Goal: Task Accomplishment & Management: Manage account settings

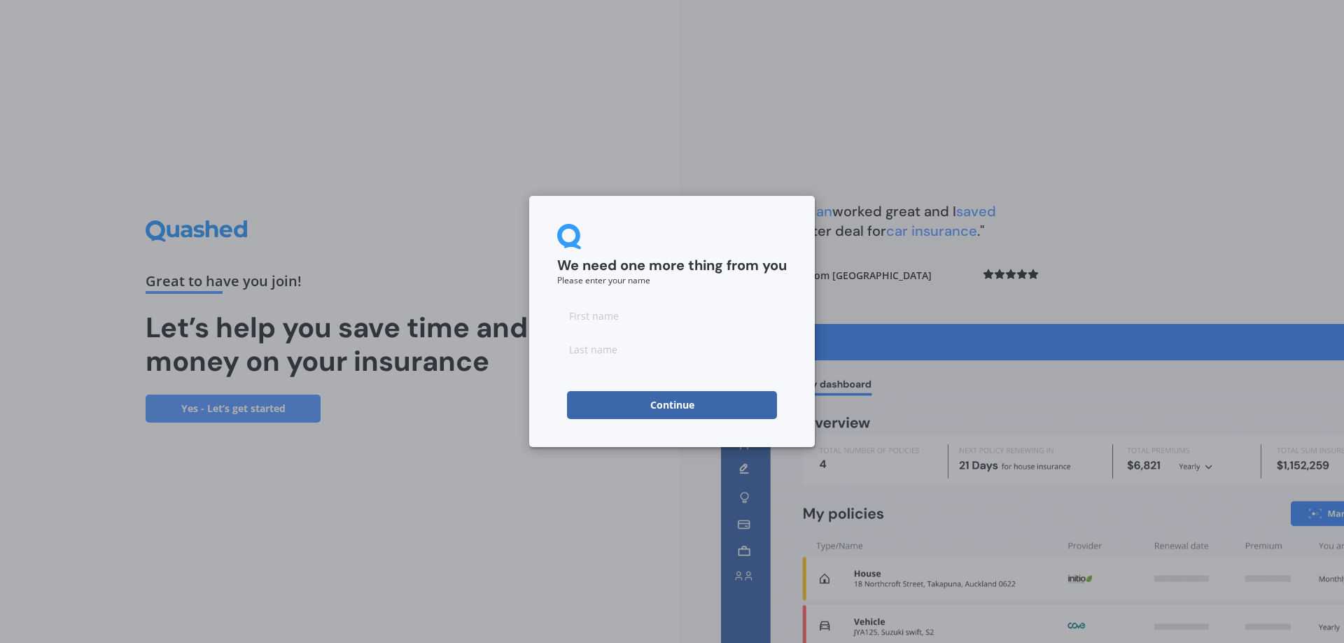
click at [621, 324] on input at bounding box center [672, 316] width 230 height 28
type input "[PERSON_NAME]"
click at [627, 348] on input at bounding box center [672, 349] width 230 height 28
type input "Russell"
click at [659, 409] on button "Continue" at bounding box center [672, 405] width 210 height 28
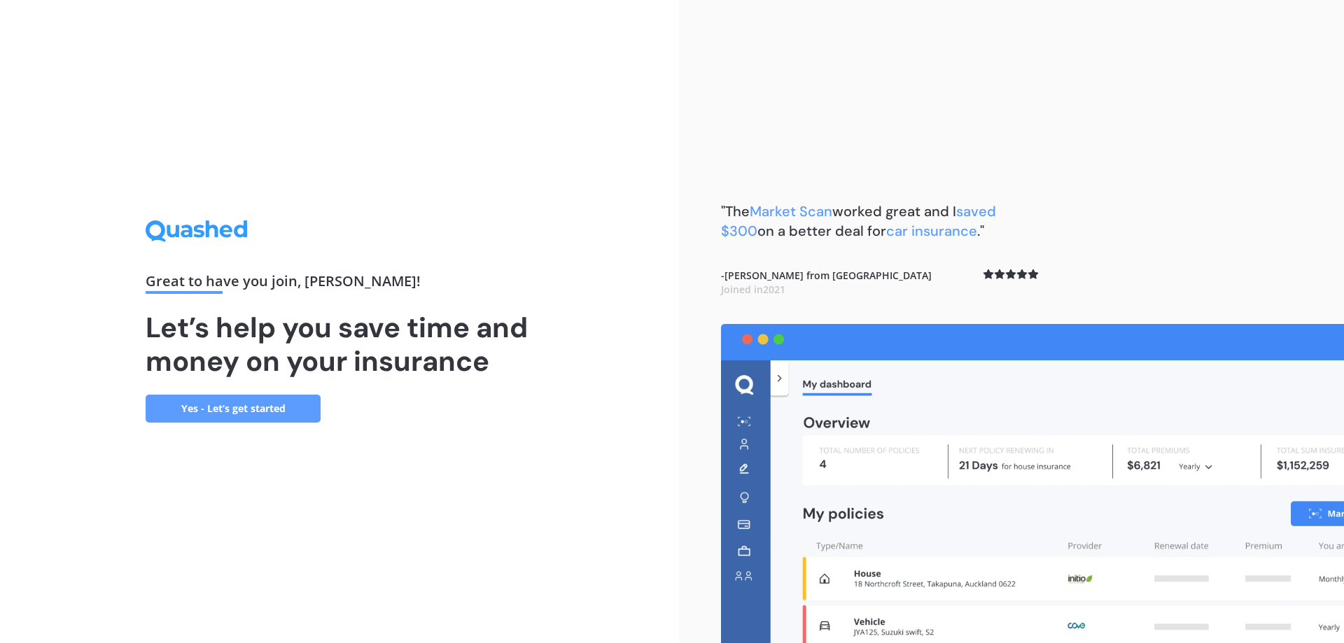
click at [240, 405] on link "Yes - Let’s get started" at bounding box center [233, 409] width 175 height 28
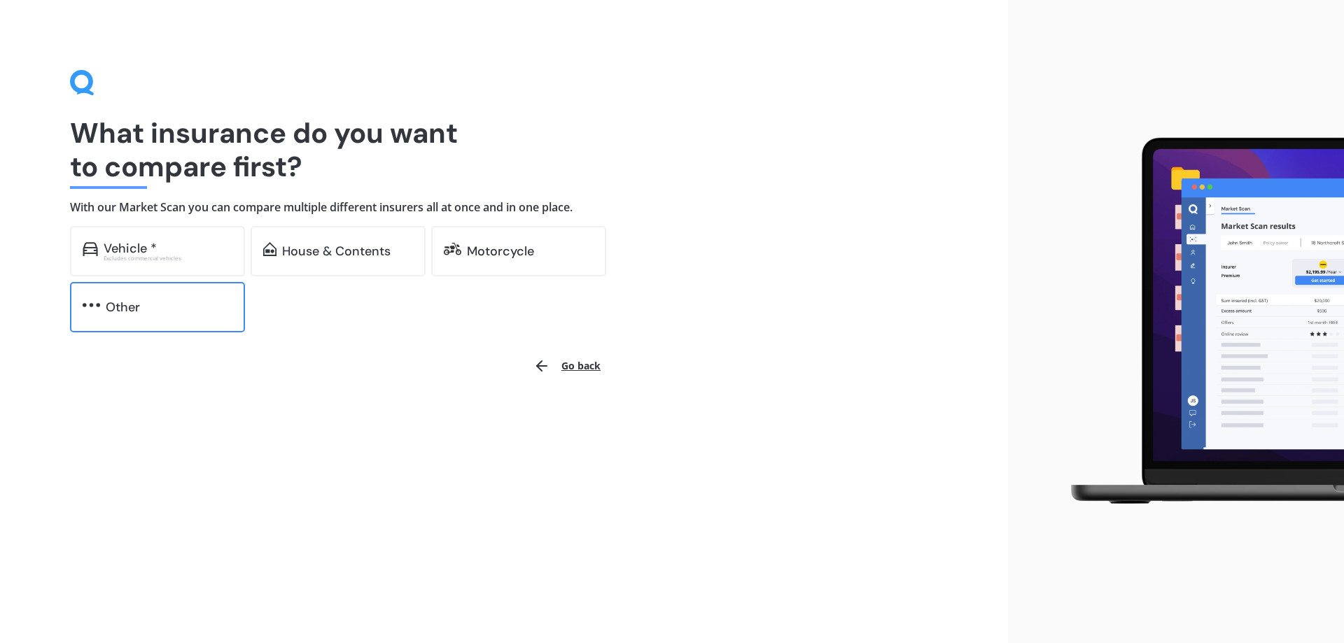
click at [158, 300] on div "Other" at bounding box center [169, 307] width 127 height 14
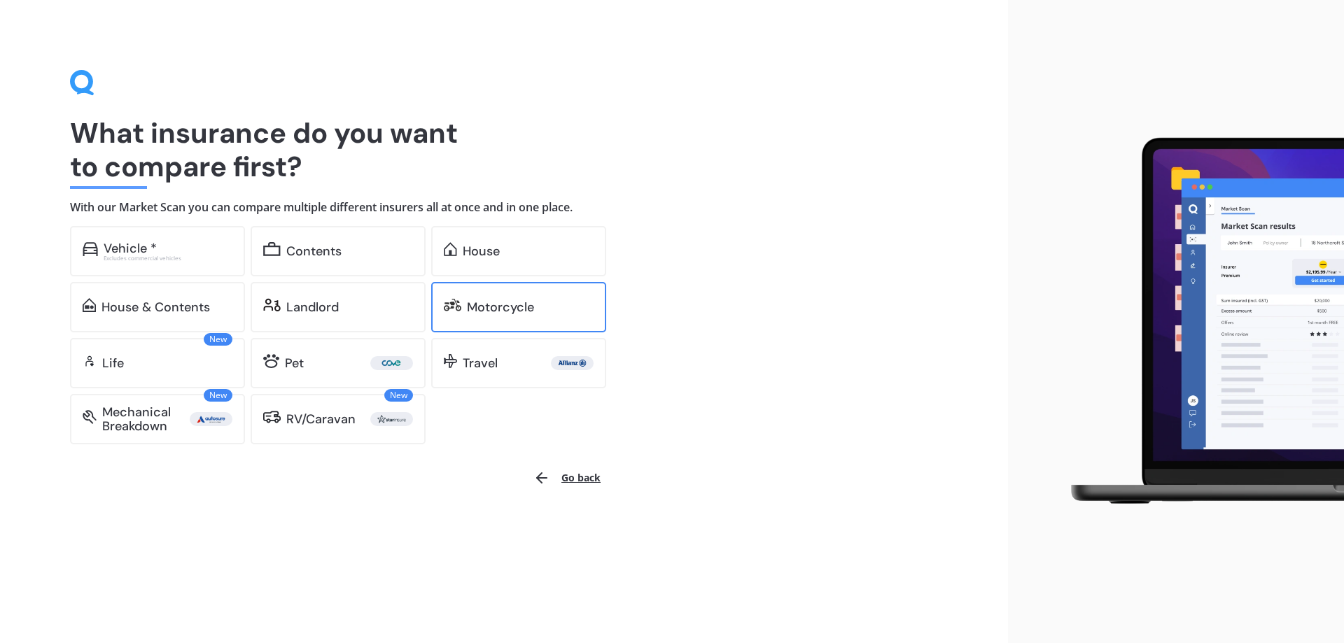
click at [482, 298] on div "Motorcycle" at bounding box center [518, 307] width 175 height 50
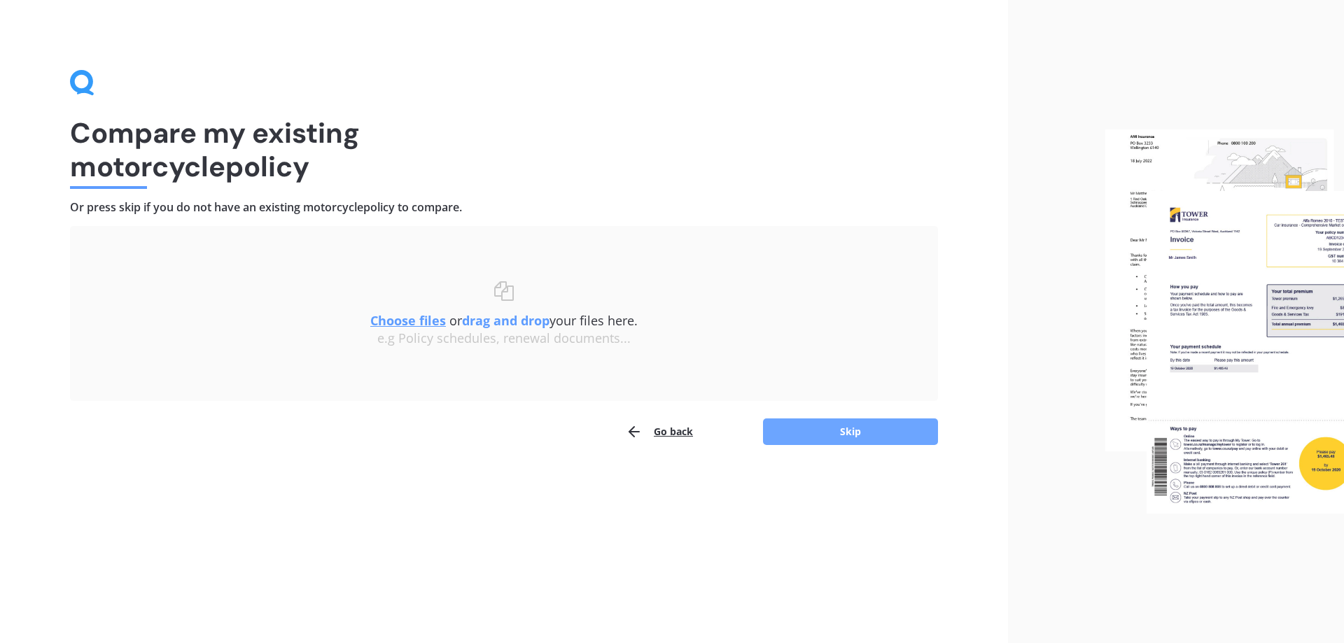
click at [858, 433] on button "Skip" at bounding box center [850, 432] width 175 height 27
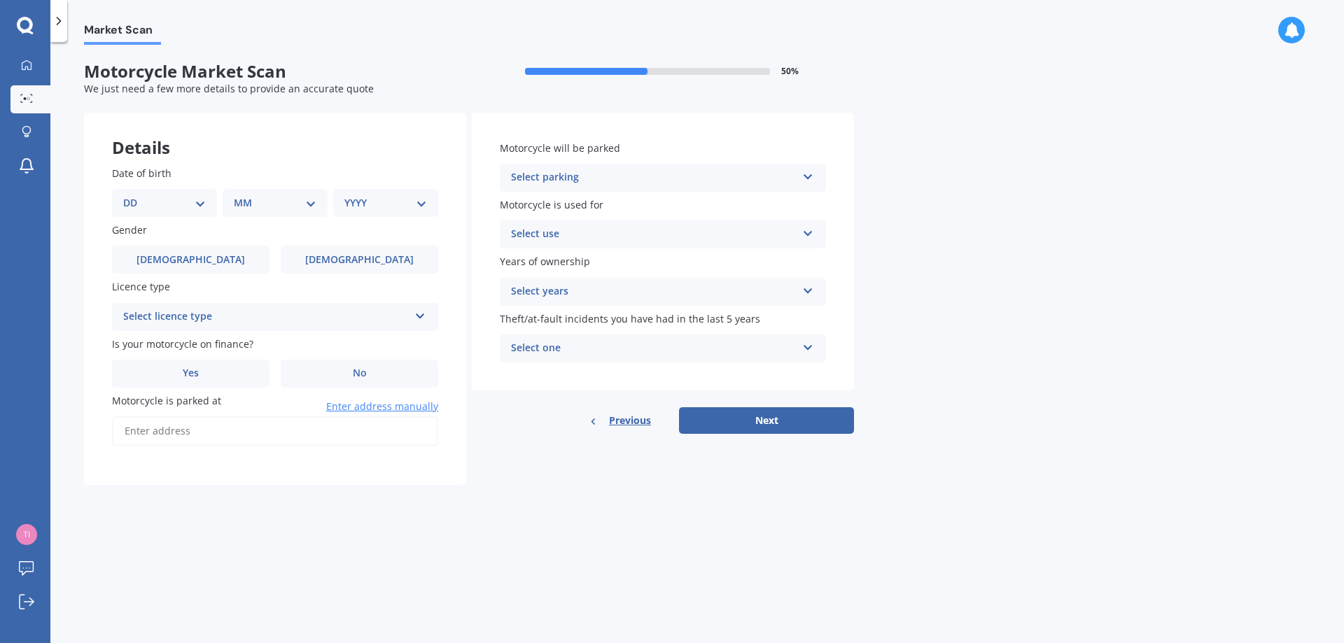
click at [197, 200] on select "DD 01 02 03 04 05 06 07 08 09 10 11 12 13 14 15 16 17 18 19 20 21 22 23 24 25 2…" at bounding box center [164, 202] width 83 height 15
select select "15"
click at [134, 195] on select "DD 01 02 03 04 05 06 07 08 09 10 11 12 13 14 15 16 17 18 19 20 21 22 23 24 25 2…" at bounding box center [164, 202] width 83 height 15
click at [257, 204] on select "MM 01 02 03 04 05 06 07 08 09 10 11 12" at bounding box center [277, 202] width 77 height 15
select select "09"
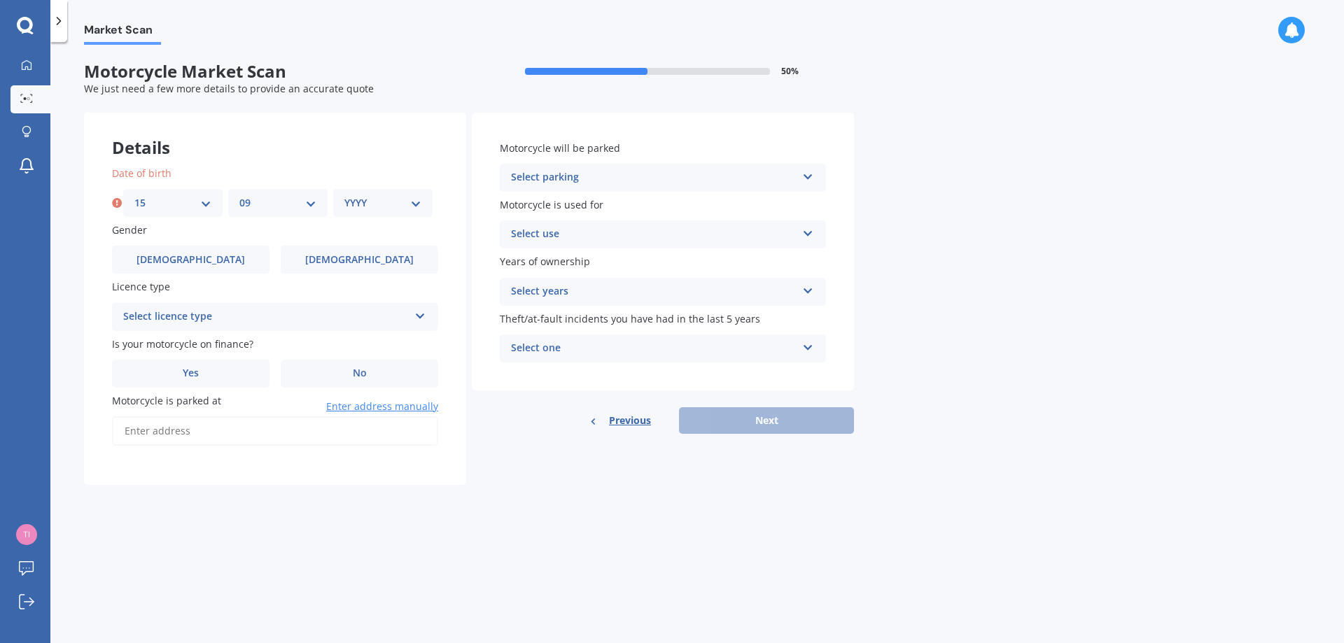
click at [239, 195] on select "MM 01 02 03 04 05 06 07 08 09 10 11 12" at bounding box center [277, 202] width 77 height 15
click at [369, 206] on select "YYYY 2025 2024 2023 2022 2021 2020 2019 2018 2017 2016 2015 2014 2013 2012 2011…" at bounding box center [382, 202] width 77 height 15
select select "1969"
click at [344, 195] on select "YYYY 2025 2024 2023 2022 2021 2020 2019 2018 2017 2016 2015 2014 2013 2012 2011…" at bounding box center [382, 202] width 77 height 15
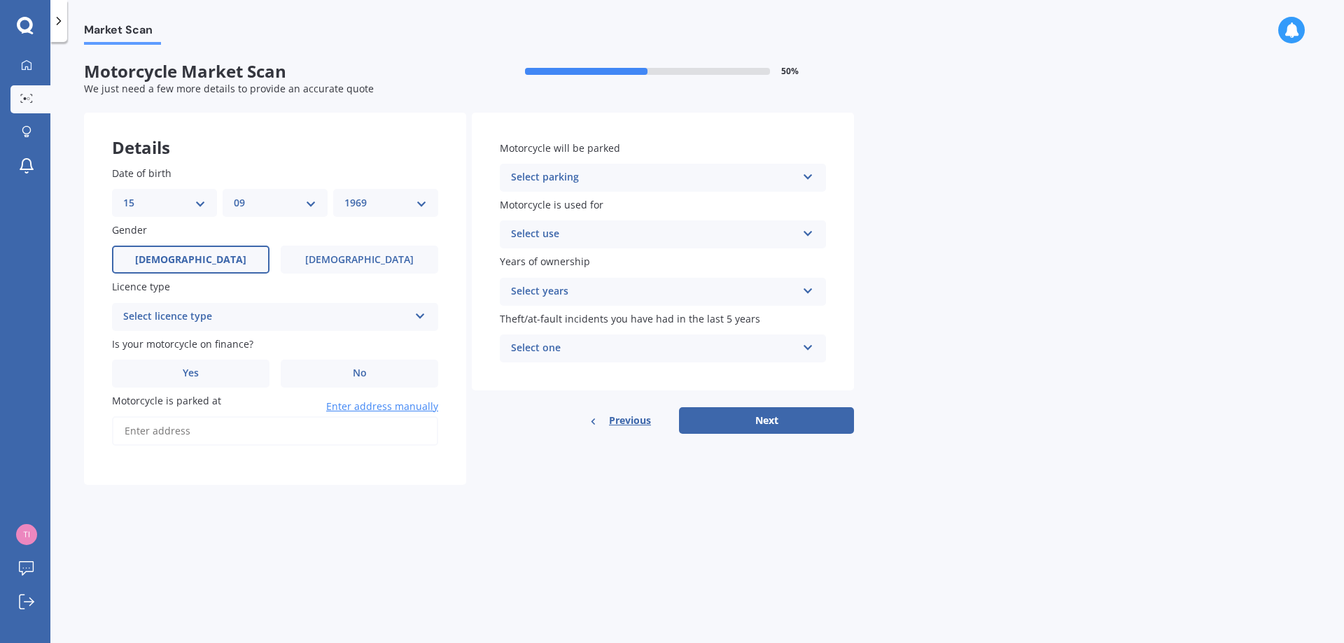
click at [208, 249] on label "[DEMOGRAPHIC_DATA]" at bounding box center [191, 260] width 158 height 28
click at [0, 0] on input "[DEMOGRAPHIC_DATA]" at bounding box center [0, 0] width 0 height 0
click at [184, 320] on div "Select licence type" at bounding box center [266, 317] width 286 height 17
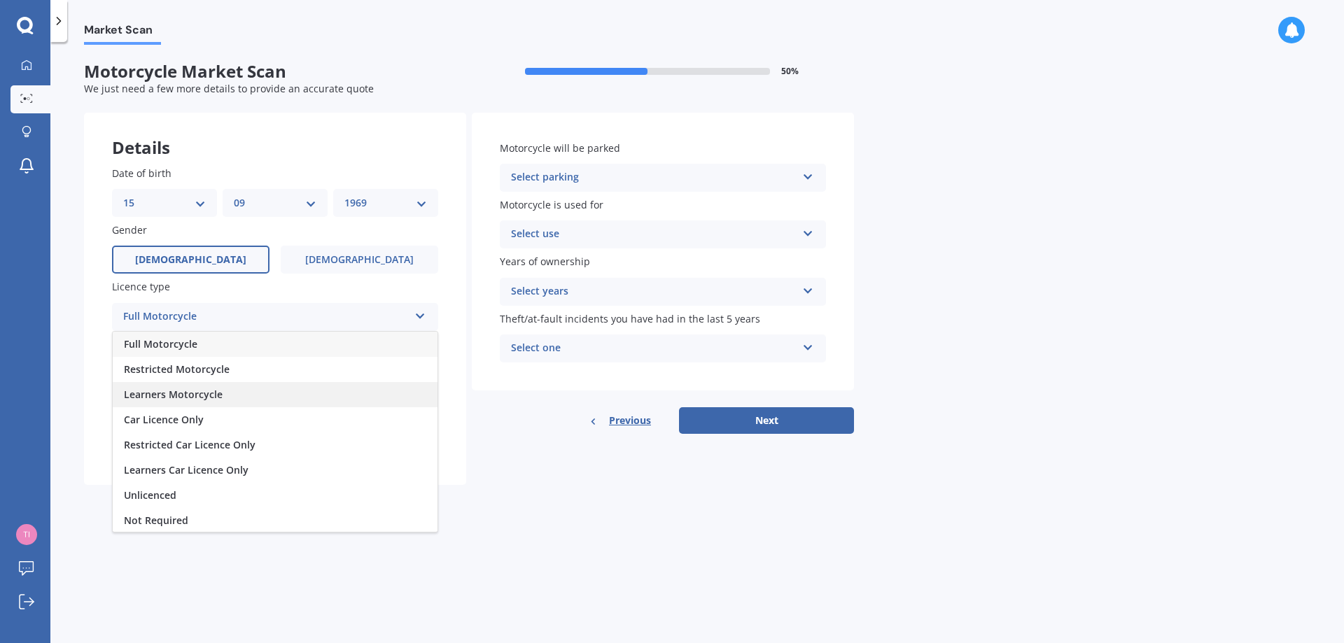
click at [186, 396] on span "Learners Motorcycle" at bounding box center [173, 394] width 99 height 13
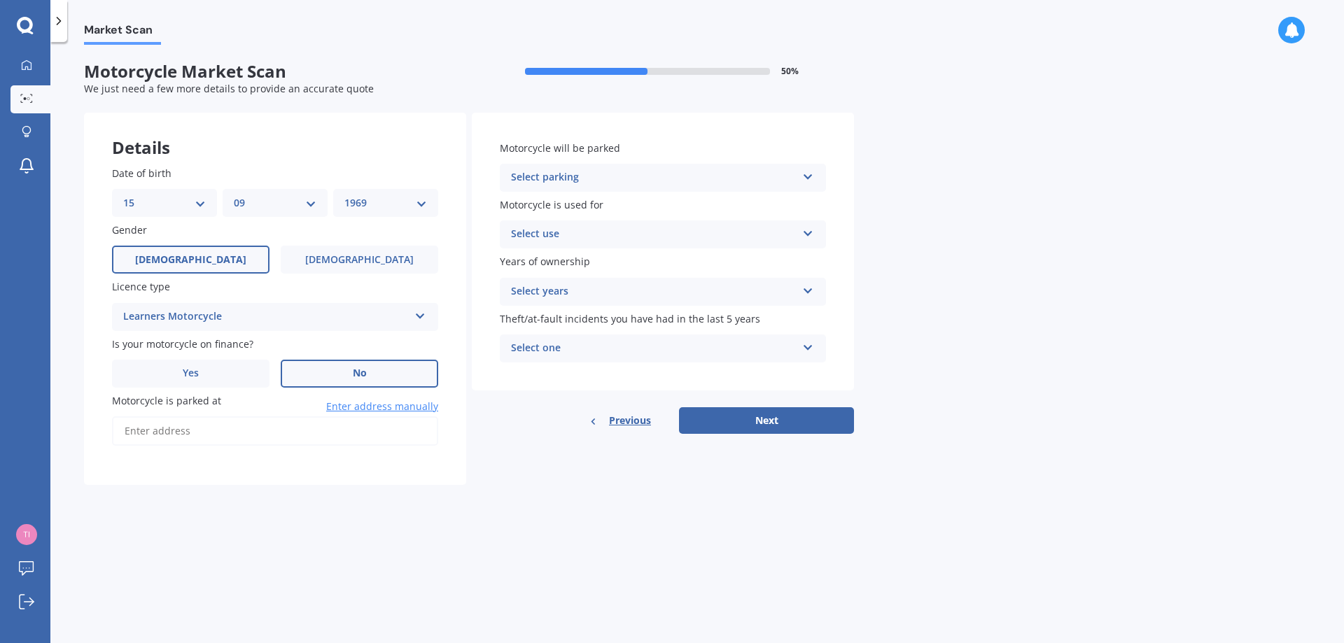
click at [357, 386] on label "No" at bounding box center [360, 374] width 158 height 28
click at [0, 0] on input "No" at bounding box center [0, 0] width 0 height 0
click at [197, 429] on input "Motorcycle is parked at" at bounding box center [275, 431] width 326 height 29
type input "[STREET_ADDRESS]"
click at [589, 179] on div "Select parking" at bounding box center [654, 177] width 286 height 17
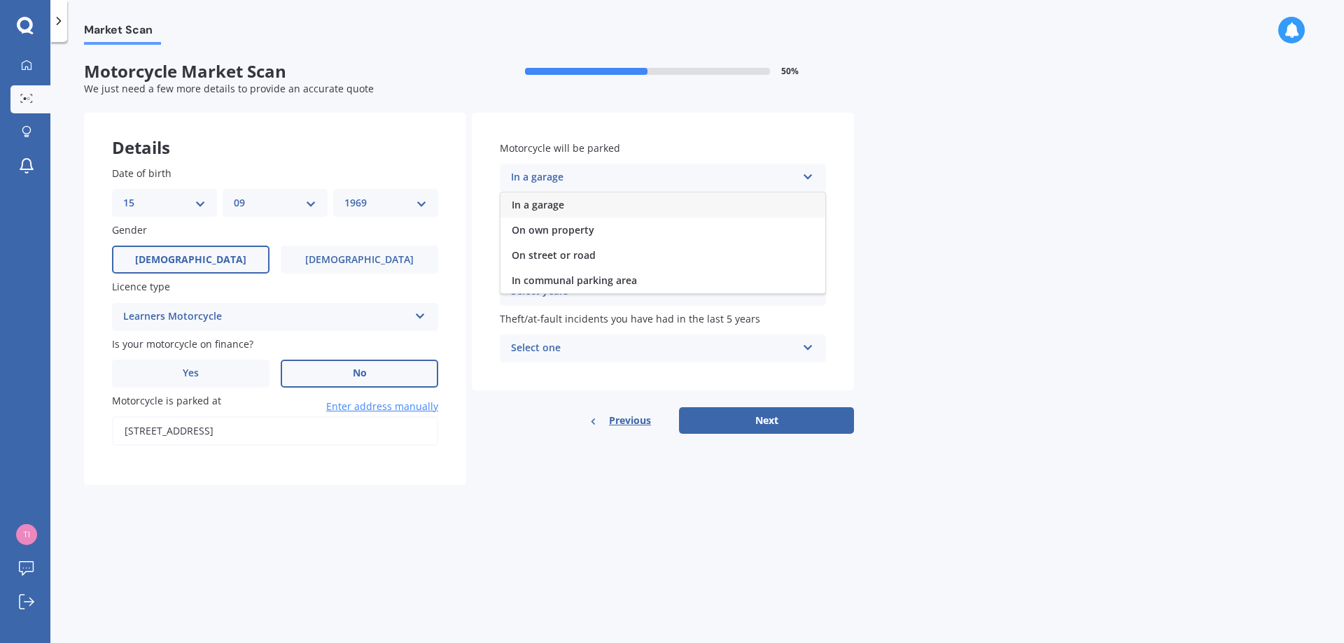
click at [555, 205] on span "In a garage" at bounding box center [538, 204] width 53 height 13
click at [602, 233] on div "Select use" at bounding box center [654, 234] width 286 height 17
click at [599, 260] on span "Recreational riding" at bounding box center [557, 261] width 91 height 13
click at [599, 265] on label "Years of ownership" at bounding box center [660, 261] width 321 height 15
click at [572, 265] on span "Years of ownership" at bounding box center [545, 262] width 90 height 13
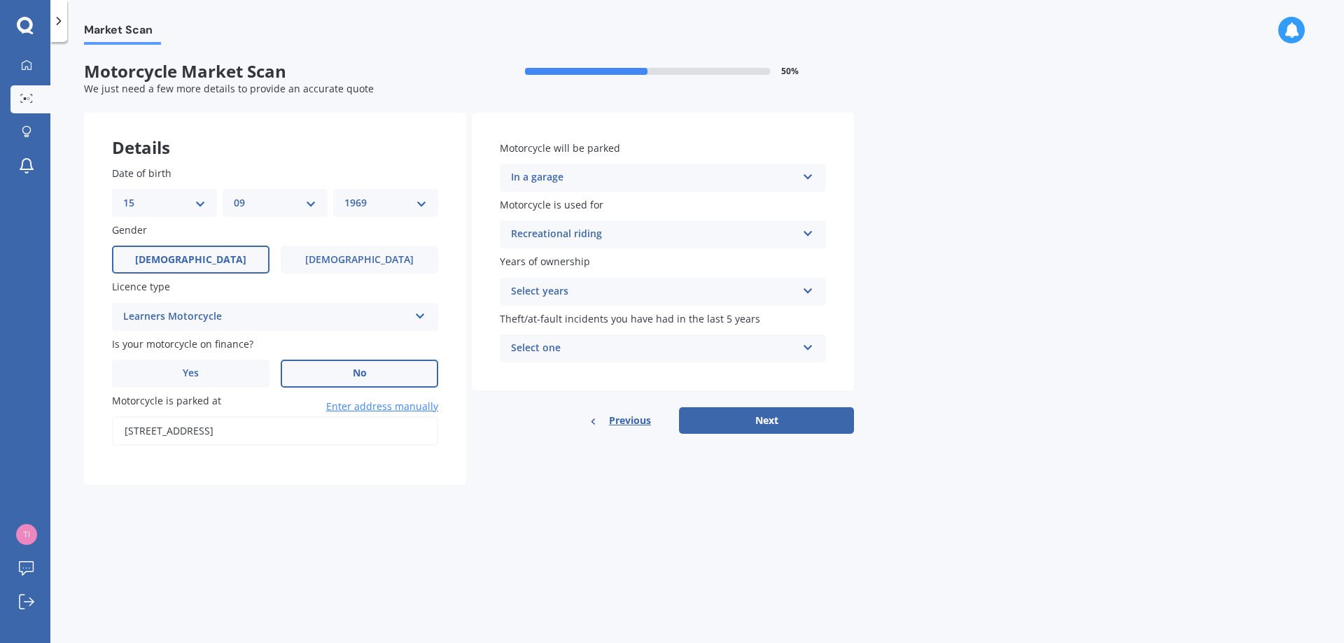
click at [748, 298] on div "Select years" at bounding box center [654, 292] width 286 height 17
click at [589, 323] on div "Less than 1" at bounding box center [663, 319] width 325 height 25
click at [652, 352] on div "Select one" at bounding box center [654, 348] width 286 height 17
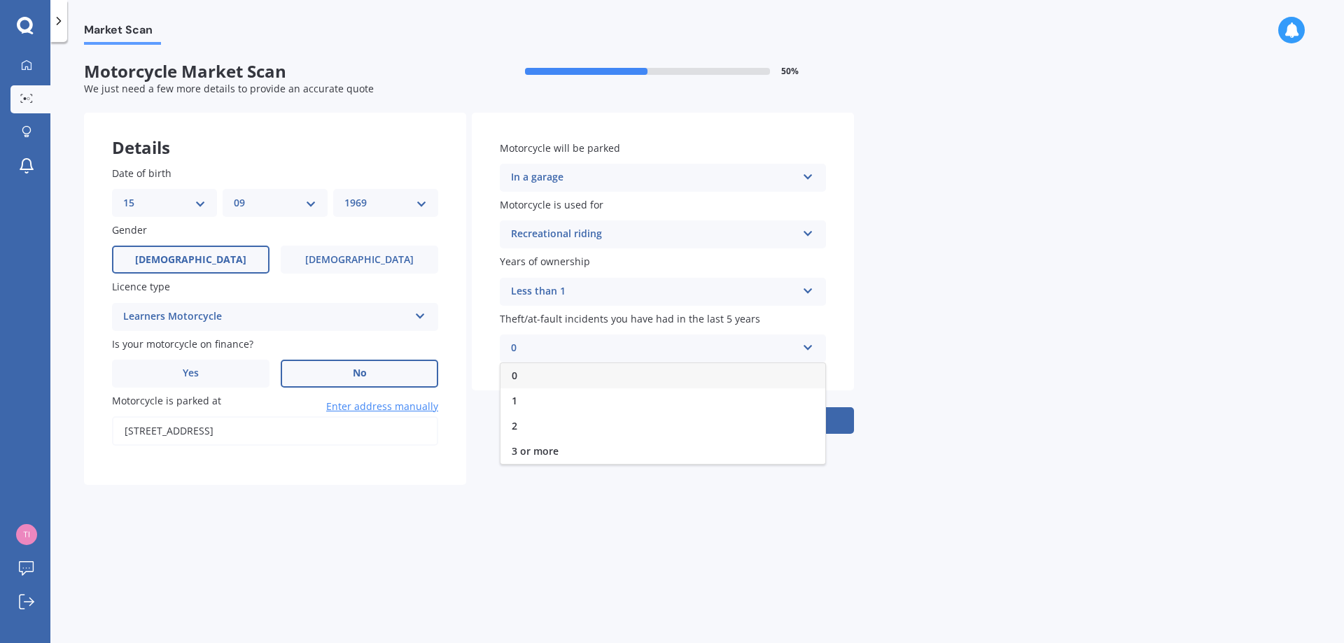
click at [560, 372] on div "0" at bounding box center [663, 375] width 325 height 25
click at [785, 414] on button "Next" at bounding box center [766, 420] width 175 height 27
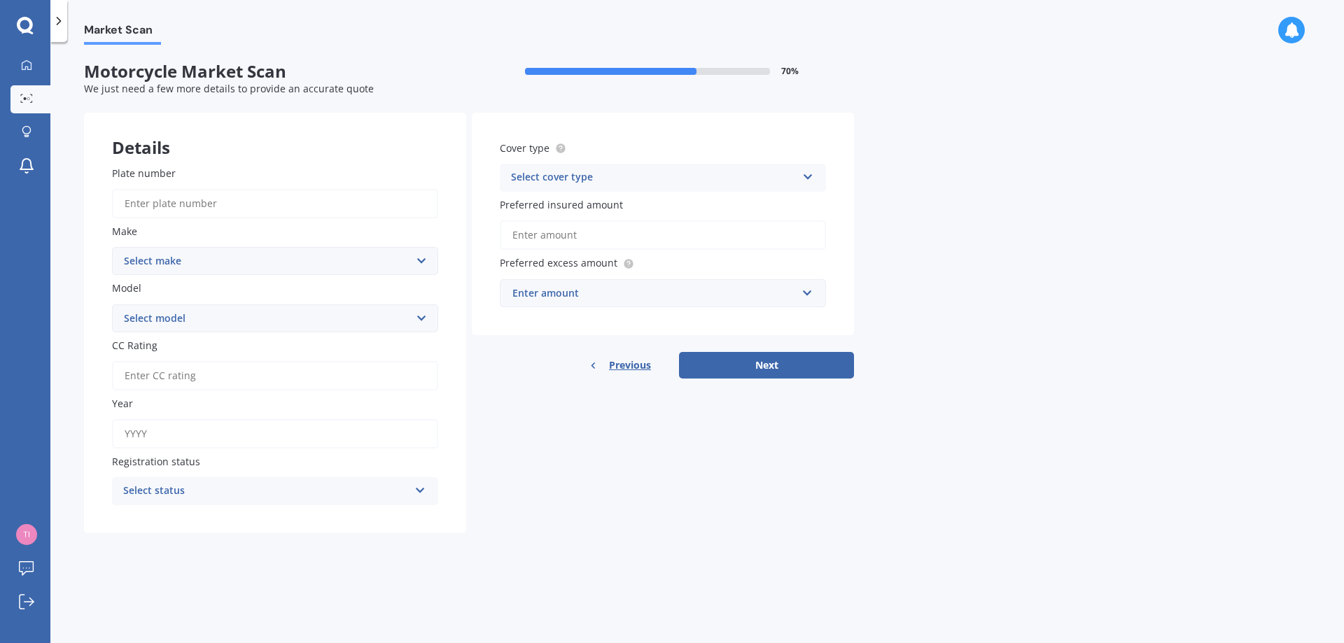
click at [248, 213] on input "Plate number" at bounding box center [275, 203] width 326 height 29
type input "C7PPA"
click at [230, 262] on select "Select make Ace Adly Aeon AJP American Iron Horse Aprilia Arrow Baotian [PERSON…" at bounding box center [275, 261] width 326 height 28
select select "Benelli"
click at [112, 247] on select "Select make Ace Adly Aeon AJP American Iron Horse Aprilia Arrow Baotian [PERSON…" at bounding box center [275, 261] width 326 height 28
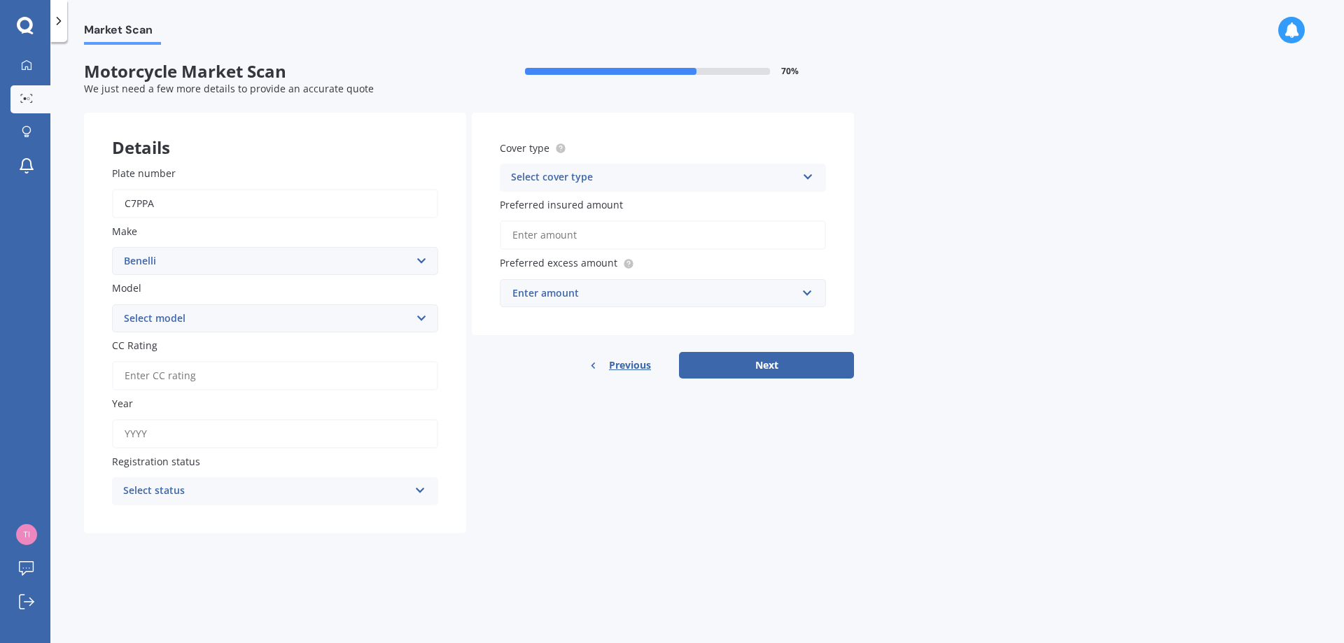
click at [188, 319] on select "Select model 49X BN BN-GT BN-GTS BN-I BN-R BN-RS BN-S BX C Caffe Nero Leoncino …" at bounding box center [275, 319] width 326 height 28
select select "TRK-X"
click at [112, 305] on select "Select model 49X BN BN-GT BN-GTS BN-I BN-R BN-RS BN-S BX C Caffe Nero Leoncino …" at bounding box center [275, 319] width 326 height 28
click at [196, 368] on input "CC Rating" at bounding box center [275, 375] width 326 height 29
type input "499"
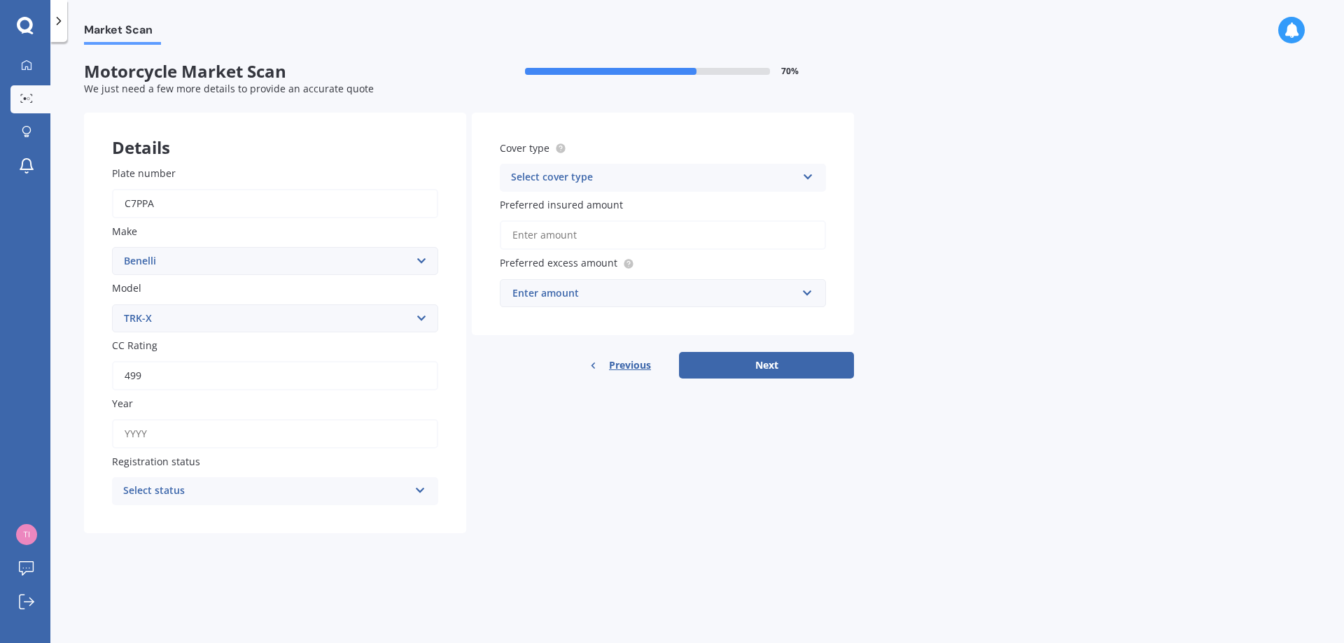
click at [151, 443] on input "Year" at bounding box center [275, 433] width 326 height 29
type input "2022"
click at [174, 491] on div "Select status" at bounding box center [266, 491] width 286 height 17
click at [175, 515] on span "Road registered" at bounding box center [162, 518] width 76 height 13
click at [604, 172] on div "Select cover type" at bounding box center [654, 177] width 286 height 17
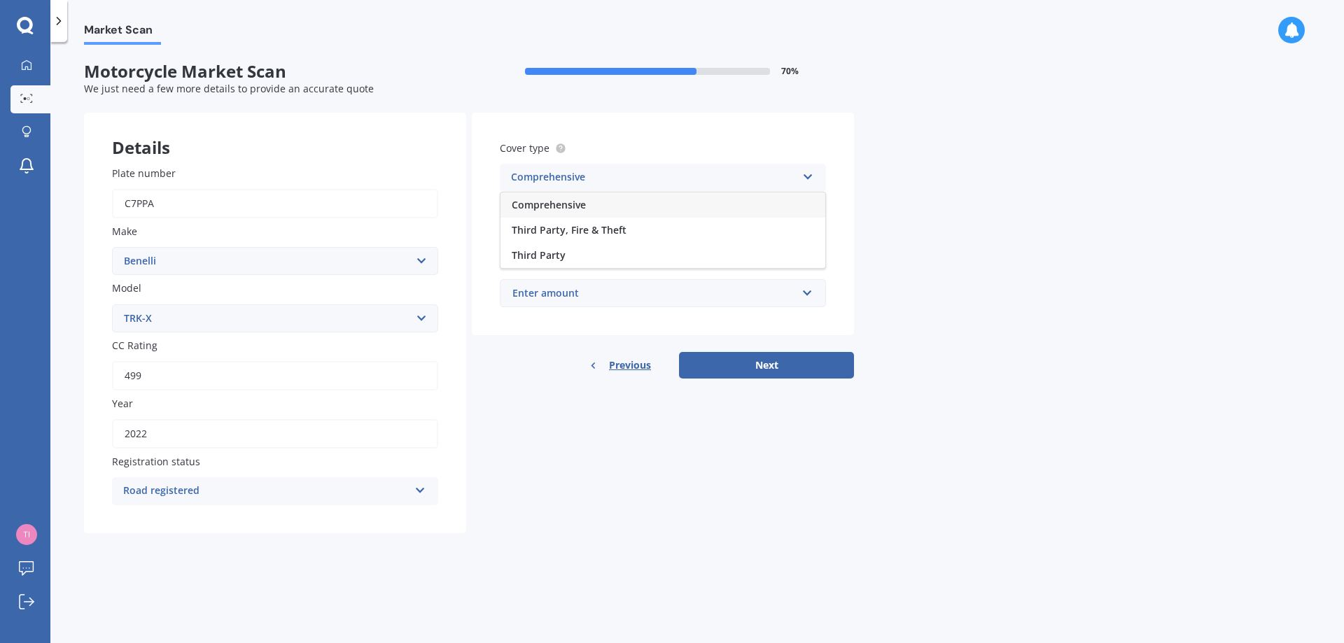
click at [574, 204] on span "Comprehensive" at bounding box center [549, 204] width 74 height 13
click at [587, 235] on input "Preferred insured amount" at bounding box center [663, 235] width 326 height 29
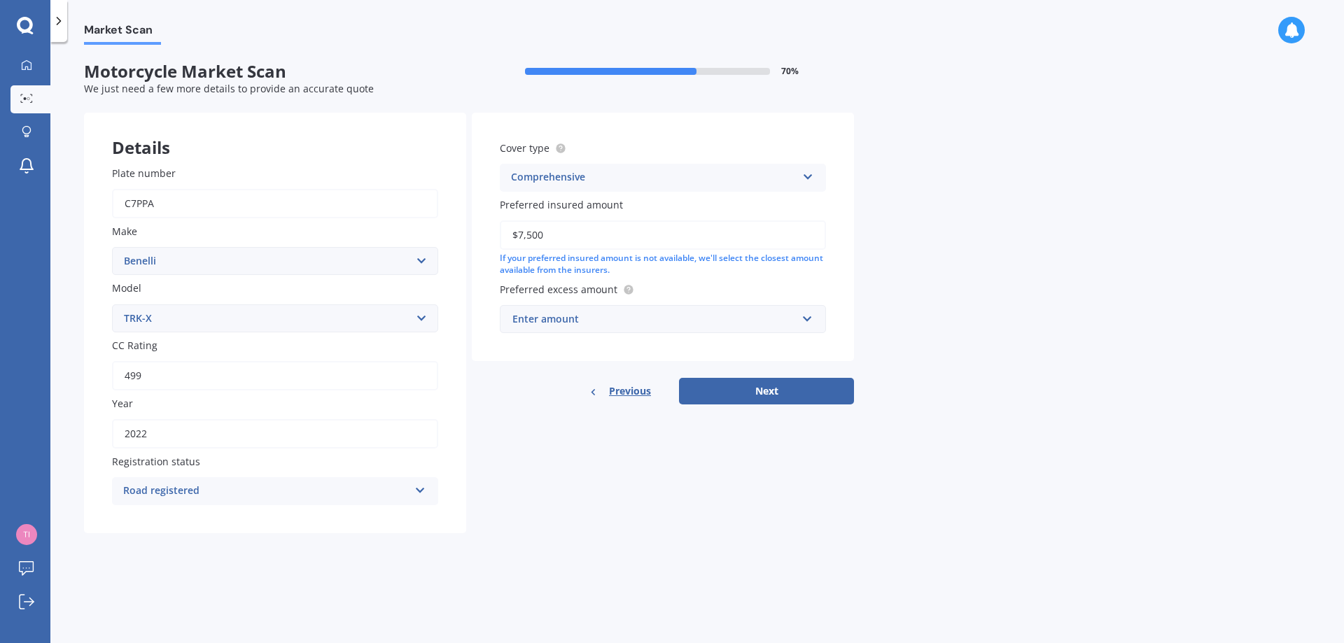
type input "$7,500"
click at [557, 323] on div "Enter amount" at bounding box center [654, 319] width 284 height 15
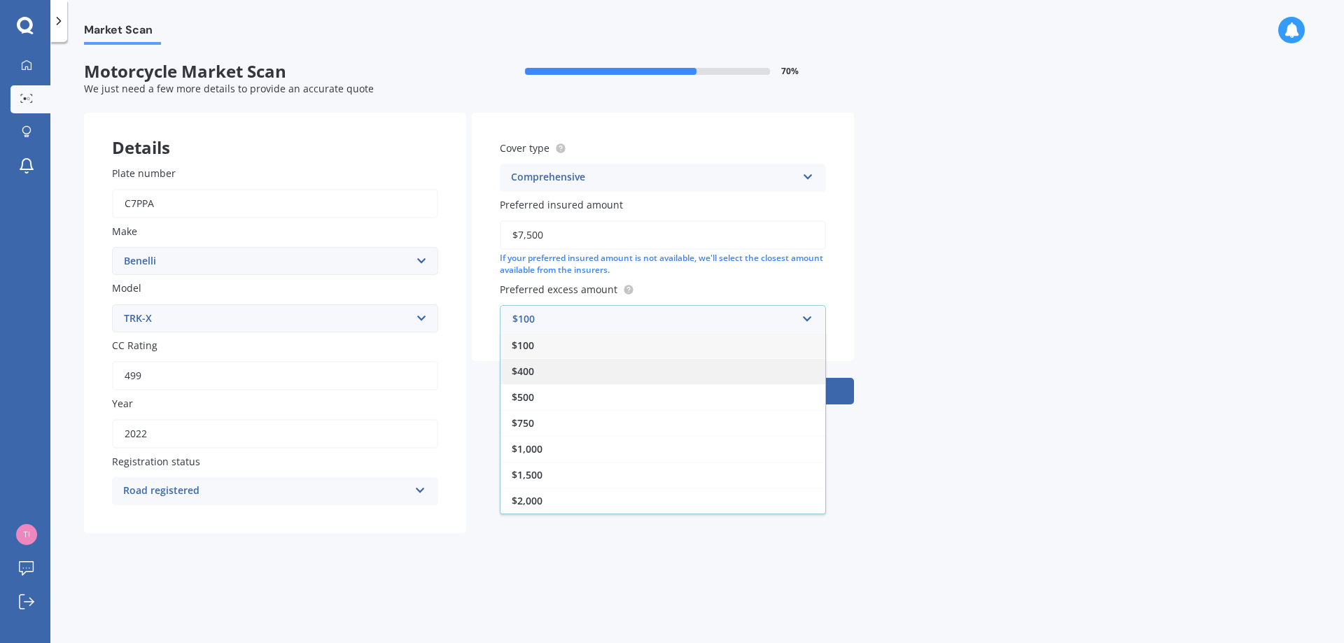
click at [524, 372] on span "$400" at bounding box center [523, 371] width 22 height 13
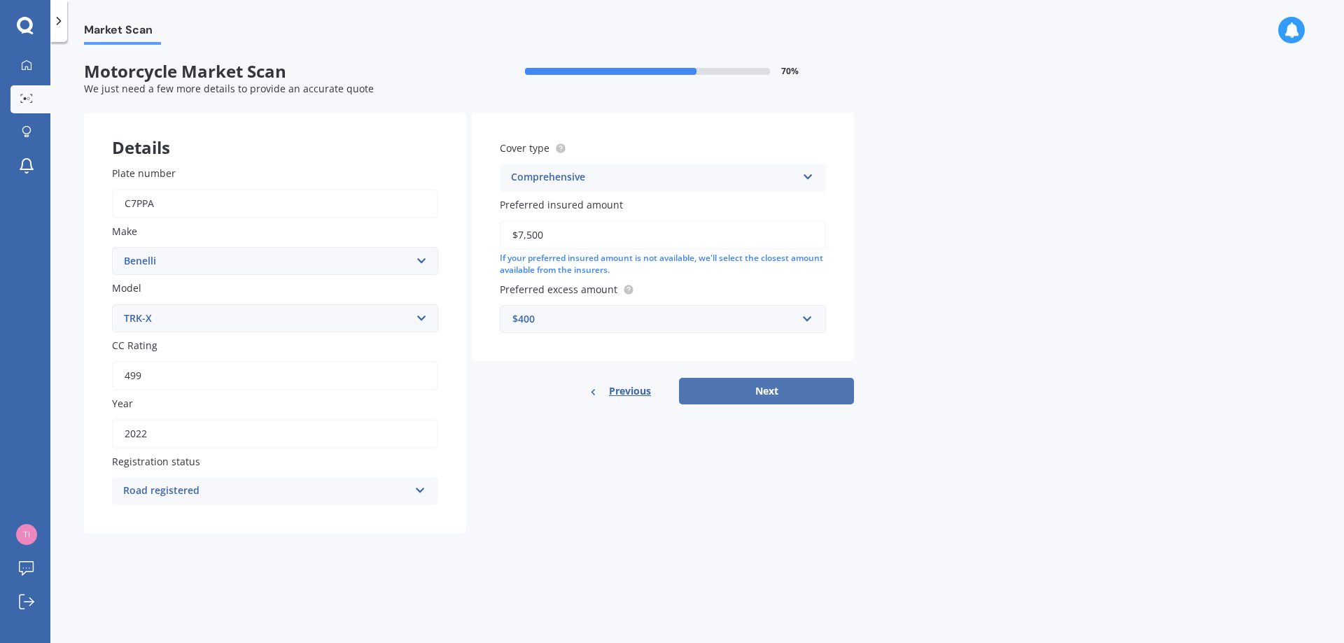
click at [758, 397] on button "Next" at bounding box center [766, 391] width 175 height 27
select select "15"
select select "09"
select select "1969"
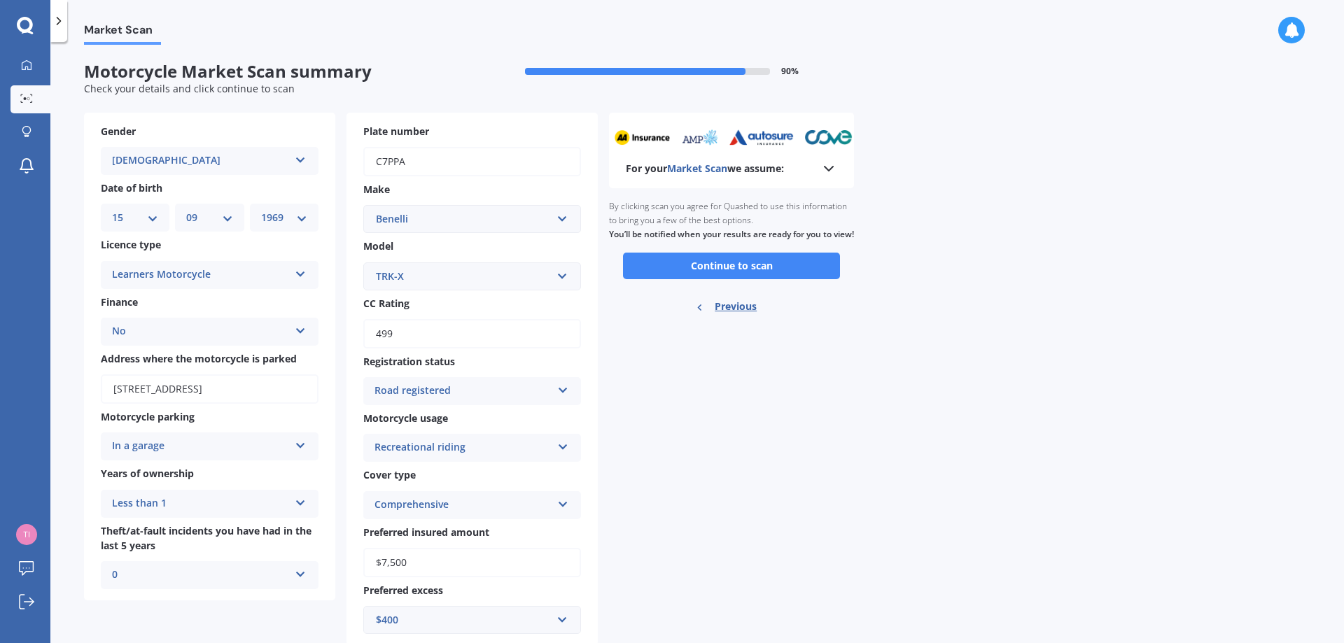
click at [823, 168] on icon at bounding box center [828, 168] width 17 height 17
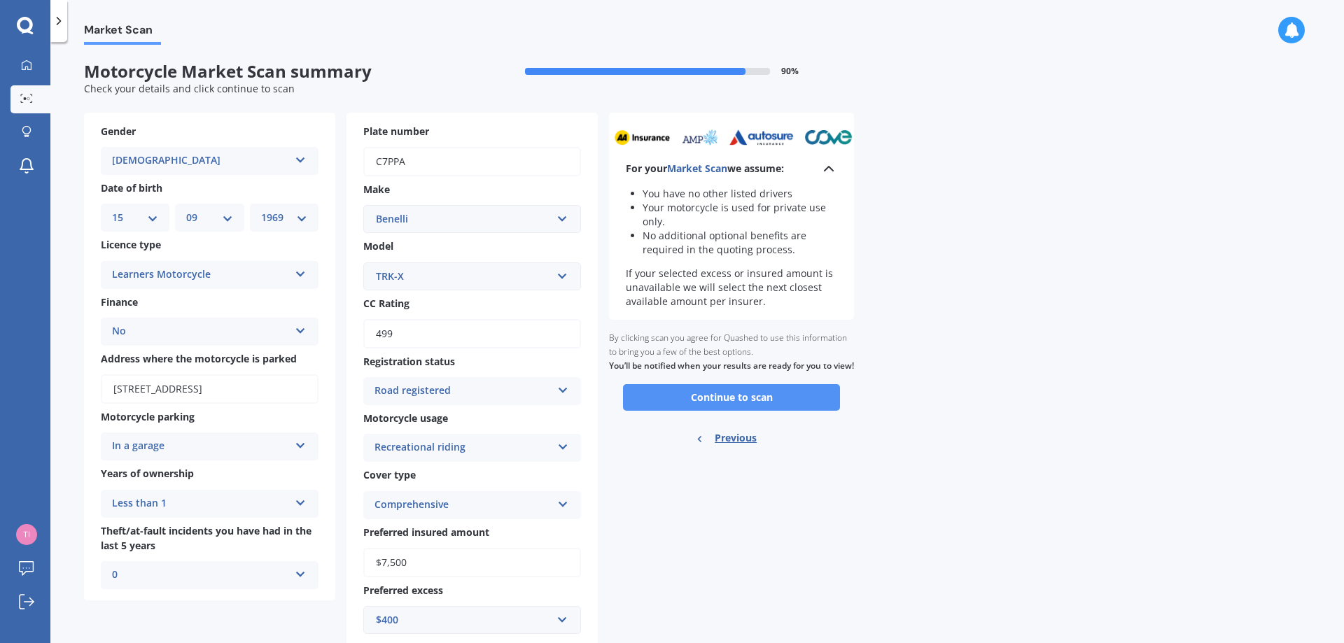
click at [753, 411] on button "Continue to scan" at bounding box center [731, 397] width 217 height 27
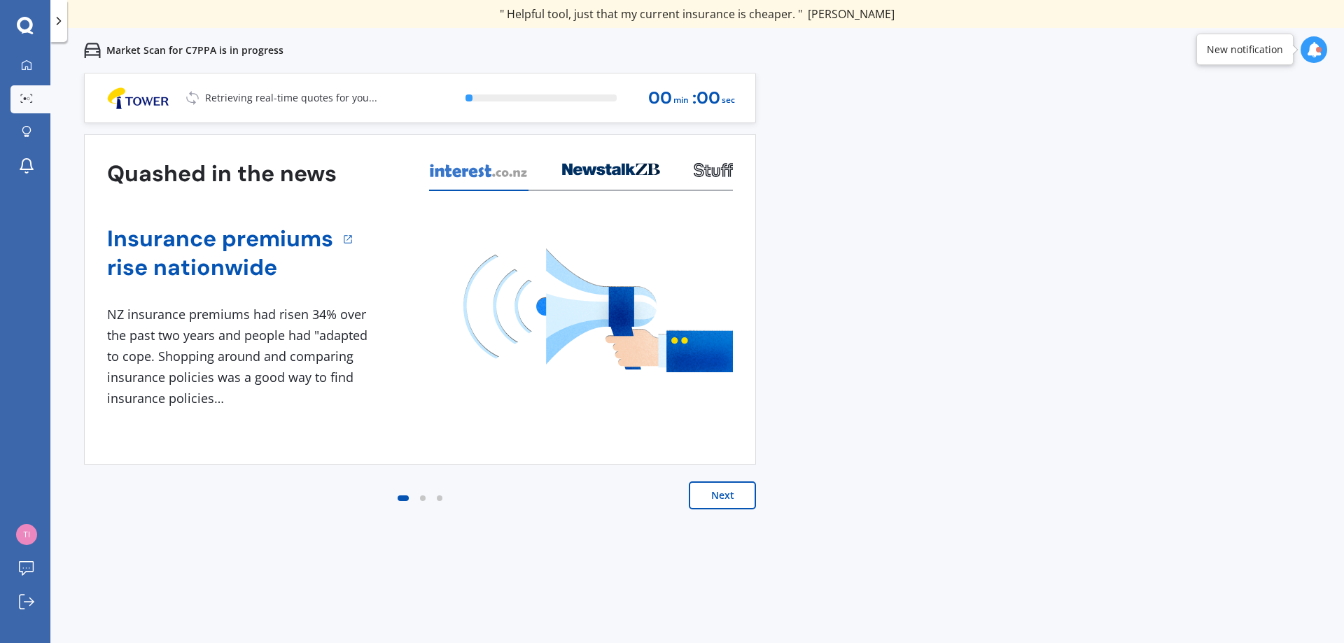
click at [710, 495] on button "Next" at bounding box center [722, 496] width 67 height 28
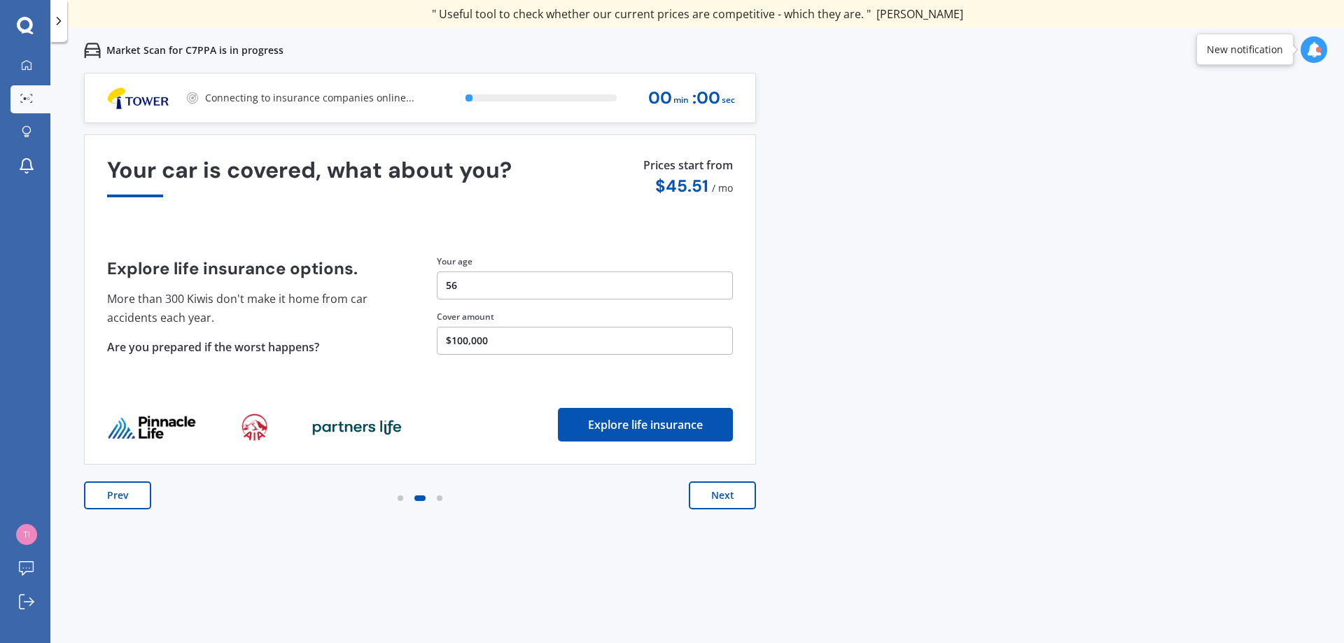
click at [718, 496] on button "Next" at bounding box center [722, 496] width 67 height 28
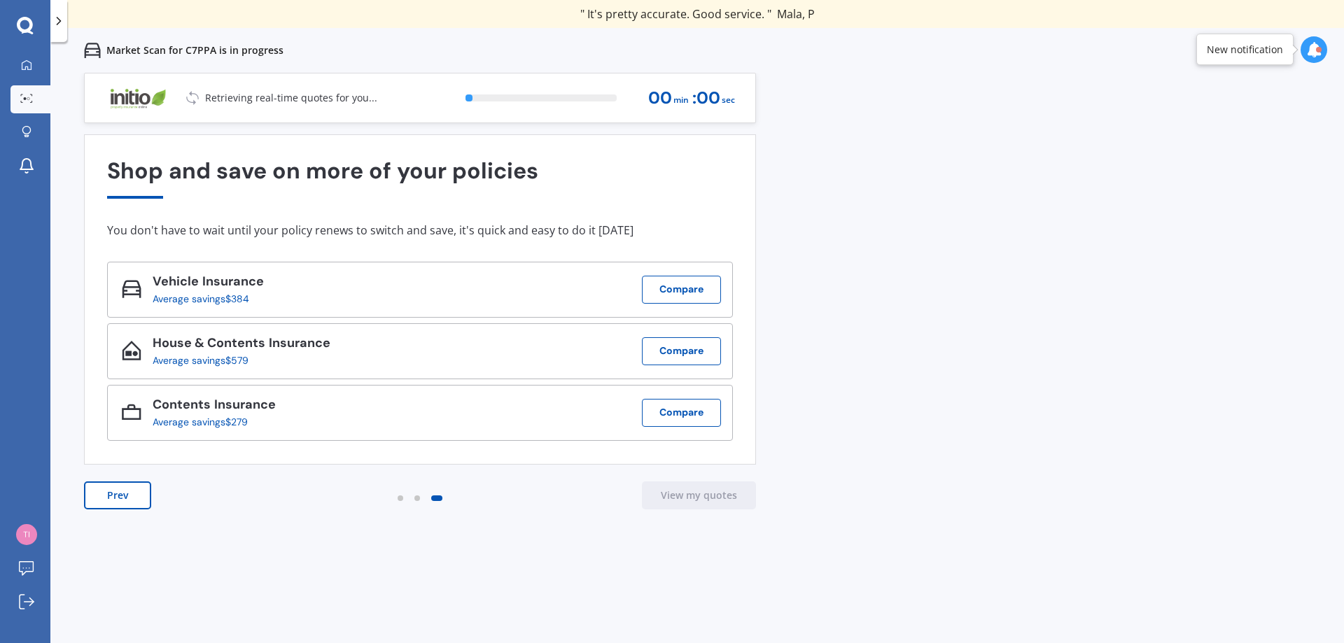
click at [1262, 57] on div "New notification" at bounding box center [1244, 50] width 97 height 32
click at [1308, 52] on icon at bounding box center [1313, 49] width 15 height 15
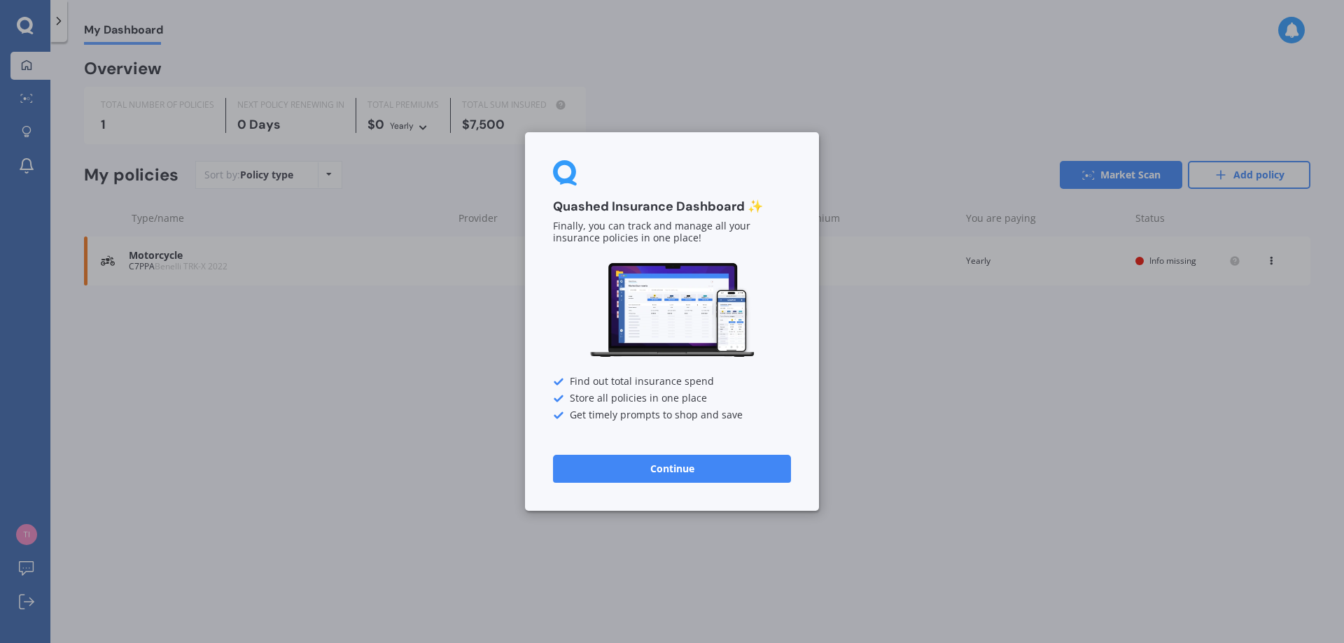
click at [655, 463] on button "Continue" at bounding box center [672, 469] width 238 height 28
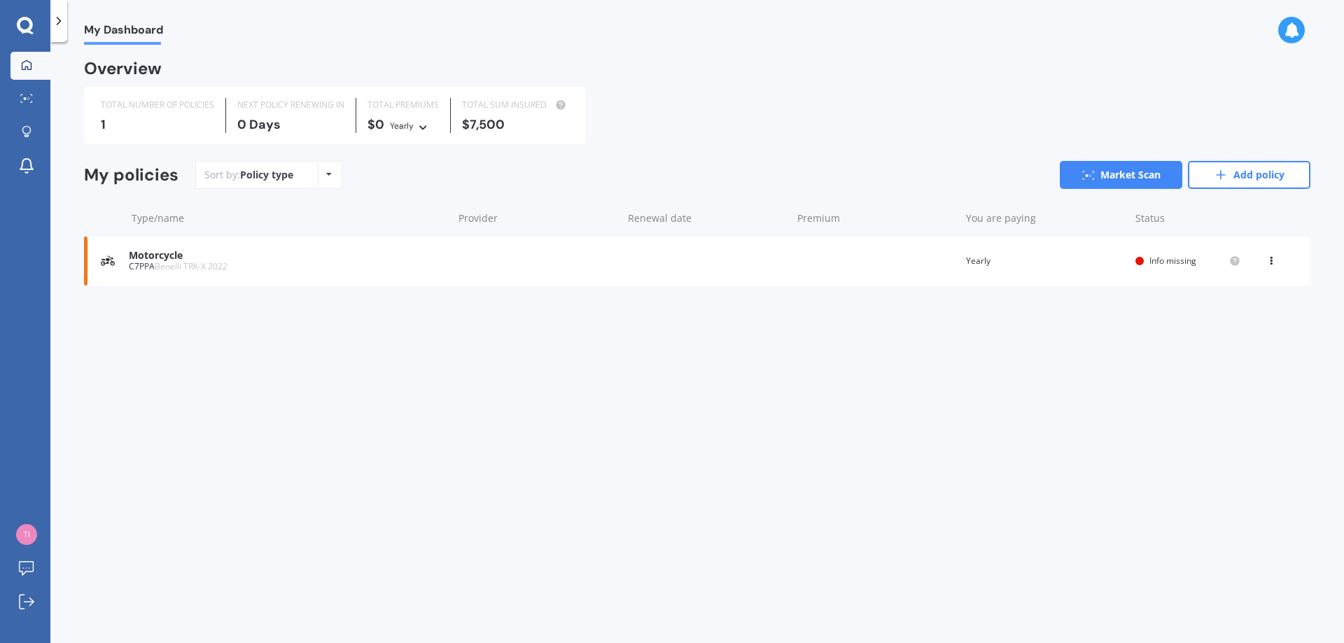
click at [325, 179] on div "Policy type Alphabetical Date added Renewing next" at bounding box center [329, 174] width 22 height 25
click at [210, 349] on div "My Dashboard Overview TOTAL NUMBER OF POLICIES 1 NEXT POLICY RENEWING [DATE] TO…" at bounding box center [697, 345] width 1294 height 601
click at [1161, 260] on span "Info missing" at bounding box center [1173, 261] width 47 height 12
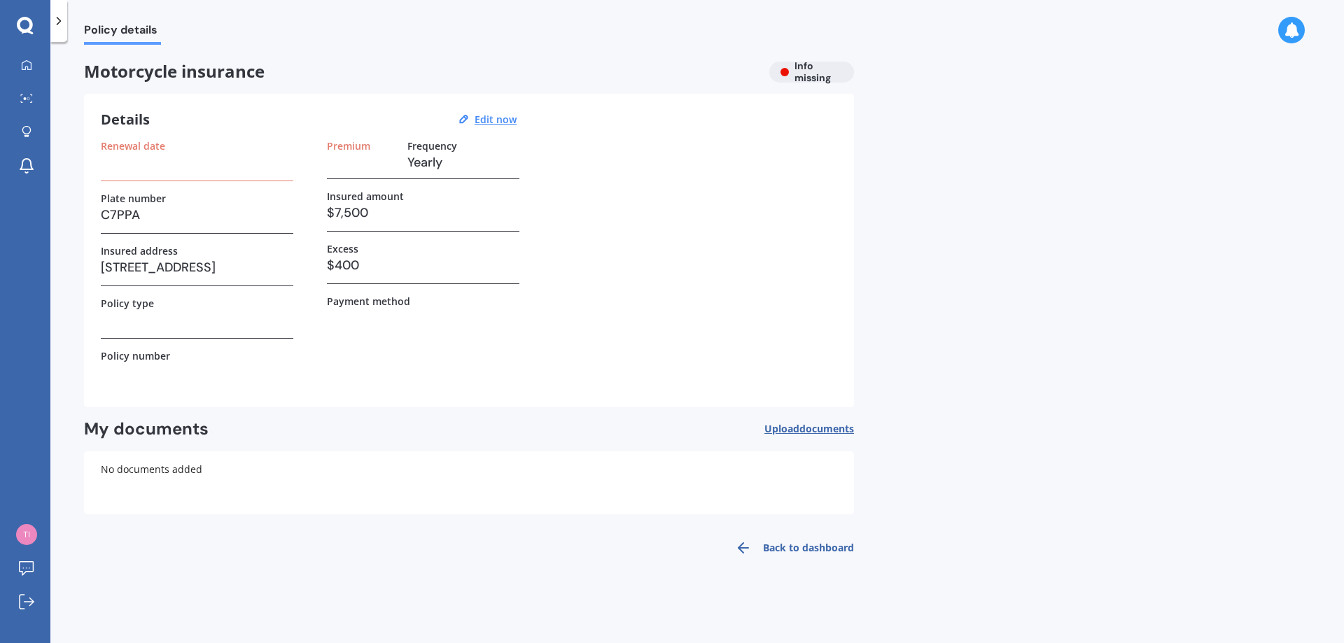
click at [172, 163] on h3 at bounding box center [197, 162] width 193 height 21
click at [406, 174] on div "Premium Frequency Yearly" at bounding box center [423, 159] width 193 height 39
click at [131, 146] on label "Renewal date" at bounding box center [133, 146] width 64 height 12
click at [503, 117] on u "Edit now" at bounding box center [496, 119] width 42 height 13
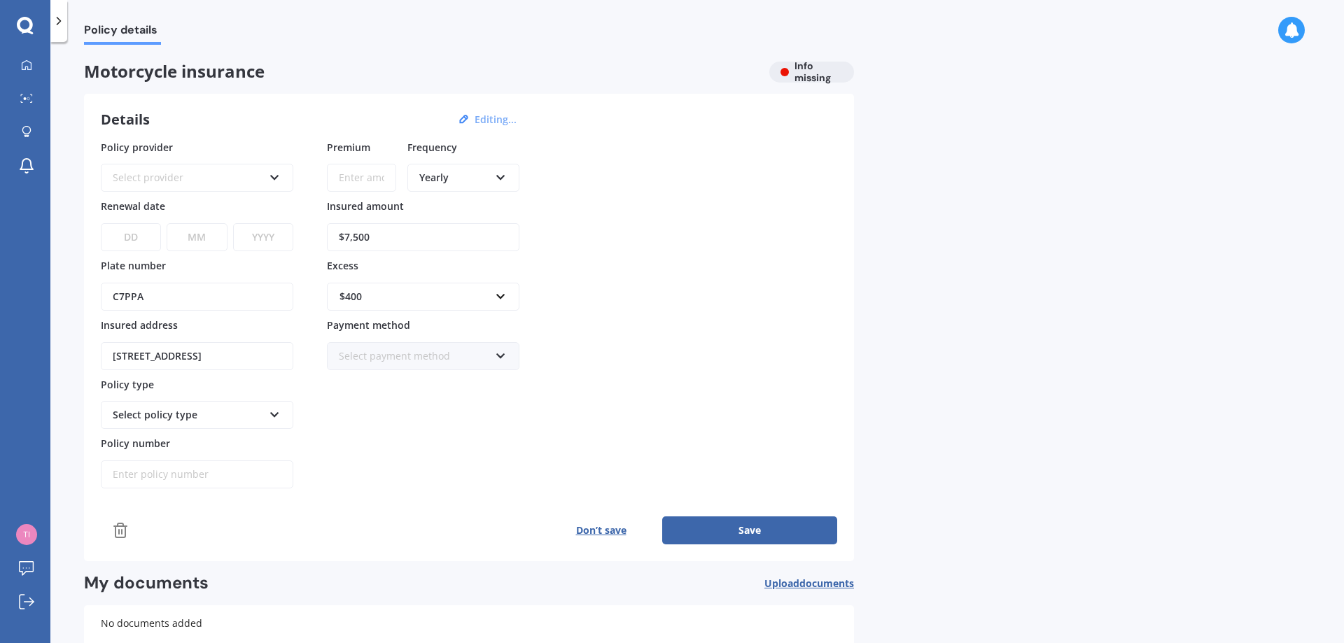
click at [373, 179] on input "Premium" at bounding box center [361, 178] width 69 height 28
click at [488, 176] on div "Yearly" at bounding box center [454, 177] width 70 height 15
click at [589, 225] on div "Policy provider Select provider AA AMI AMP ANZ Assurant MAS Other Star Insure S…" at bounding box center [469, 314] width 736 height 349
click at [510, 181] on div "Yearly Yearly Six-Monthly Quarterly Monthly Fortnightly Weekly" at bounding box center [463, 178] width 112 height 28
click at [441, 277] on span "Monthly" at bounding box center [439, 279] width 39 height 13
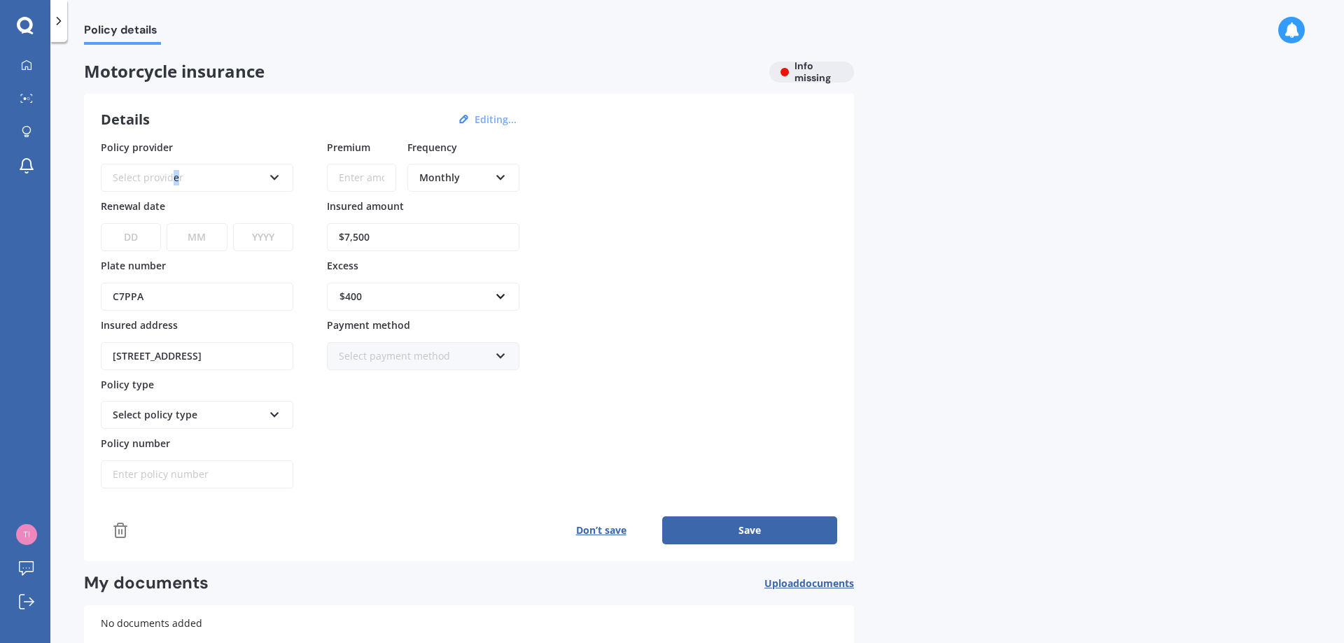
click at [174, 176] on div "Select provider" at bounding box center [188, 177] width 151 height 15
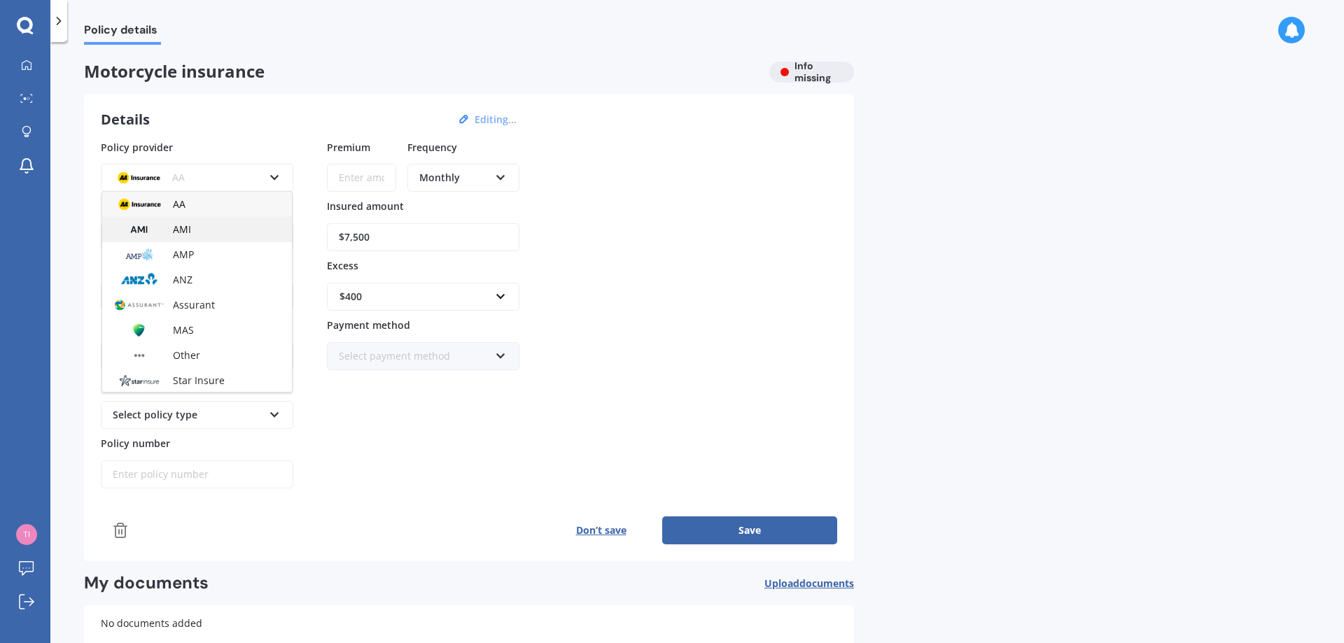
click at [181, 232] on span "AMI" at bounding box center [182, 229] width 18 height 13
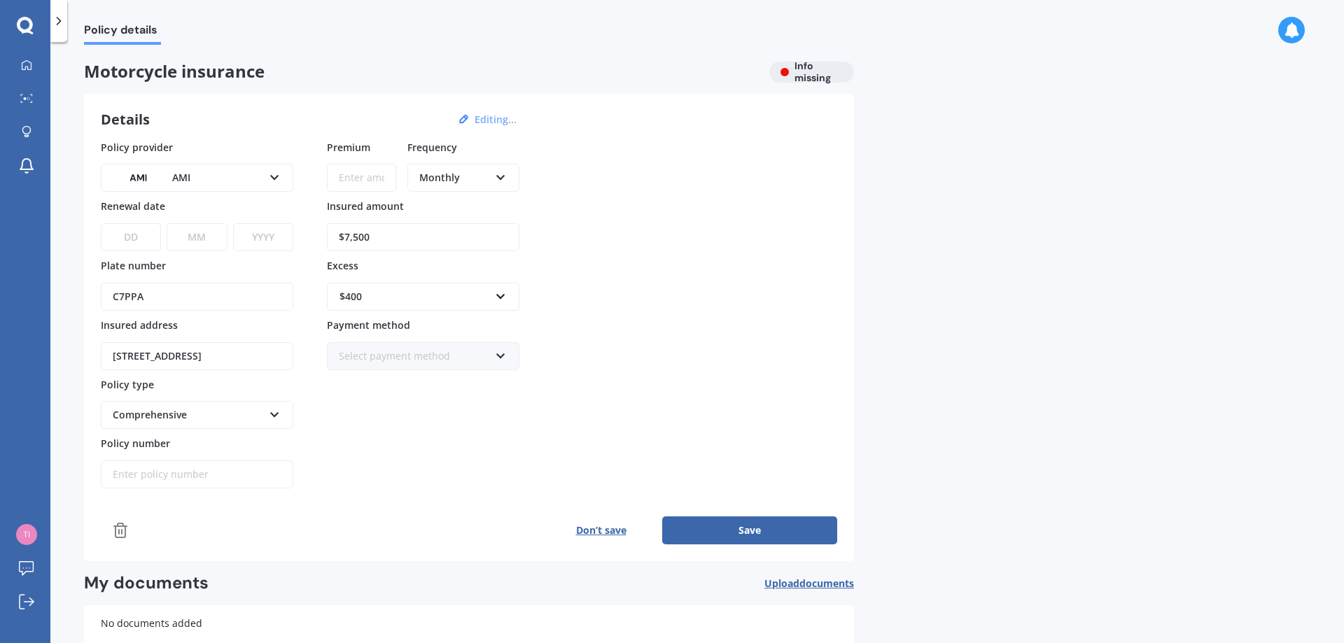
click at [389, 181] on input "Premium" at bounding box center [361, 178] width 69 height 28
click at [756, 524] on button "Save" at bounding box center [749, 531] width 175 height 28
click at [137, 238] on select "DD 01 02 03 04 05 06 07 08 09 10 11 12 13 14 15 16 17 18 19 20 21 22 23 24 25 2…" at bounding box center [130, 237] width 59 height 28
select select "15"
click at [101, 223] on select "DD 01 02 03 04 05 06 07 08 09 10 11 12 13 14 15 16 17 18 19 20 21 22 23 24 25 2…" at bounding box center [130, 237] width 59 height 28
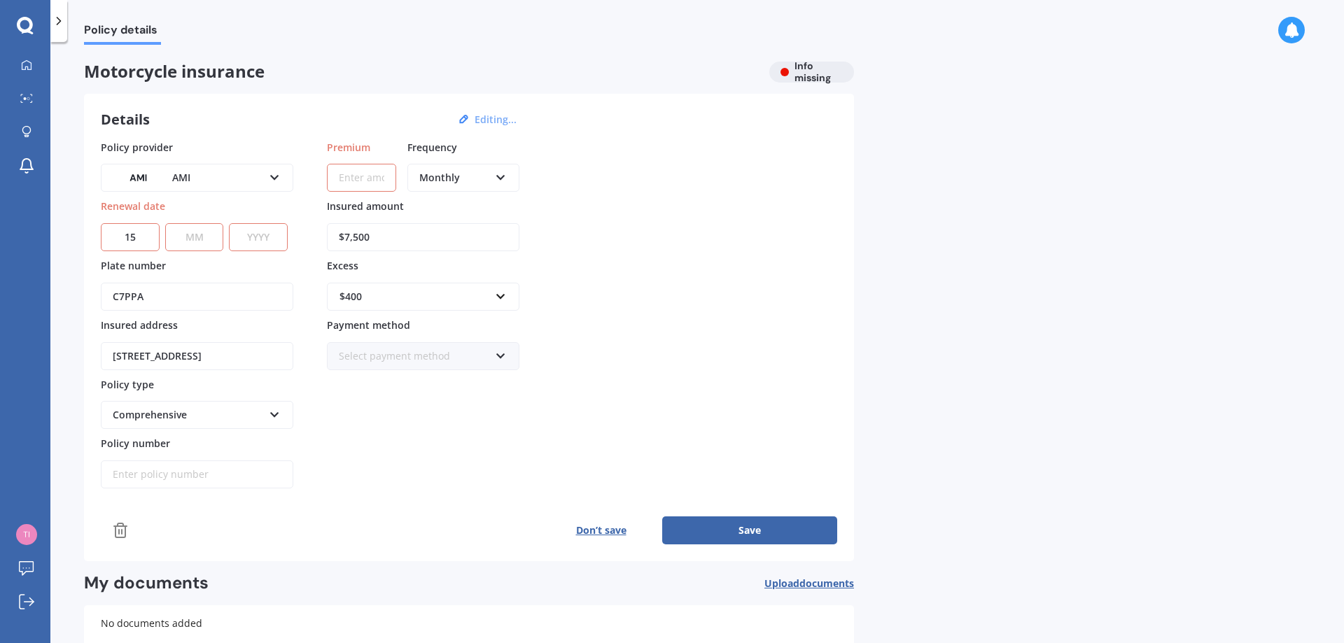
click at [197, 232] on select "MM 01 02 03 04 05 06 07 08 09 10 11 12" at bounding box center [194, 237] width 59 height 28
select select "09"
click at [165, 223] on select "MM 01 02 03 04 05 06 07 08 09 10 11 12" at bounding box center [194, 237] width 59 height 28
click at [260, 242] on select "YYYY 2027 2026 2025 2024 2023 2022 2021 2020 2019 2018 2017 2016 2015 2014 2013…" at bounding box center [258, 237] width 59 height 28
select select "1969"
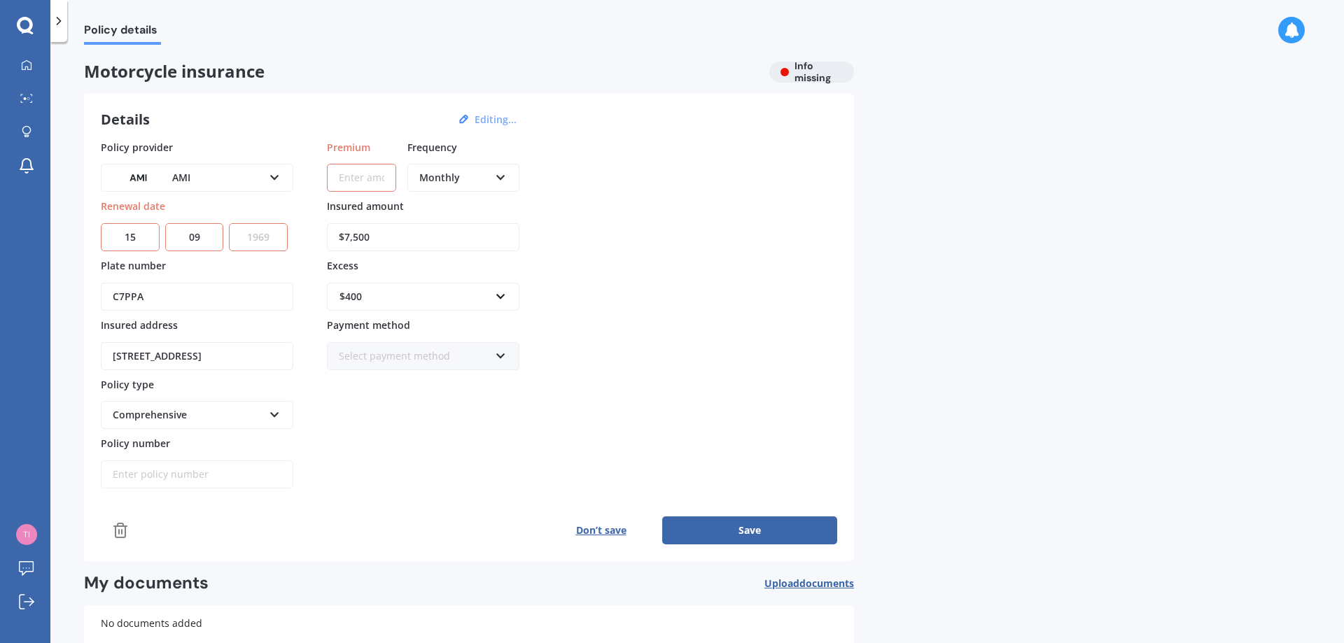
click at [232, 223] on select "YYYY 2027 2026 2025 2024 2023 2022 2021 2020 2019 2018 2017 2016 2015 2014 2013…" at bounding box center [258, 237] width 59 height 28
click at [739, 529] on button "Save" at bounding box center [749, 531] width 175 height 28
click at [372, 183] on input "Premium" at bounding box center [361, 178] width 69 height 28
type input "$20.00"
click at [760, 523] on button "Save" at bounding box center [749, 531] width 175 height 28
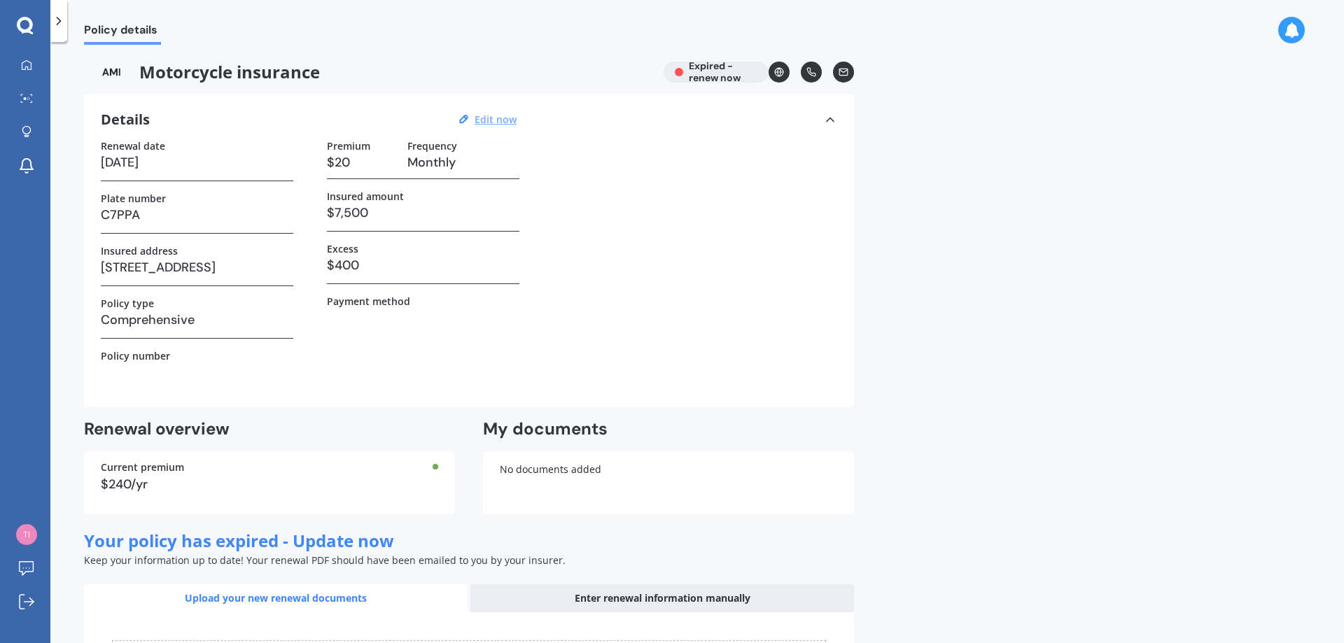
click at [510, 122] on u "Edit now" at bounding box center [496, 119] width 42 height 13
select select "15"
select select "09"
select select "1969"
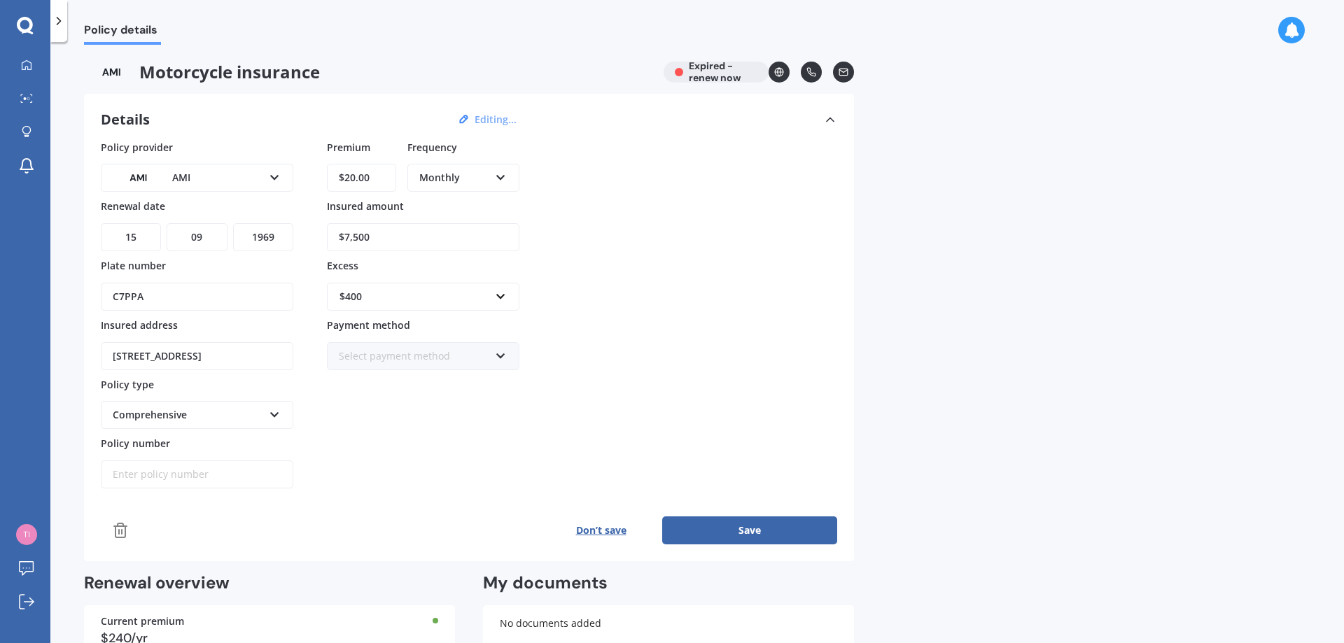
drag, startPoint x: 344, startPoint y: 177, endPoint x: 354, endPoint y: 178, distance: 9.8
click at [354, 178] on input "$20.00" at bounding box center [361, 178] width 69 height 28
type input "$55.00"
click at [746, 531] on button "Save" at bounding box center [749, 531] width 175 height 28
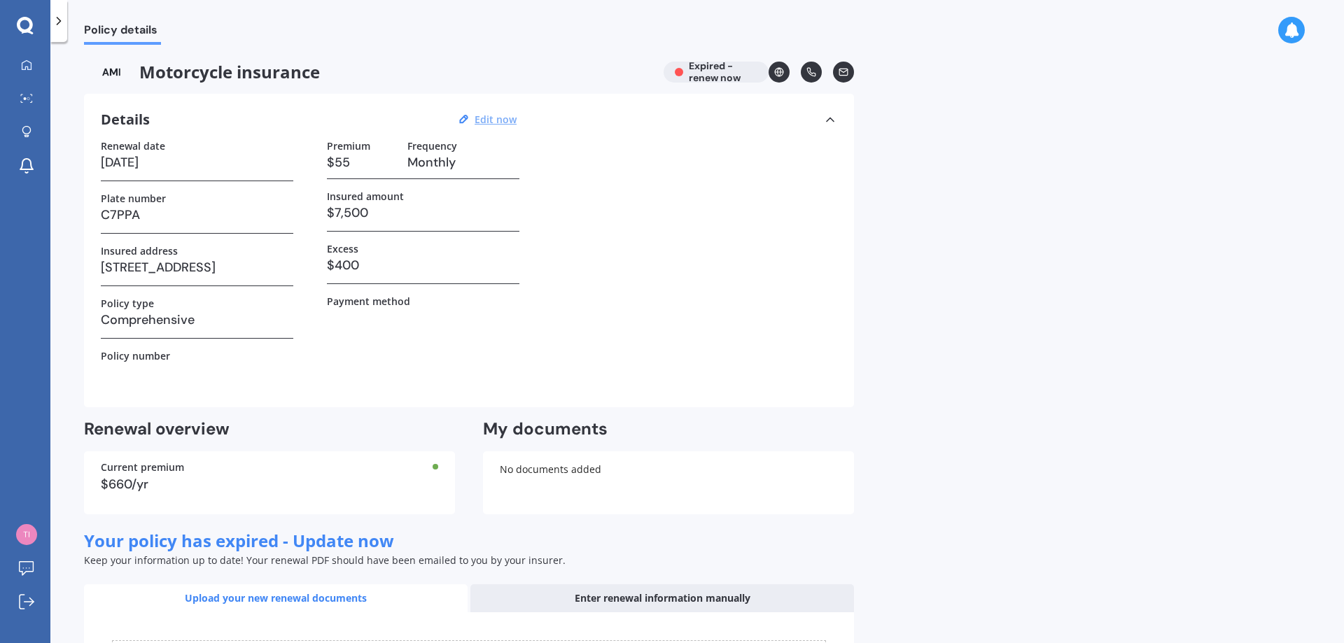
click at [720, 73] on div "Motorcycle insurance Expired - renew now" at bounding box center [469, 72] width 770 height 21
click at [57, 22] on icon at bounding box center [59, 21] width 14 height 14
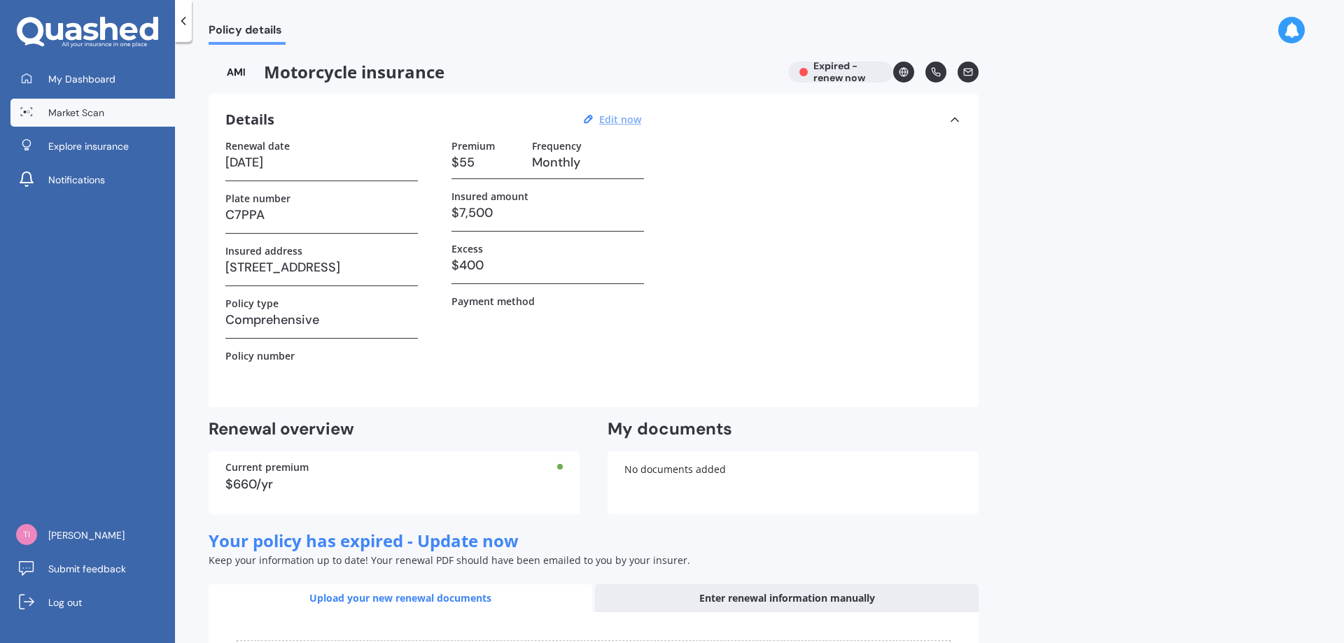
click at [78, 122] on link "Market Scan" at bounding box center [93, 113] width 165 height 28
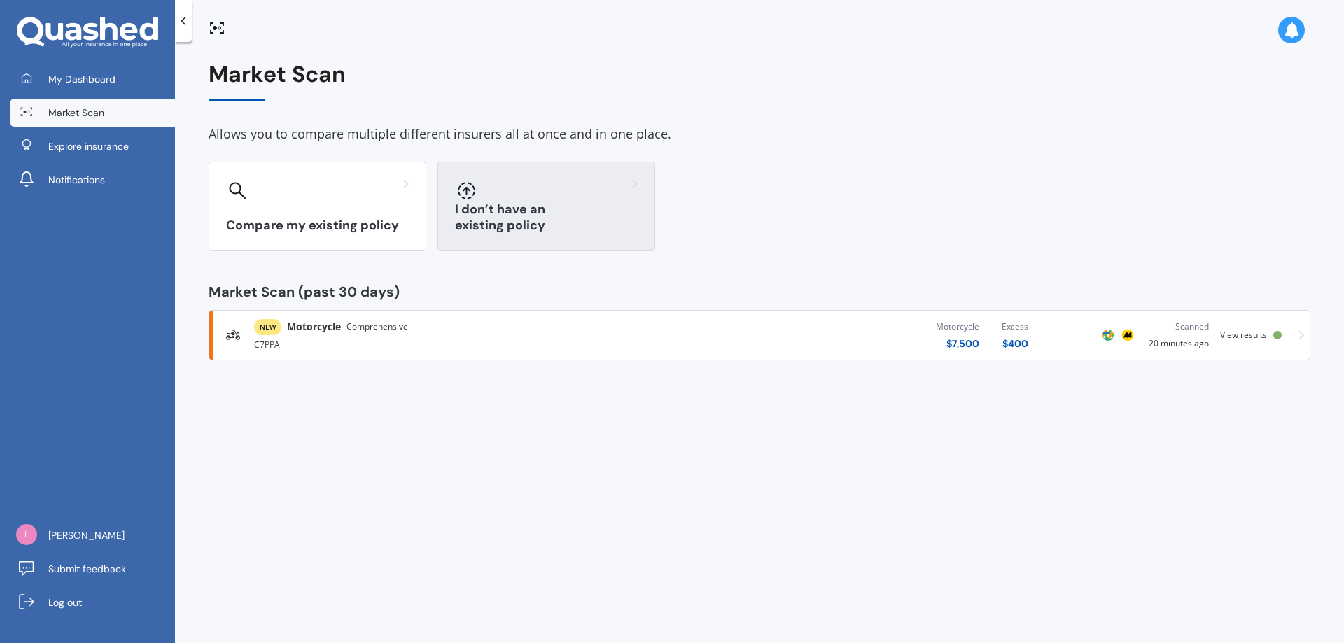
click at [522, 227] on h3 "I don’t have an existing policy" at bounding box center [546, 218] width 183 height 32
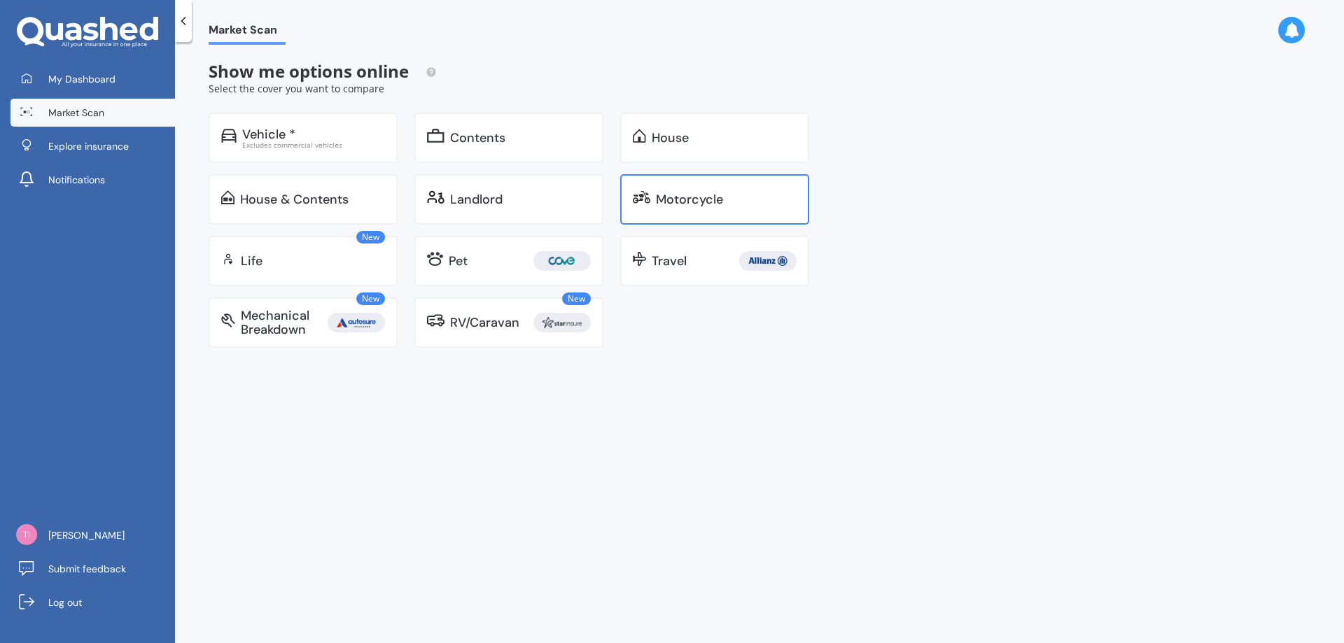
click at [704, 208] on div "Motorcycle" at bounding box center [714, 199] width 189 height 50
select select "15"
select select "09"
select select "1969"
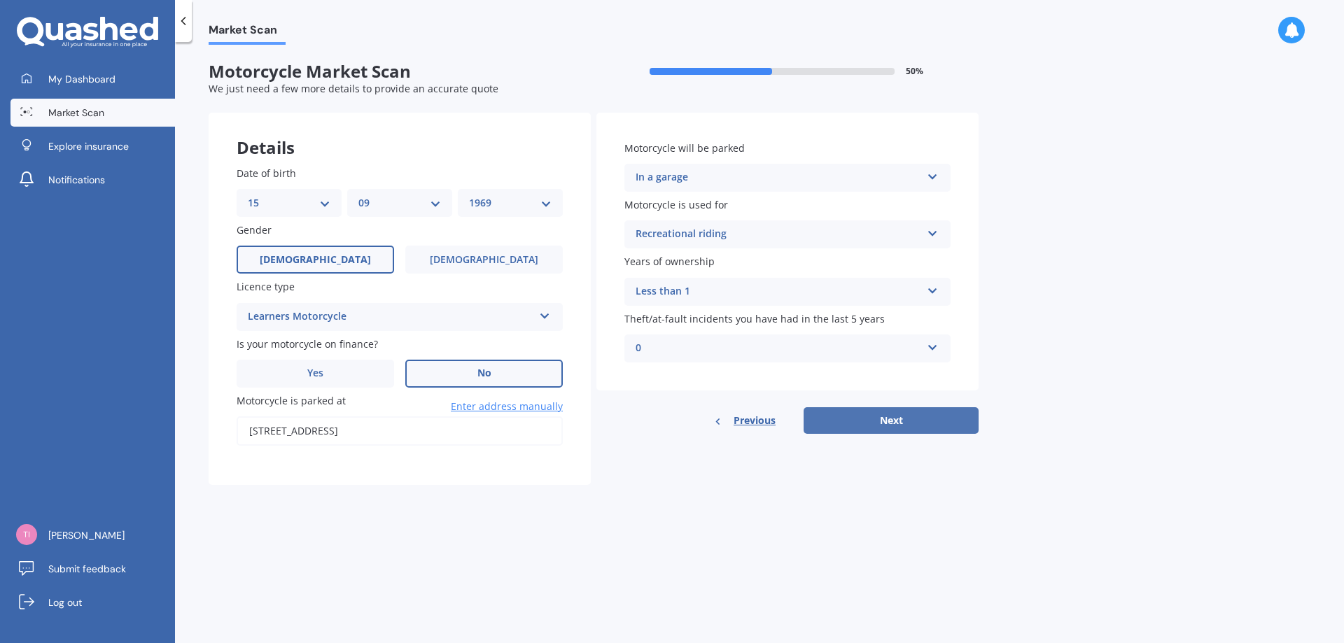
click at [864, 414] on button "Next" at bounding box center [891, 420] width 175 height 27
type input "[STREET_ADDRESS]"
drag, startPoint x: 851, startPoint y: 405, endPoint x: 864, endPoint y: 410, distance: 13.5
click at [852, 405] on div "Motorcycle will be parked In a garage In a garage On own property On street or …" at bounding box center [787, 273] width 382 height 321
click at [885, 417] on button "Next" at bounding box center [891, 420] width 175 height 27
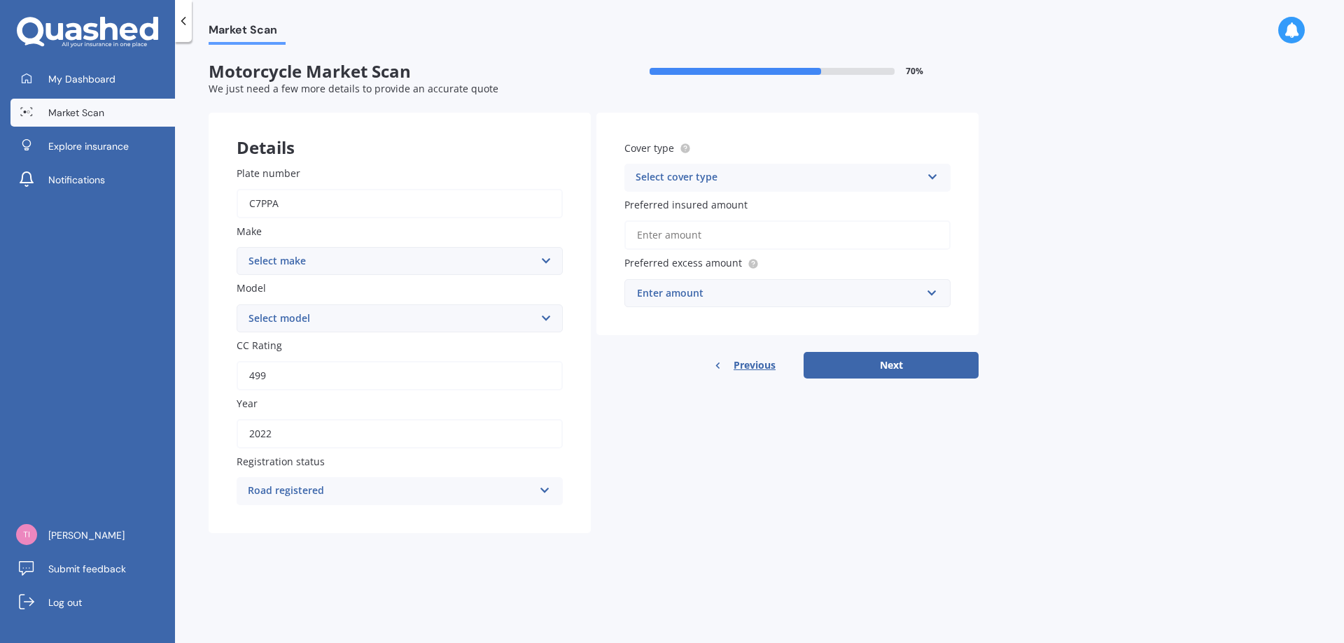
click at [375, 270] on select "Select make Ace Adly Aeon AJP American Iron Horse Aprilia Arrow Baotian [PERSON…" at bounding box center [400, 261] width 326 height 28
select select "Benelli"
click at [237, 247] on select "Select make Ace Adly Aeon AJP American Iron Horse Aprilia Arrow Baotian [PERSON…" at bounding box center [400, 261] width 326 height 28
click at [318, 317] on select "Select model 49X BN BN-GT BN-GTS BN-I BN-R BN-RS BN-S BX C Caffe Nero Leoncino …" at bounding box center [400, 319] width 326 height 28
select select "TRK-X"
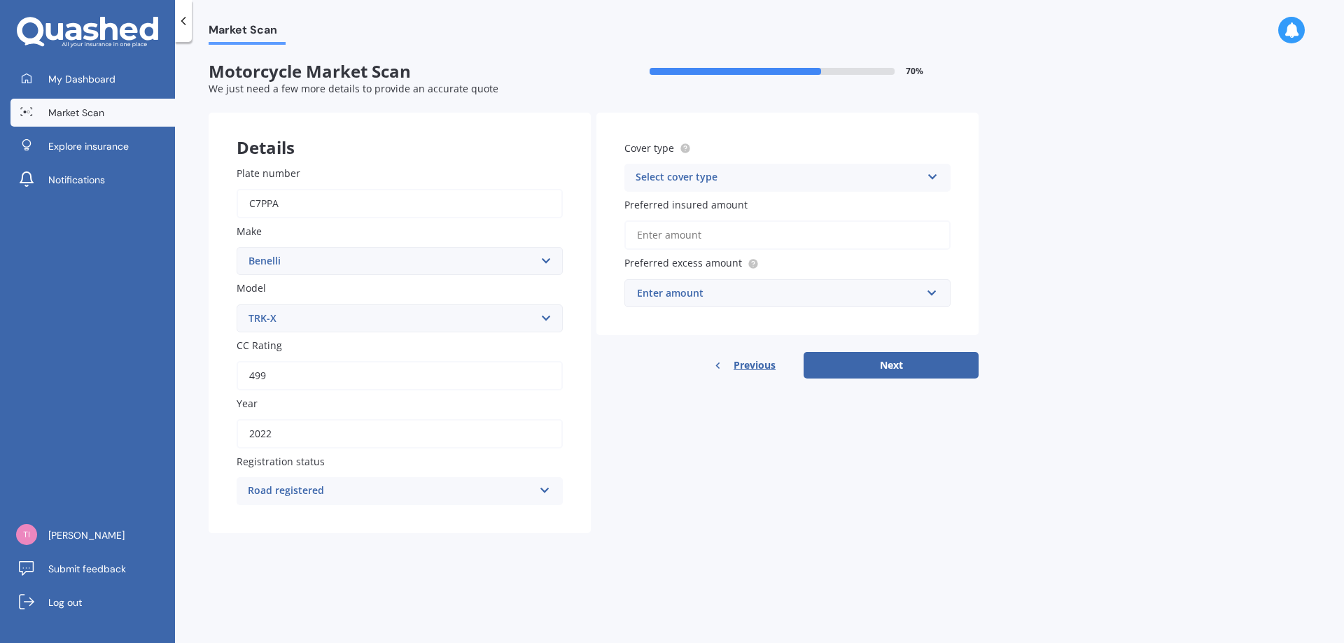
click at [237, 305] on select "Select model 49X BN BN-GT BN-GTS BN-I BN-R BN-RS BN-S BX C Caffe Nero Leoncino …" at bounding box center [400, 319] width 326 height 28
click at [704, 176] on div "Select cover type" at bounding box center [779, 177] width 286 height 17
click at [676, 207] on span "Comprehensive" at bounding box center [673, 204] width 74 height 13
click at [701, 235] on input "Preferred insured amount" at bounding box center [787, 235] width 326 height 29
type input "$7,500"
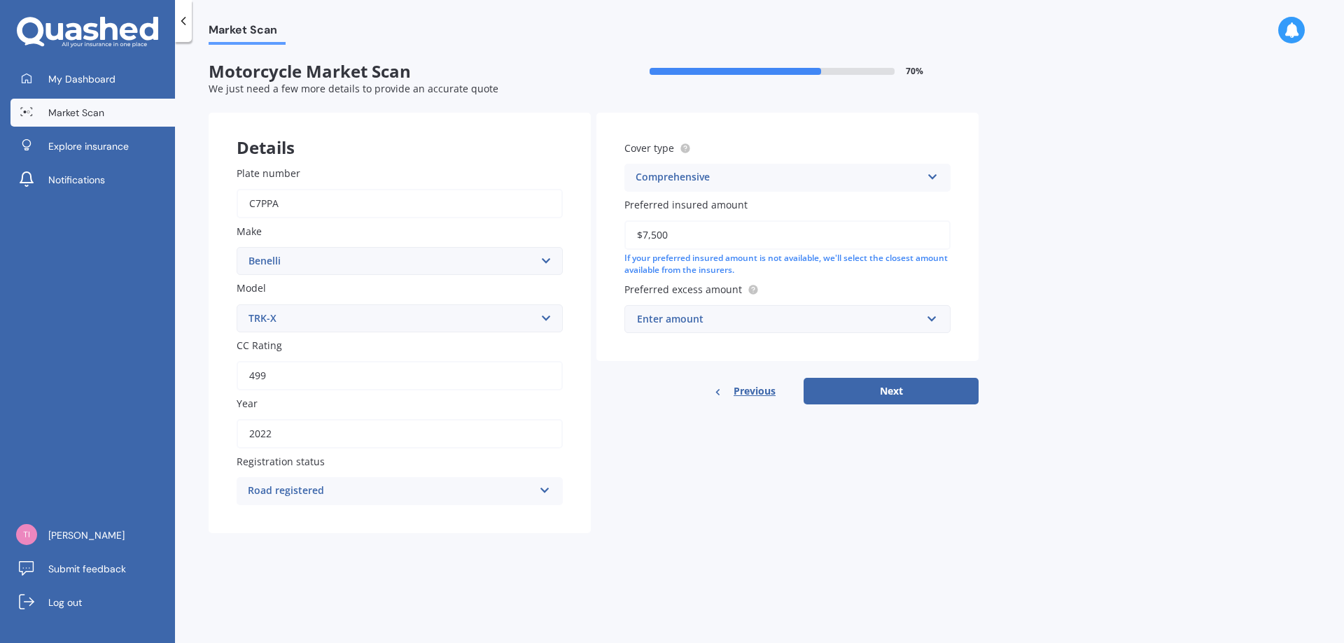
click at [736, 319] on div "Enter amount" at bounding box center [779, 319] width 284 height 15
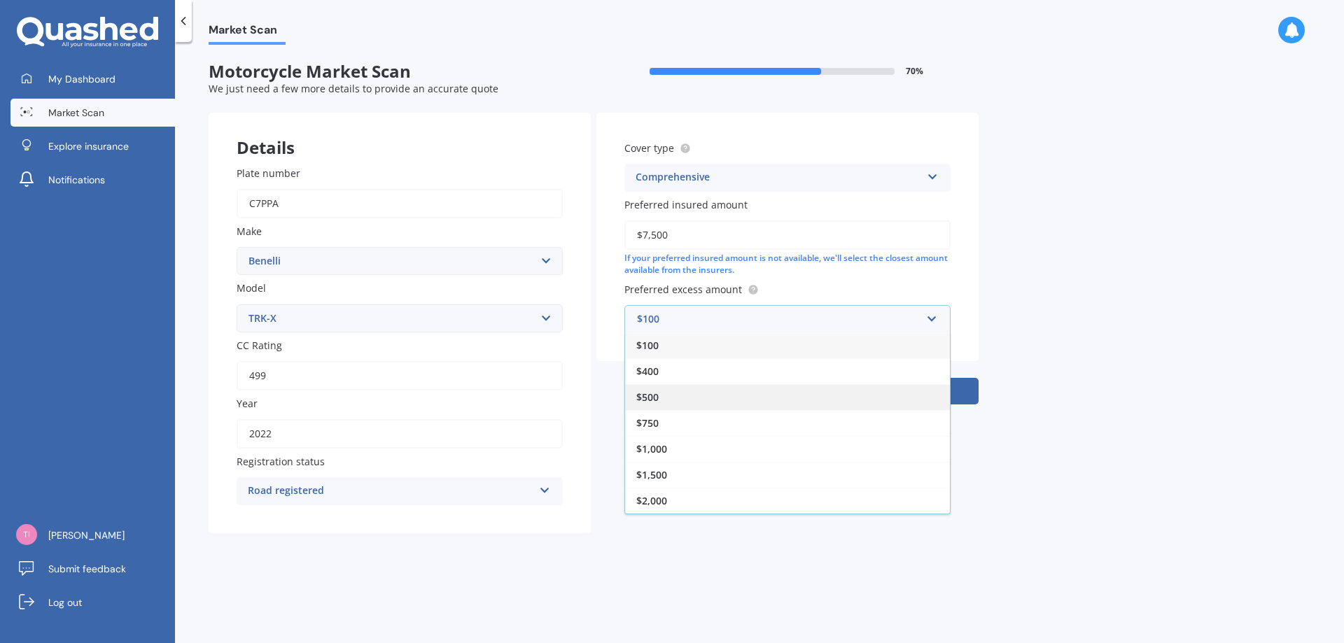
click at [642, 392] on span "$500" at bounding box center [647, 397] width 22 height 13
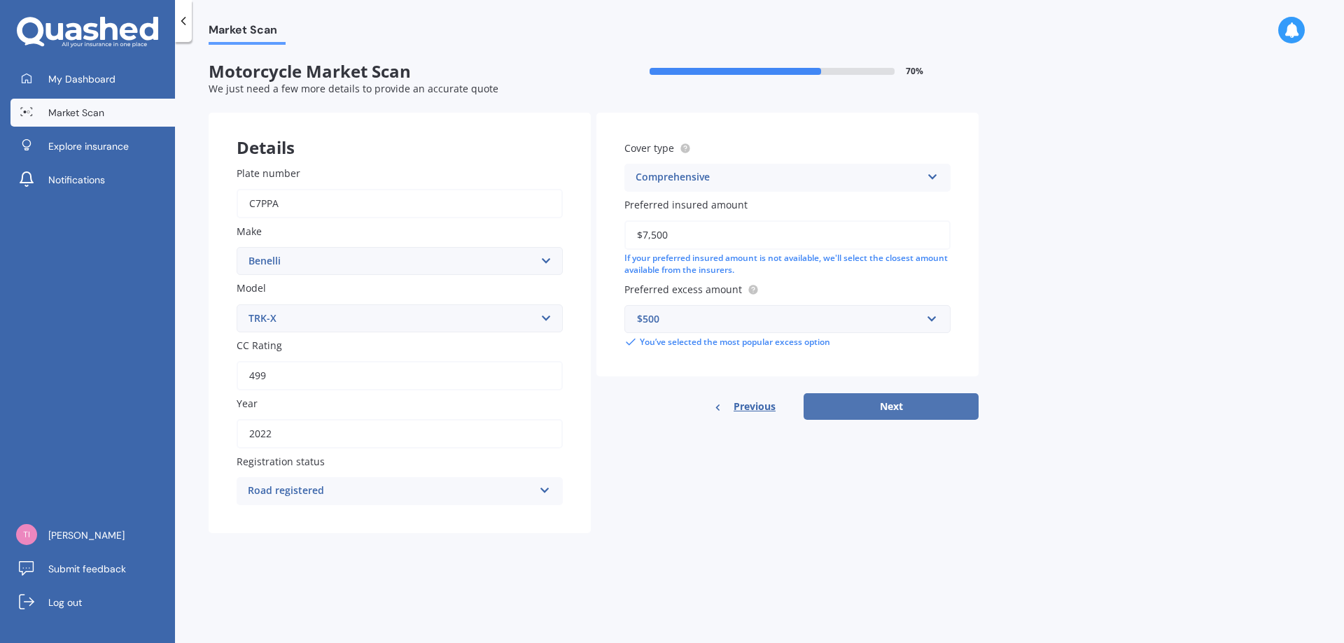
click at [888, 401] on button "Next" at bounding box center [891, 406] width 175 height 27
select select "15"
select select "09"
select select "1969"
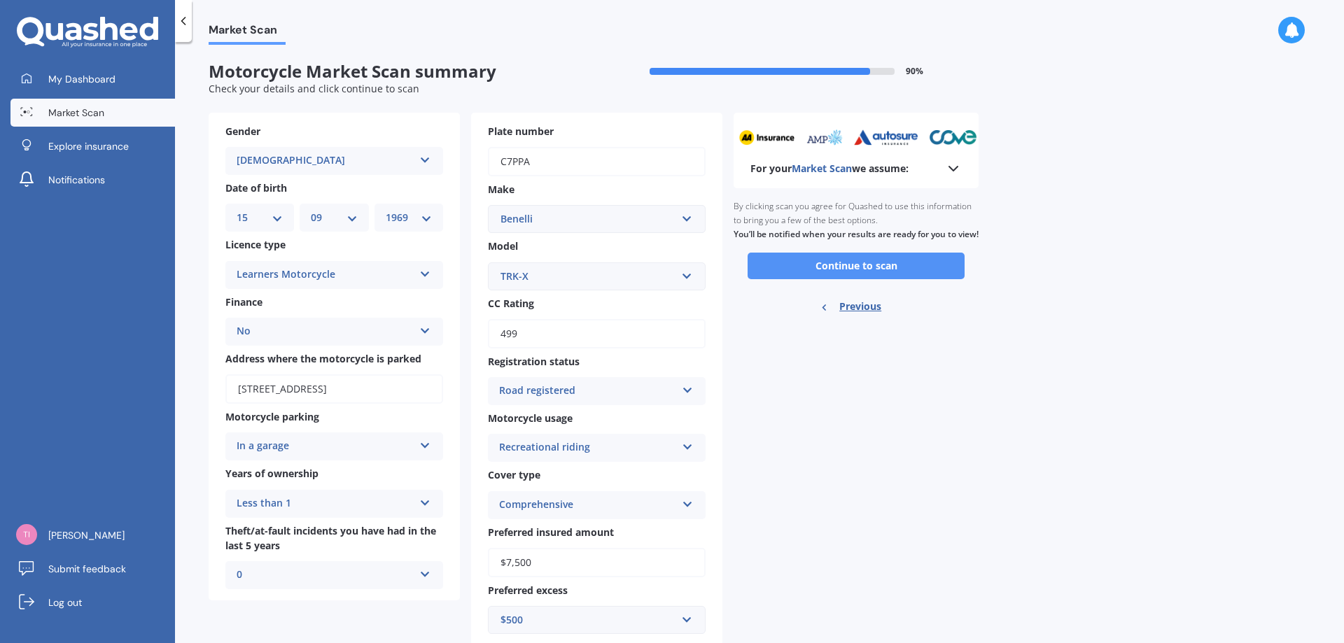
click at [876, 279] on button "Continue to scan" at bounding box center [856, 266] width 217 height 27
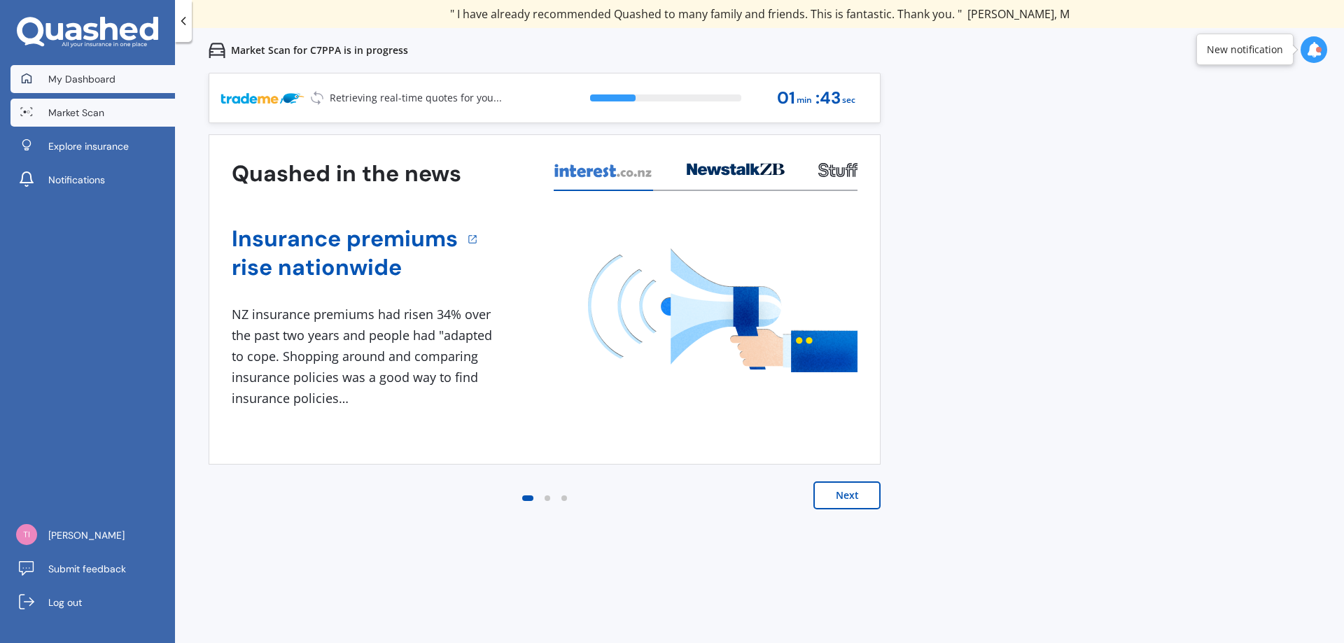
click at [102, 72] on span "My Dashboard" at bounding box center [81, 79] width 67 height 14
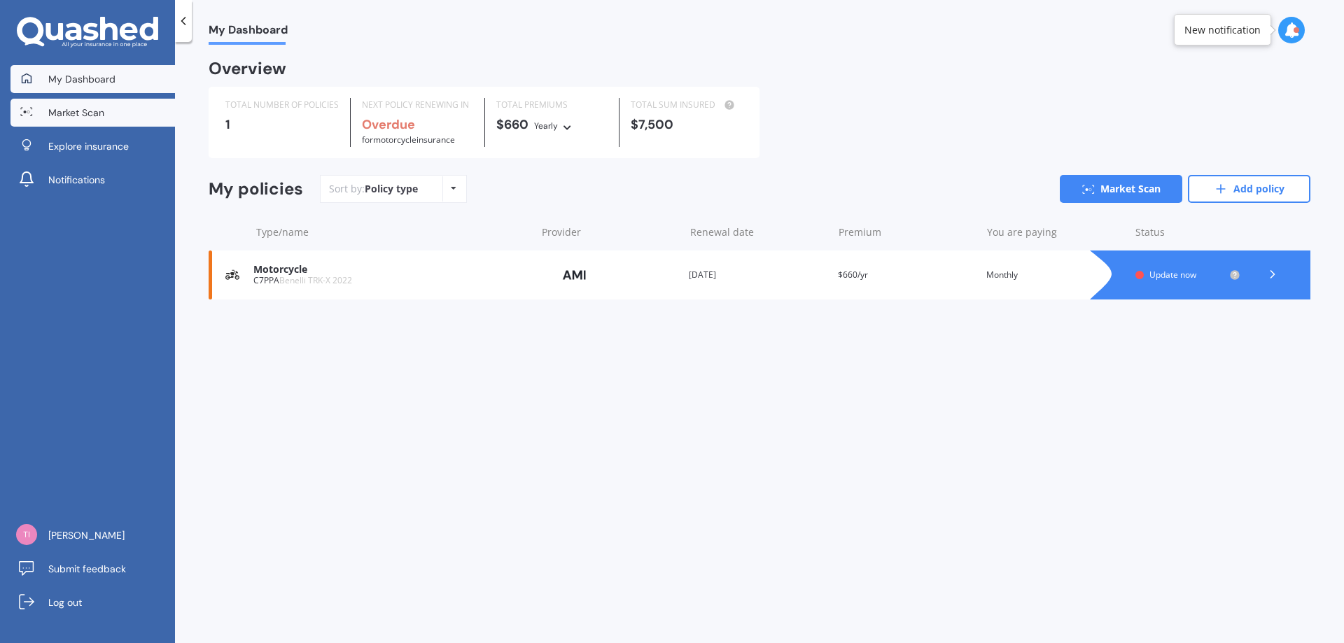
click at [85, 112] on span "Market Scan" at bounding box center [76, 113] width 56 height 14
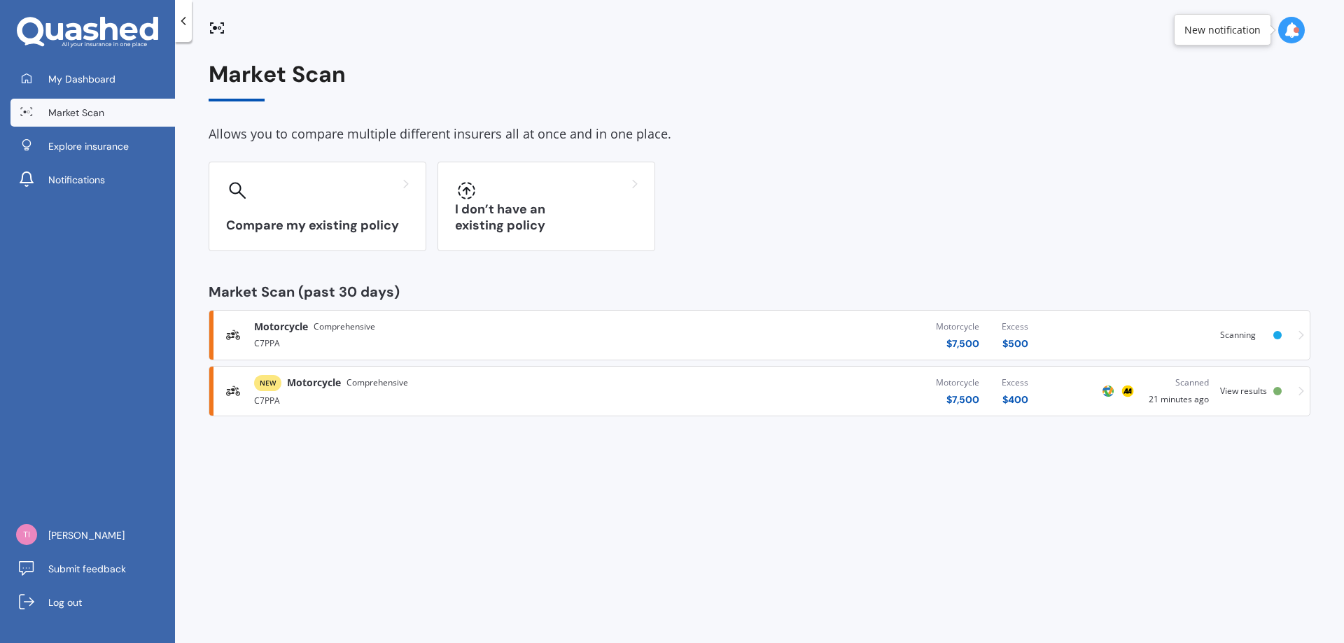
click at [400, 336] on div "C7PPA" at bounding box center [443, 342] width 379 height 17
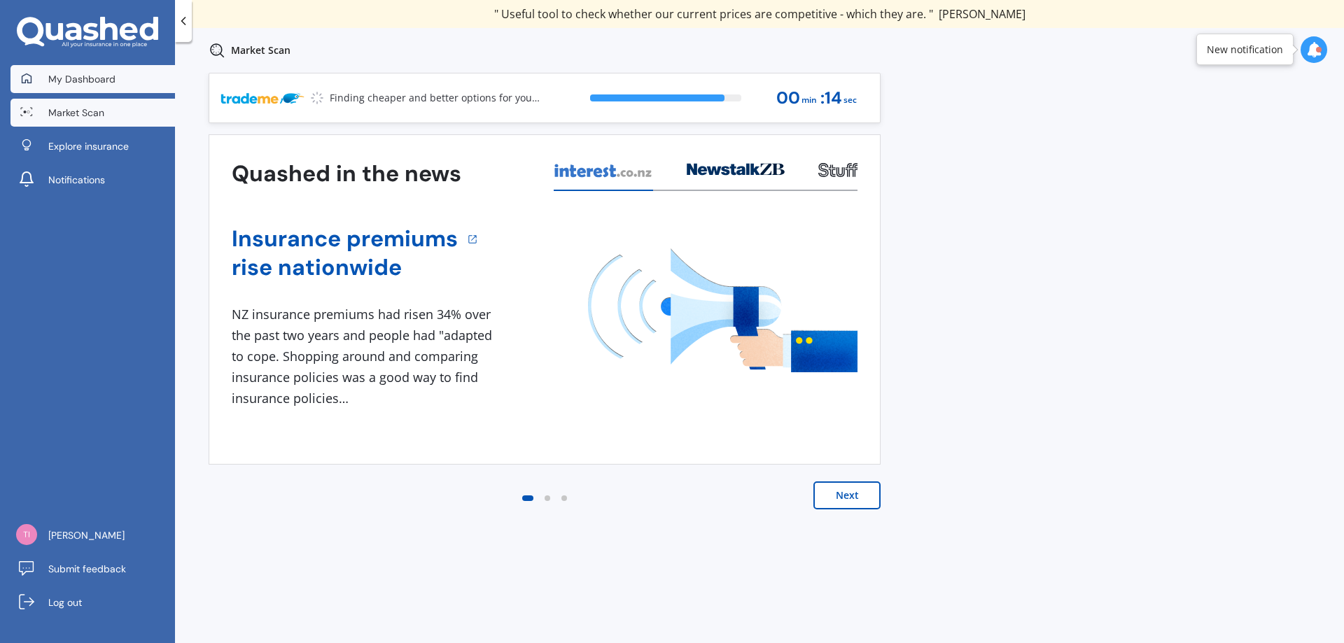
click at [85, 90] on link "My Dashboard" at bounding box center [93, 79] width 165 height 28
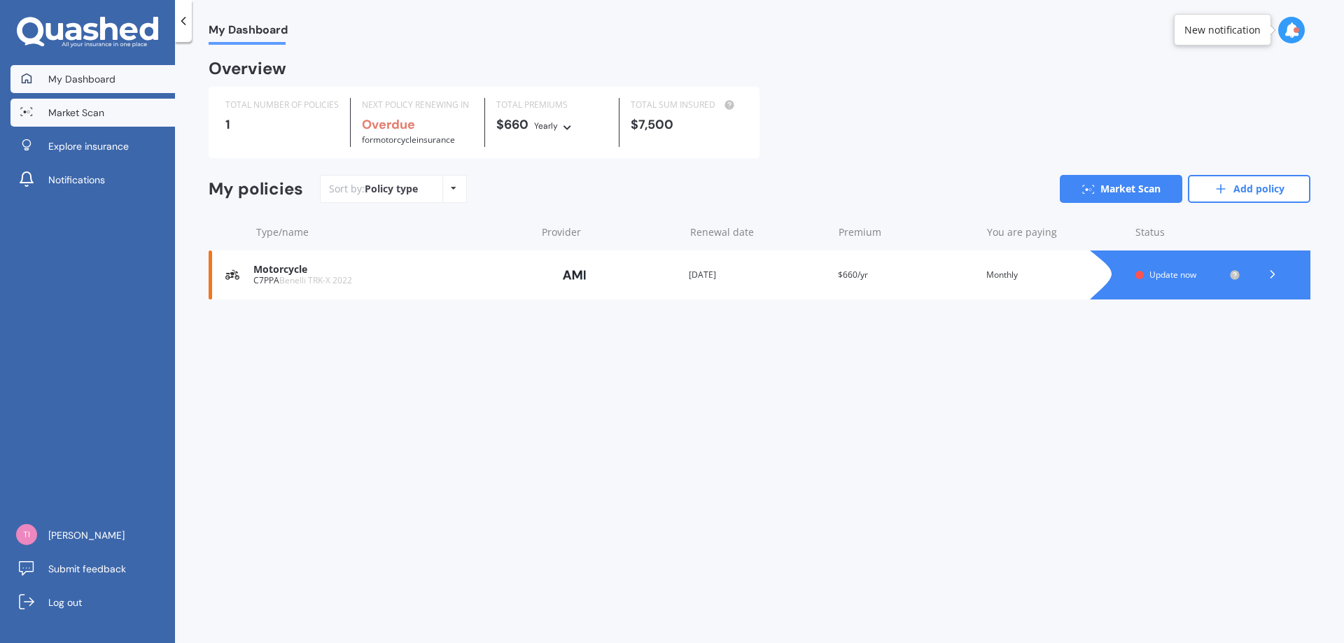
click at [79, 116] on span "Market Scan" at bounding box center [76, 113] width 56 height 14
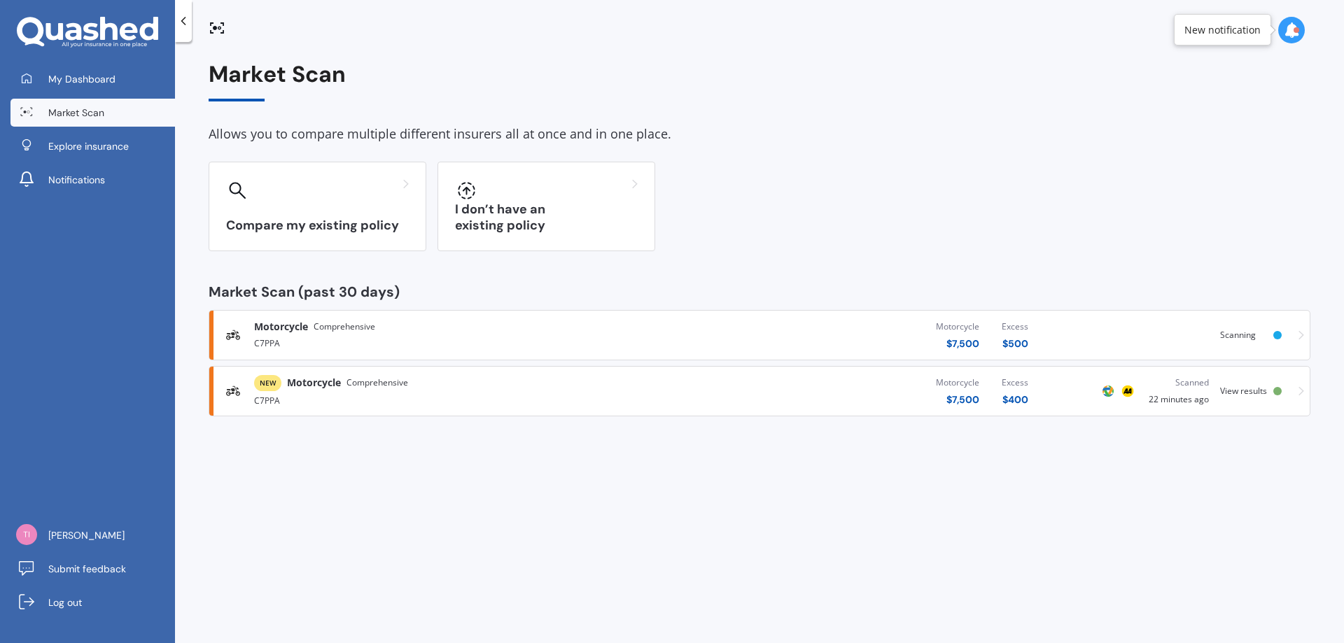
click at [351, 337] on div "C7PPA" at bounding box center [443, 342] width 379 height 17
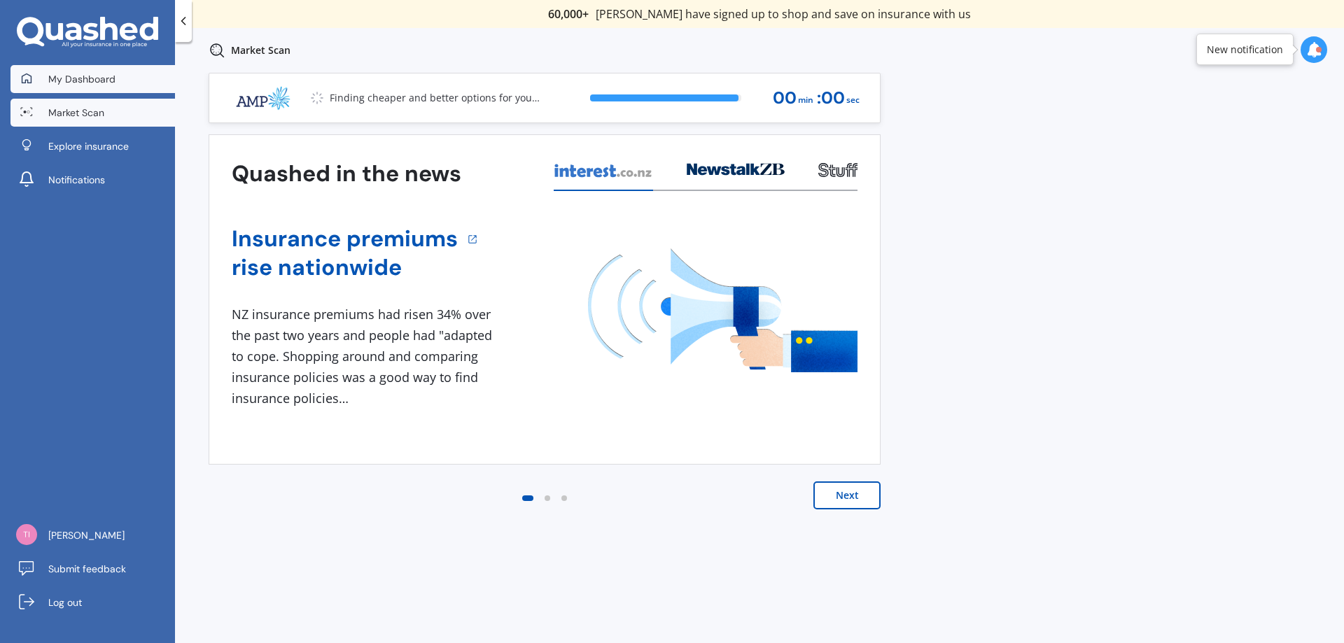
click at [51, 88] on link "My Dashboard" at bounding box center [93, 79] width 165 height 28
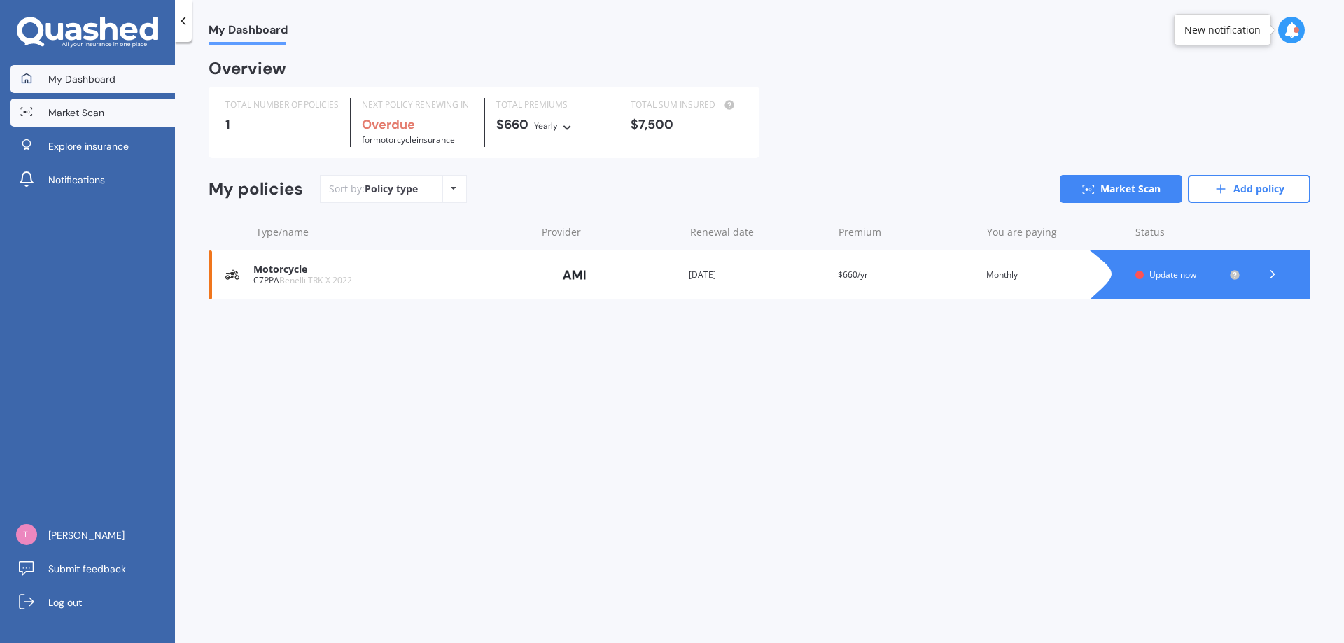
click at [76, 116] on span "Market Scan" at bounding box center [76, 113] width 56 height 14
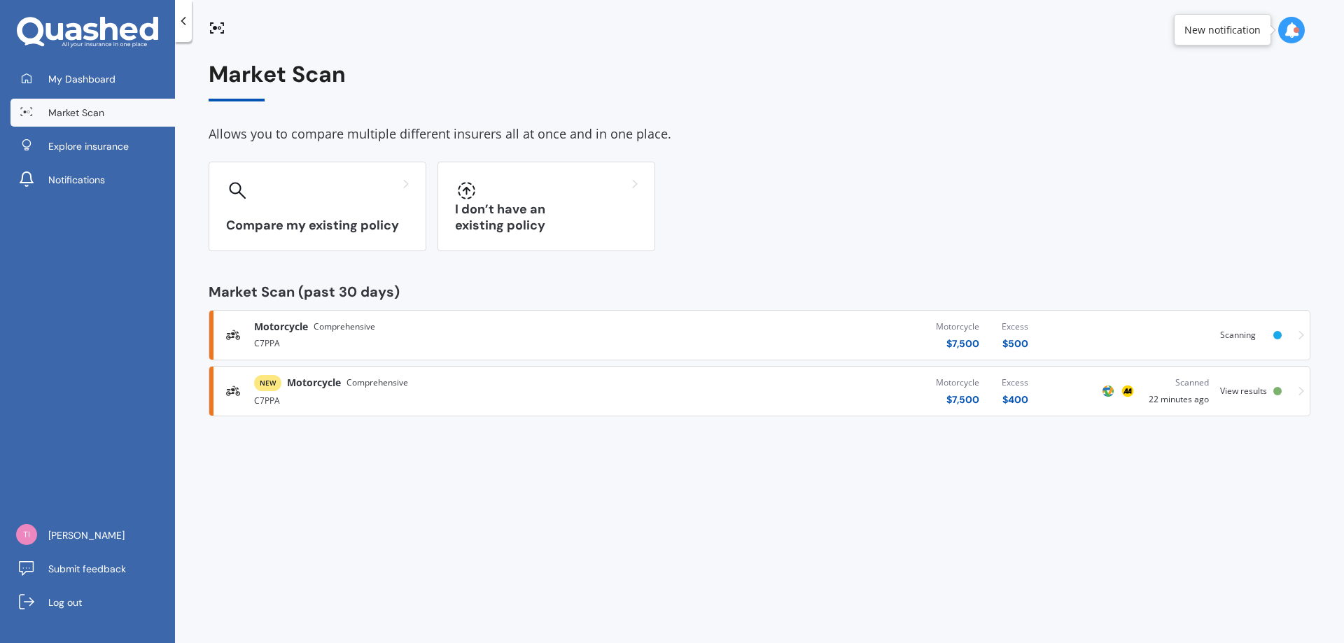
click at [1301, 335] on icon at bounding box center [1302, 335] width 6 height 10
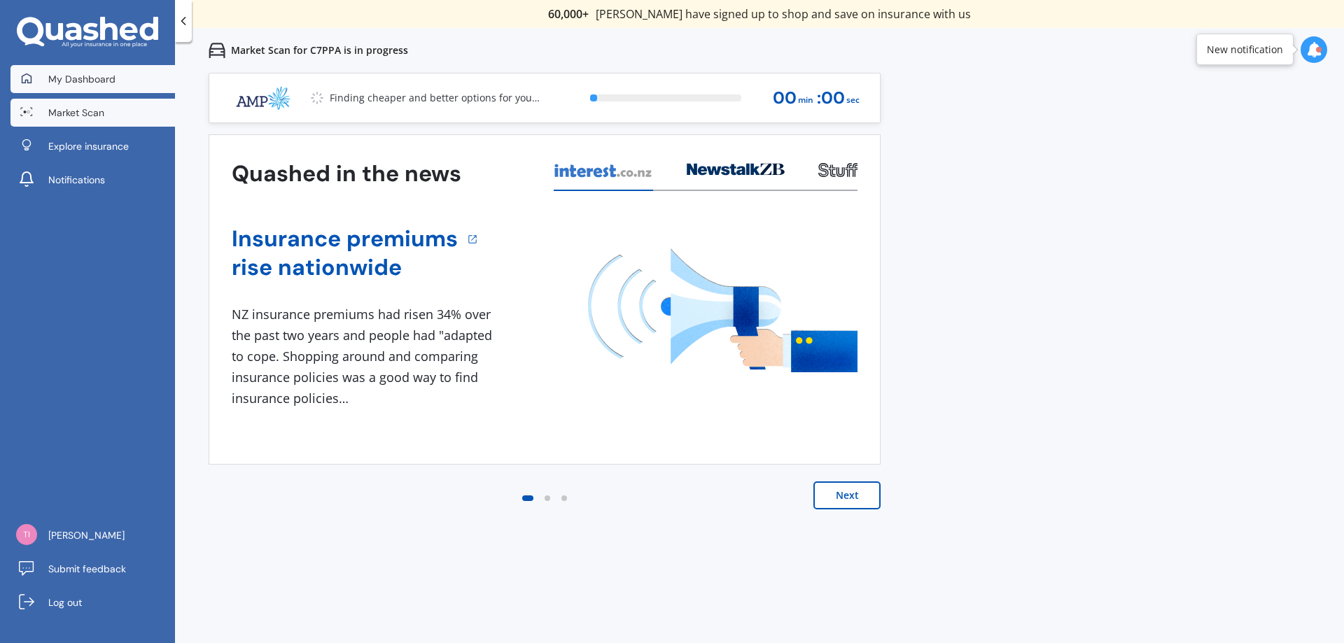
click at [55, 84] on span "My Dashboard" at bounding box center [81, 79] width 67 height 14
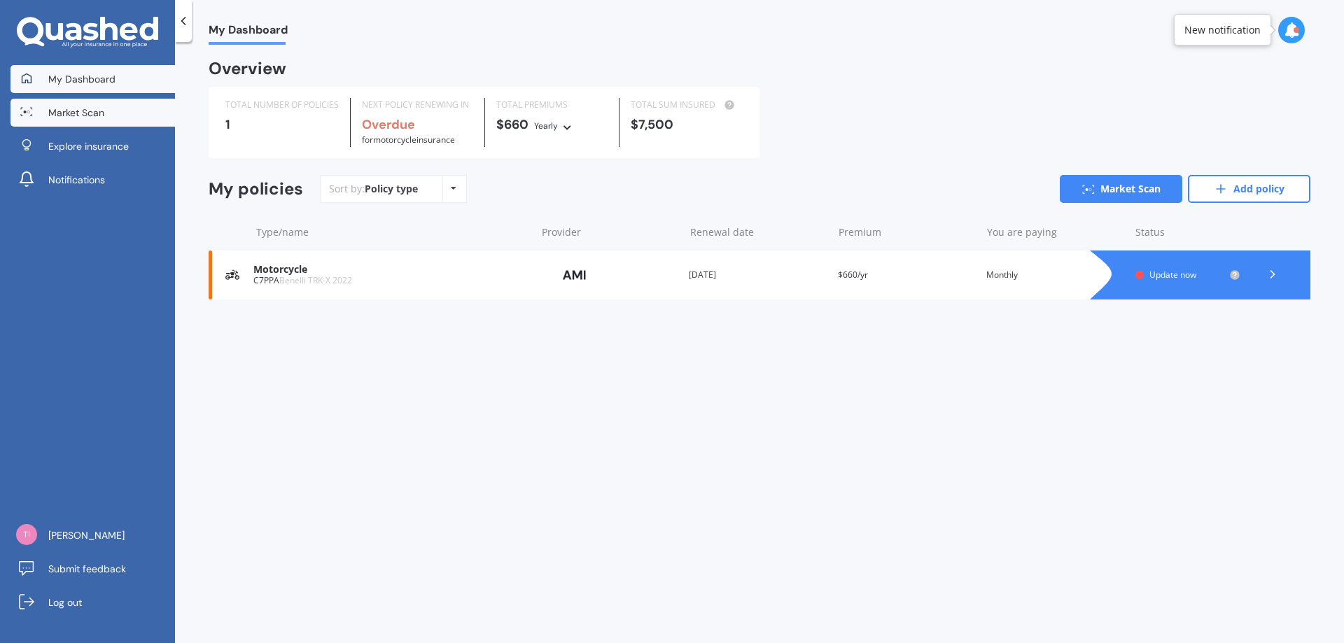
click at [78, 117] on span "Market Scan" at bounding box center [76, 113] width 56 height 14
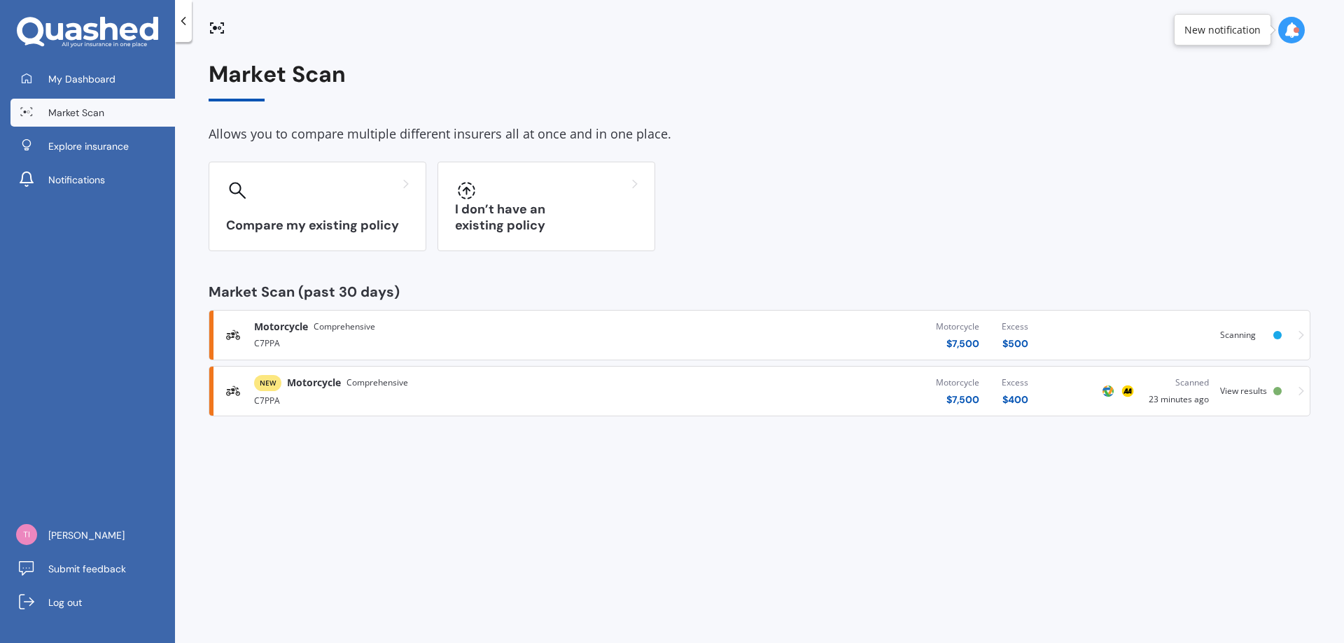
click at [1265, 389] on span "View results" at bounding box center [1243, 391] width 47 height 12
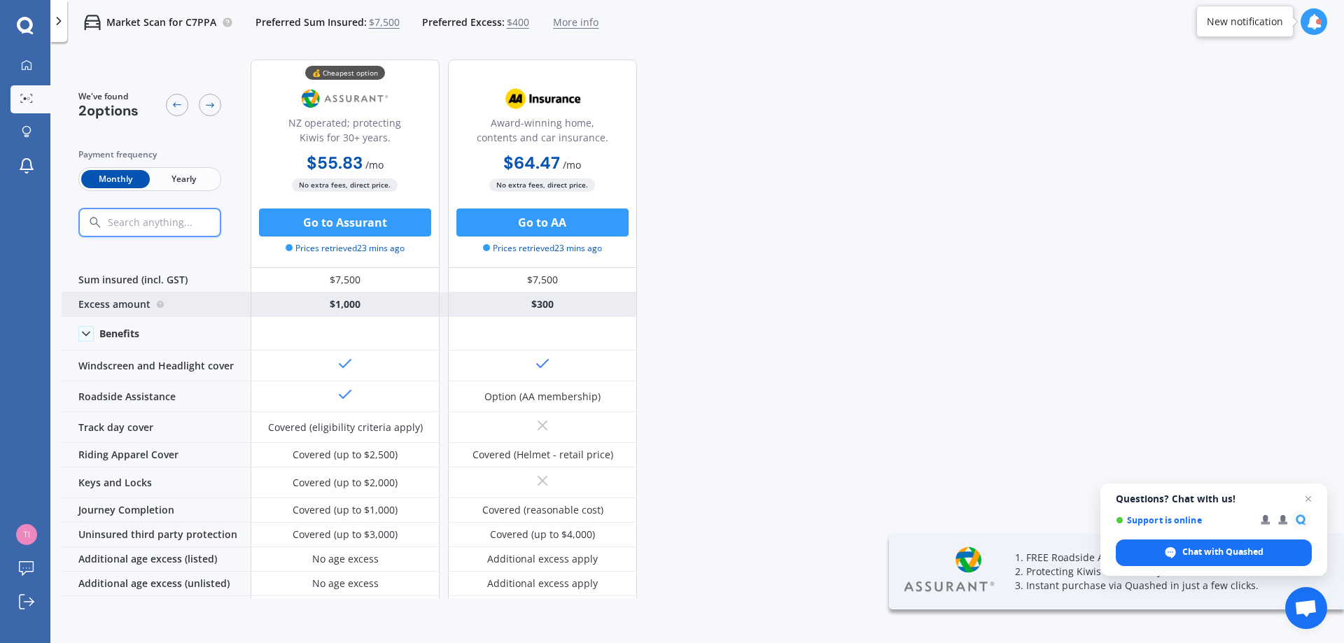
click at [346, 303] on div "$1,000" at bounding box center [345, 305] width 189 height 25
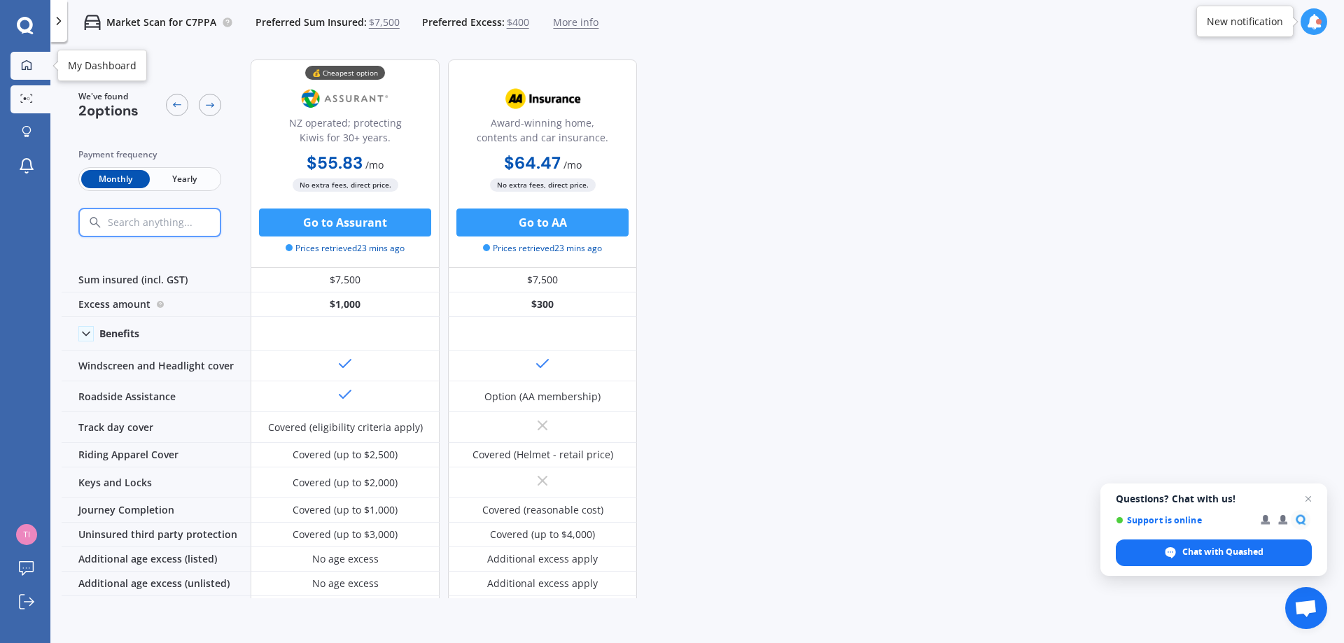
click at [20, 62] on div at bounding box center [26, 66] width 21 height 13
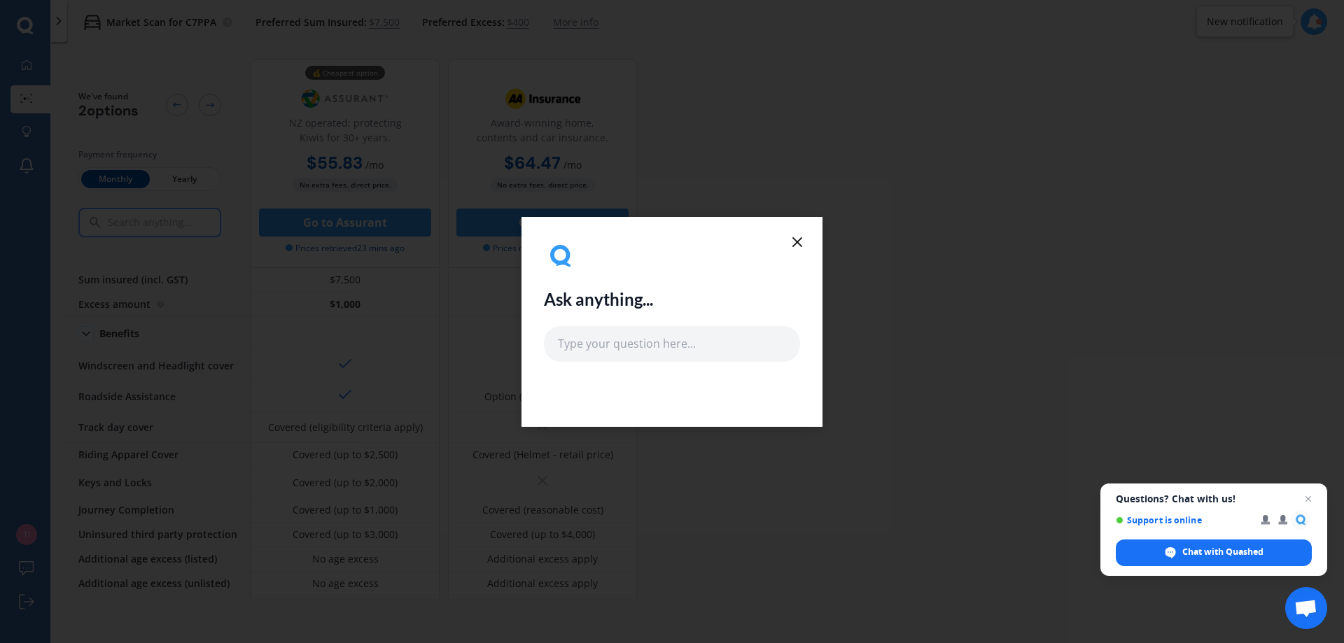
click at [801, 241] on icon at bounding box center [797, 242] width 17 height 17
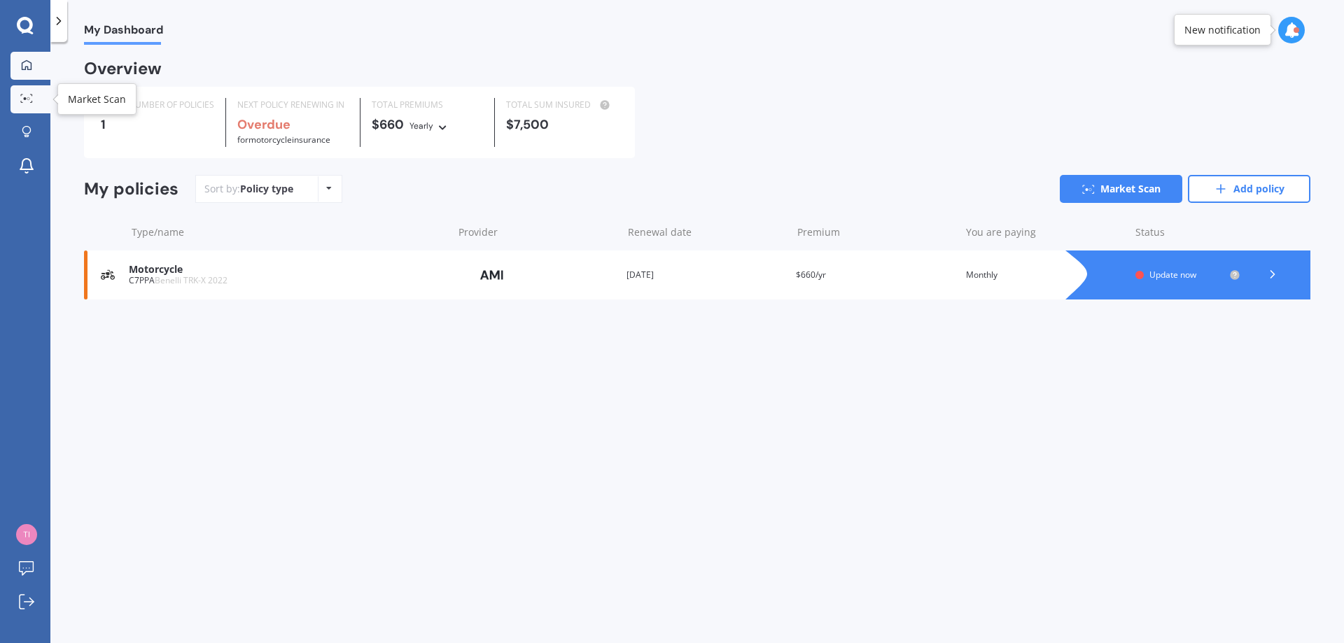
click at [27, 99] on circle at bounding box center [28, 98] width 3 height 3
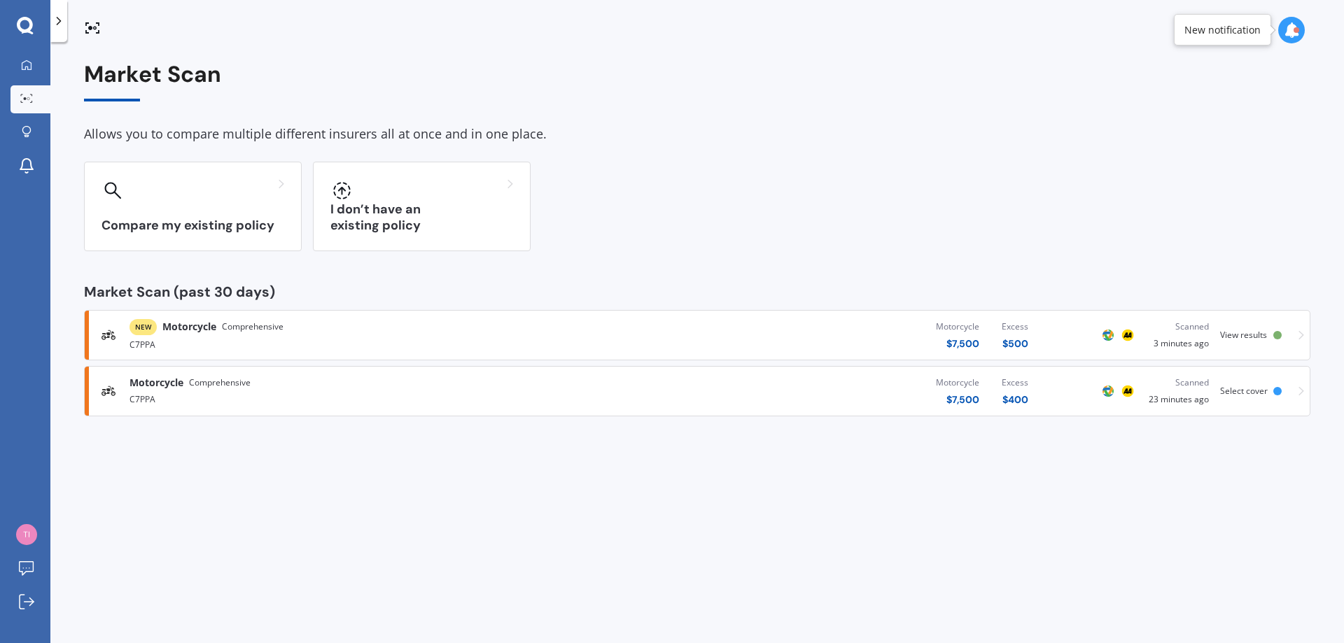
click at [1249, 335] on span "View results" at bounding box center [1243, 335] width 47 height 12
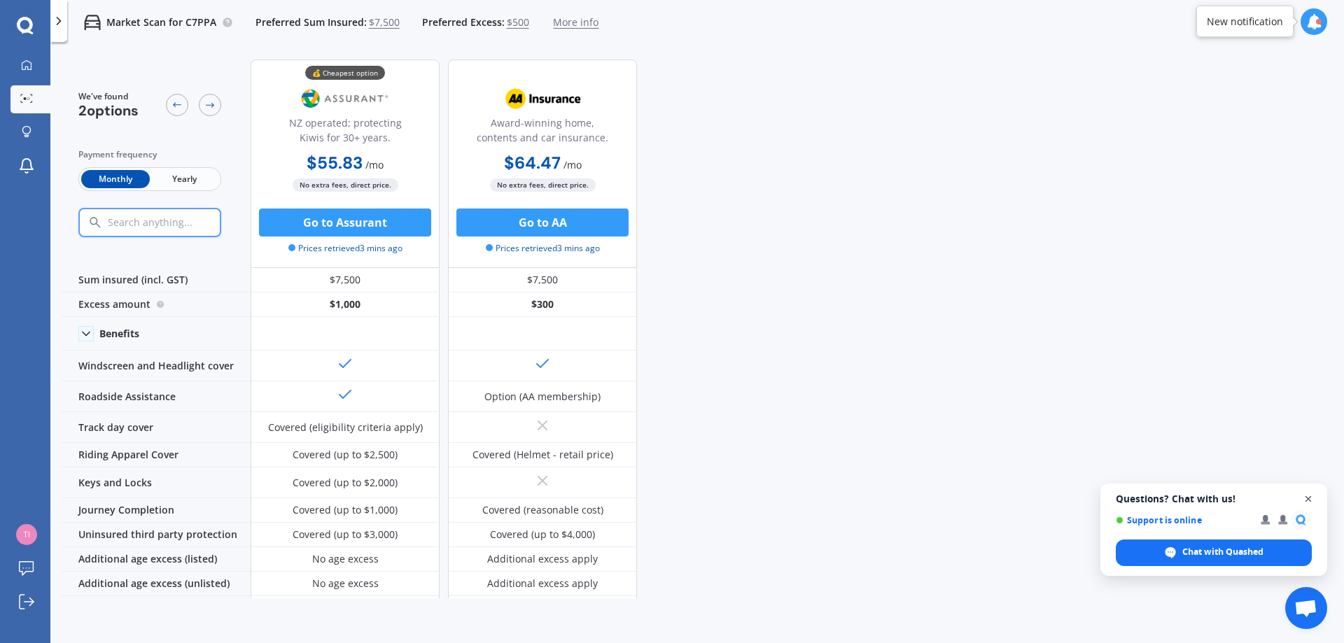
click at [1312, 498] on span "Close chat" at bounding box center [1309, 500] width 18 height 18
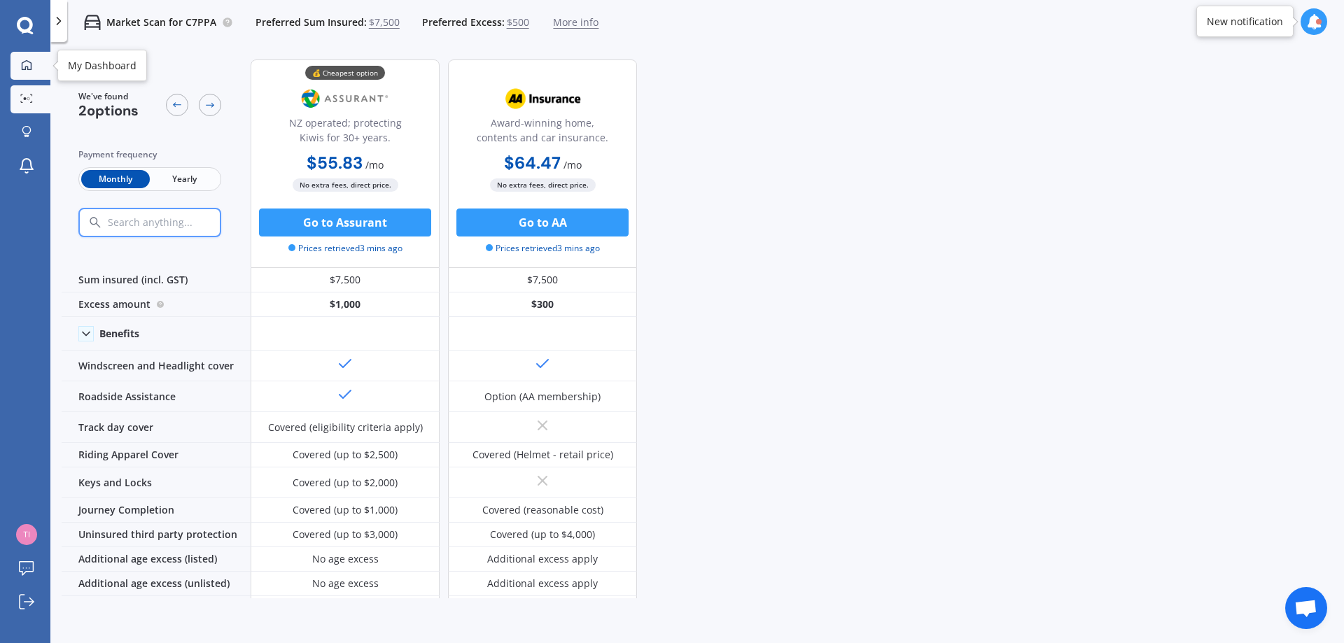
click at [32, 68] on div at bounding box center [26, 66] width 21 height 13
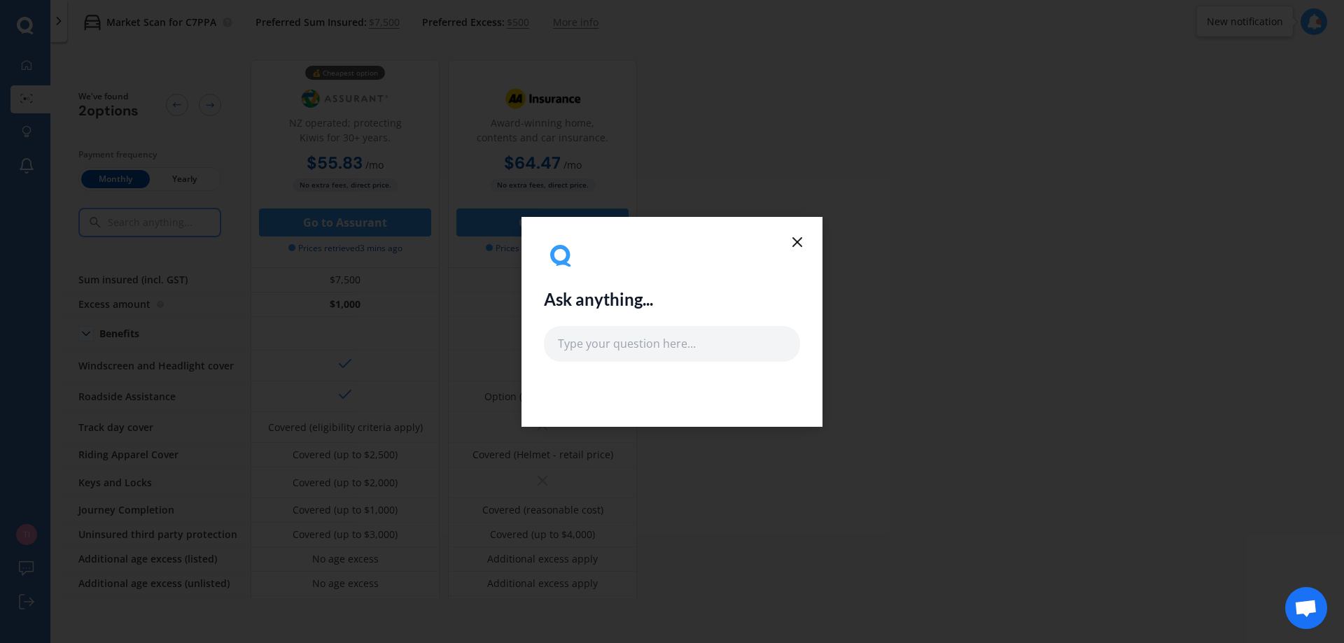
click at [799, 242] on icon at bounding box center [797, 242] width 17 height 17
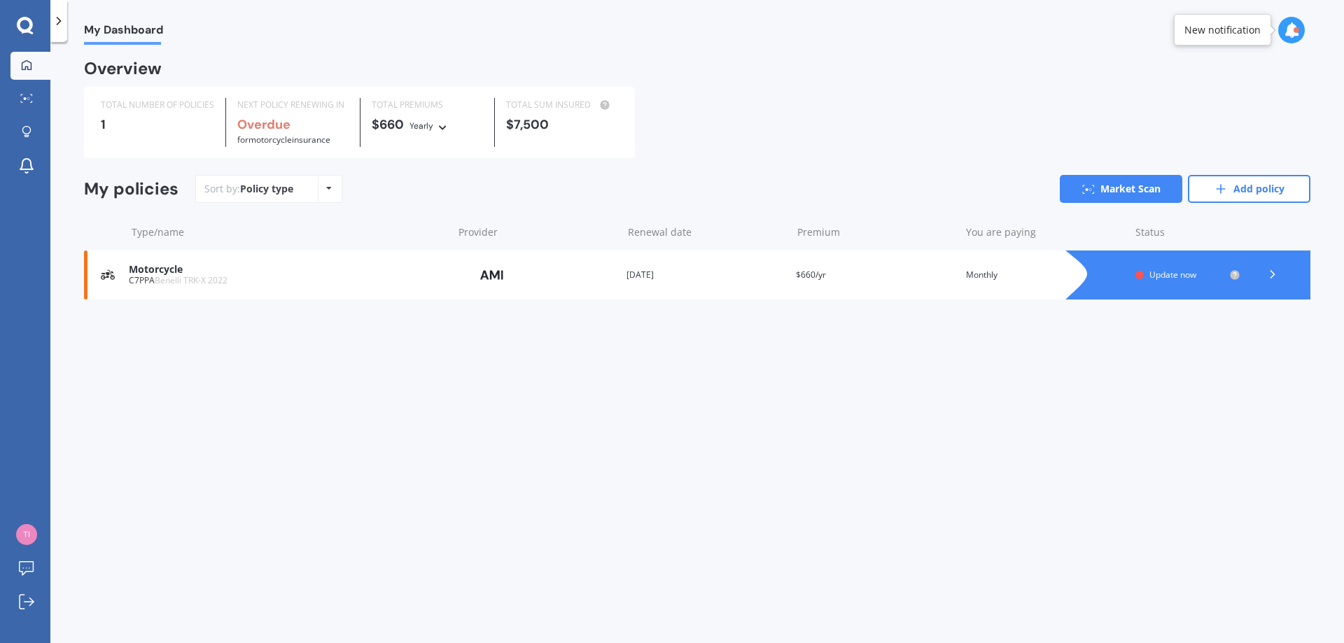
click at [235, 287] on div "Motorcycle C7PPA Benelli TRK-X 2022 Provider Renewal date [DATE] Premium $660/y…" at bounding box center [697, 275] width 1227 height 49
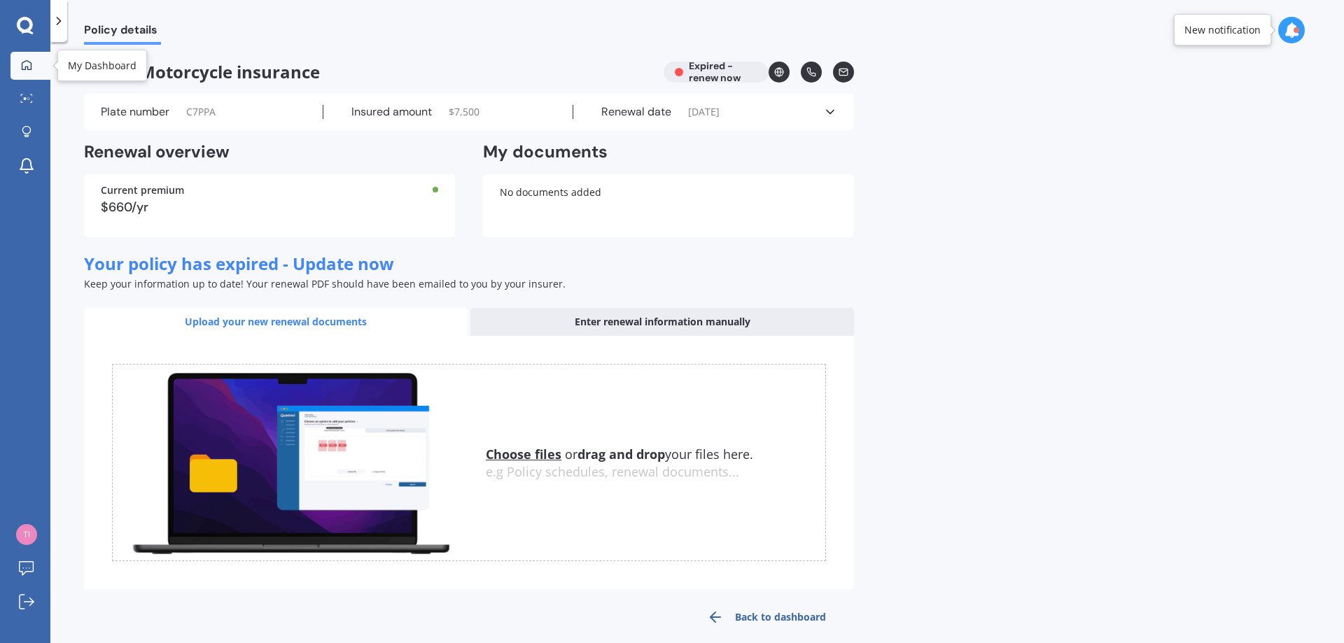
click at [20, 65] on div at bounding box center [26, 66] width 21 height 13
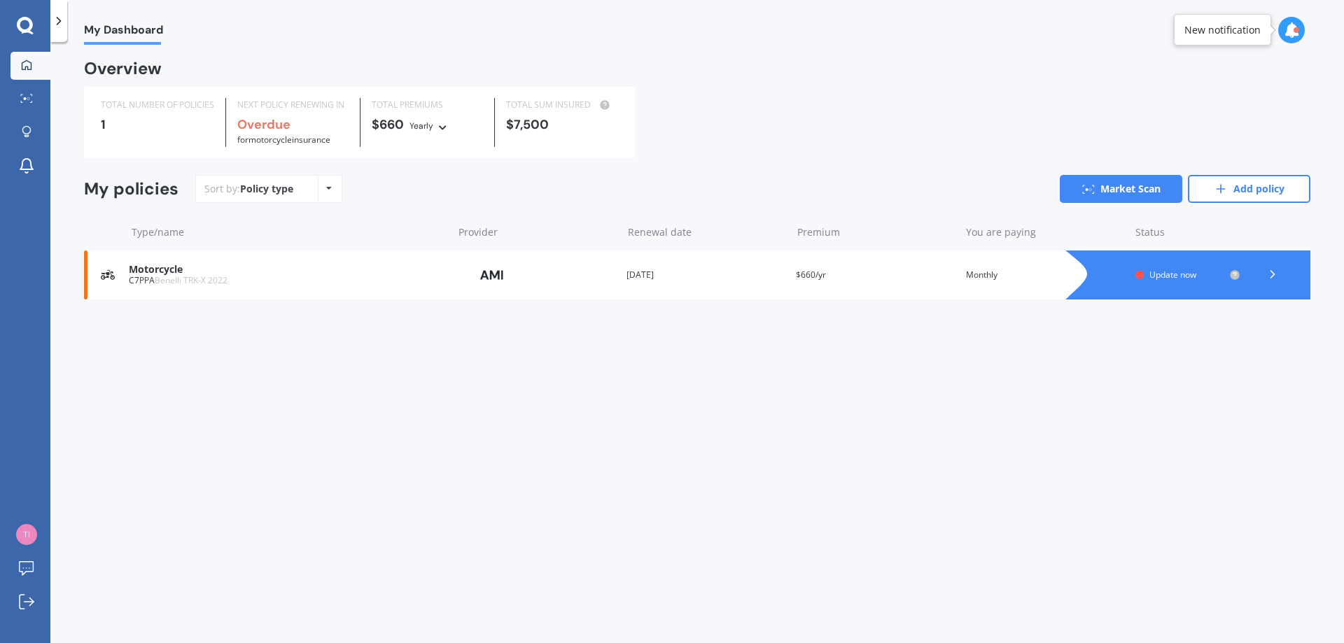
click at [1172, 277] on span "Update now" at bounding box center [1173, 275] width 47 height 12
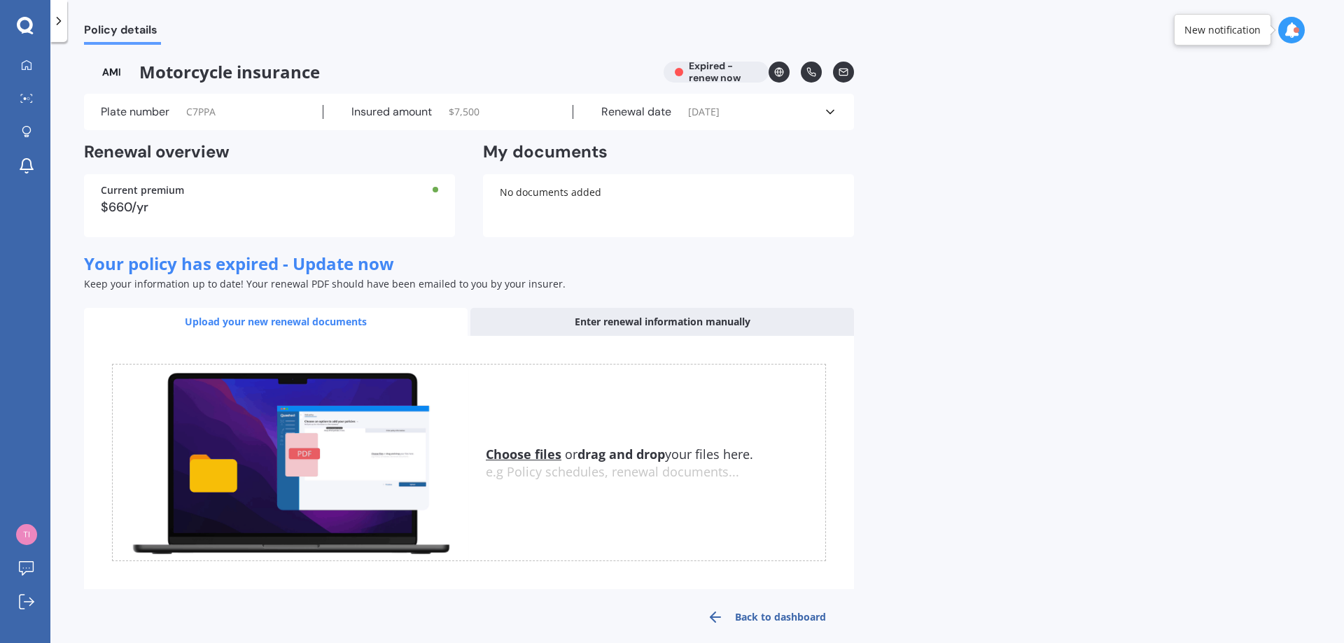
click at [834, 113] on icon at bounding box center [830, 112] width 14 height 14
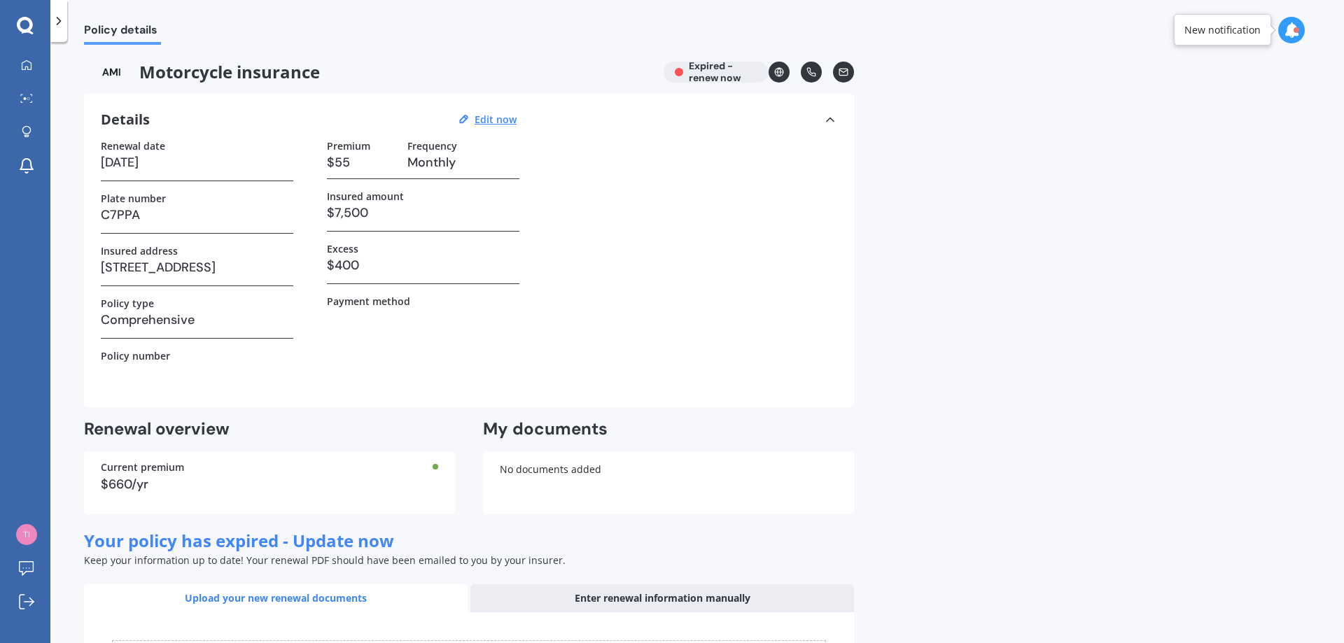
click at [350, 266] on h3 "$400" at bounding box center [423, 265] width 193 height 21
click at [338, 262] on h3 "$400" at bounding box center [423, 265] width 193 height 21
click at [512, 118] on u "Edit now" at bounding box center [496, 119] width 42 height 13
select select "15"
select select "09"
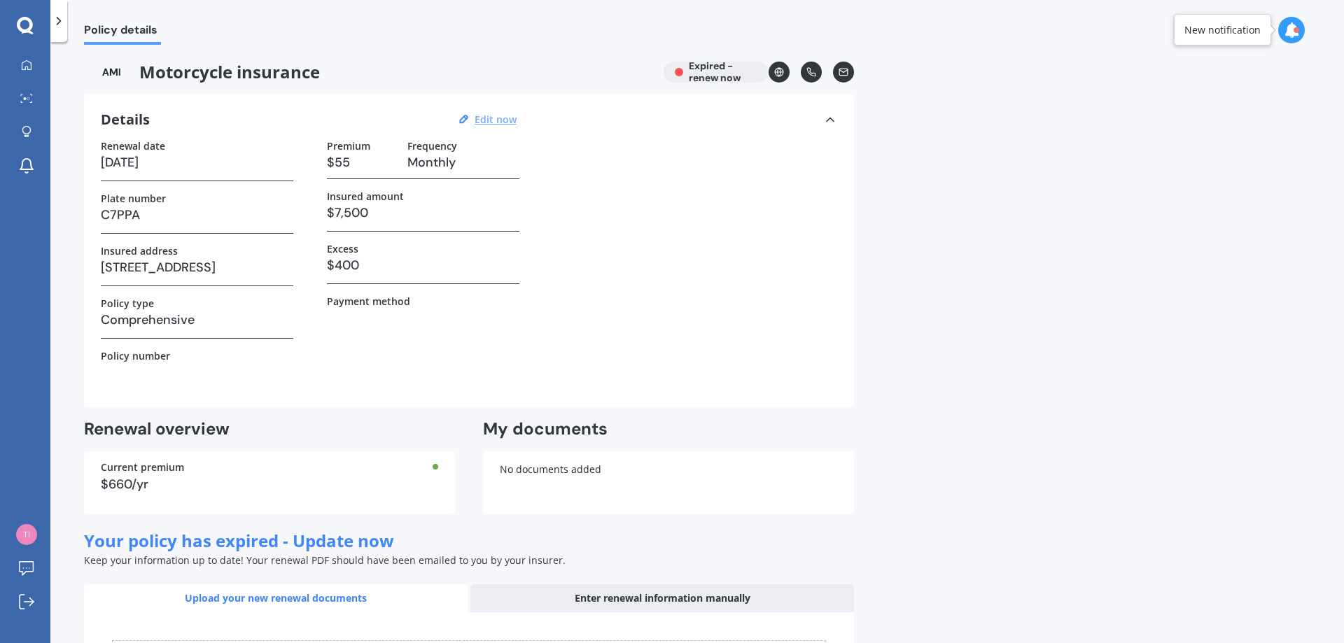
select select "1969"
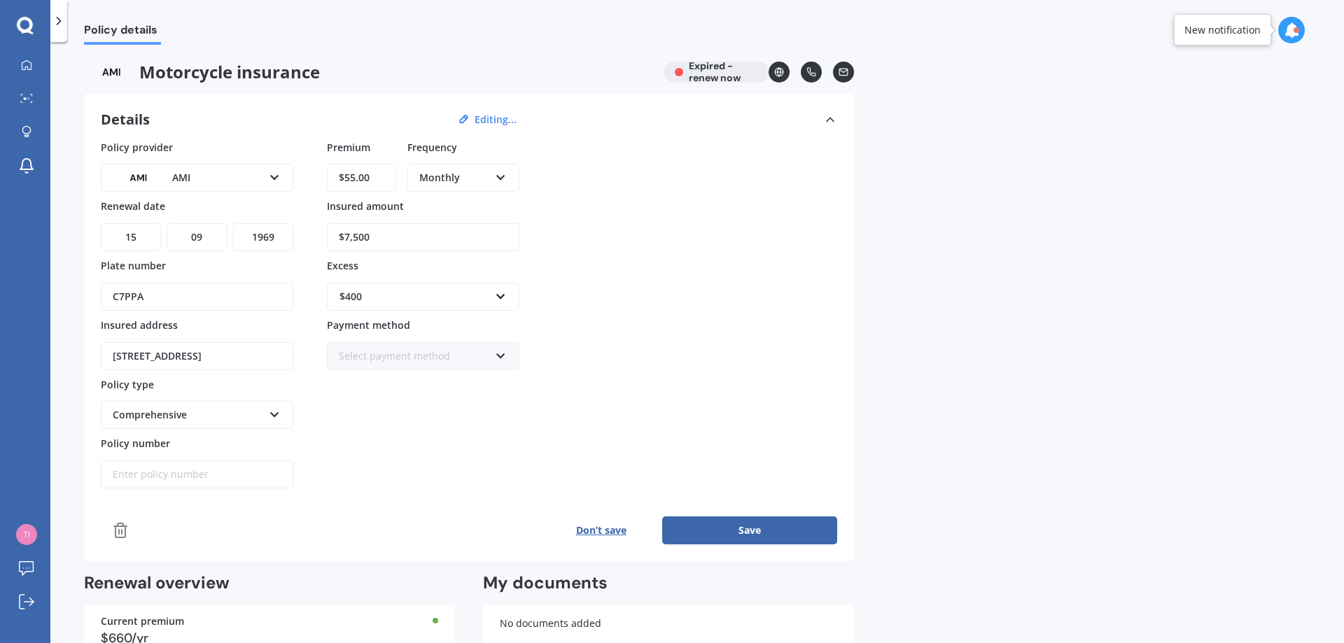
click at [349, 300] on div "$400" at bounding box center [415, 296] width 151 height 15
click at [349, 380] on span "$500" at bounding box center [350, 374] width 22 height 13
click at [743, 529] on button "Save" at bounding box center [749, 531] width 175 height 28
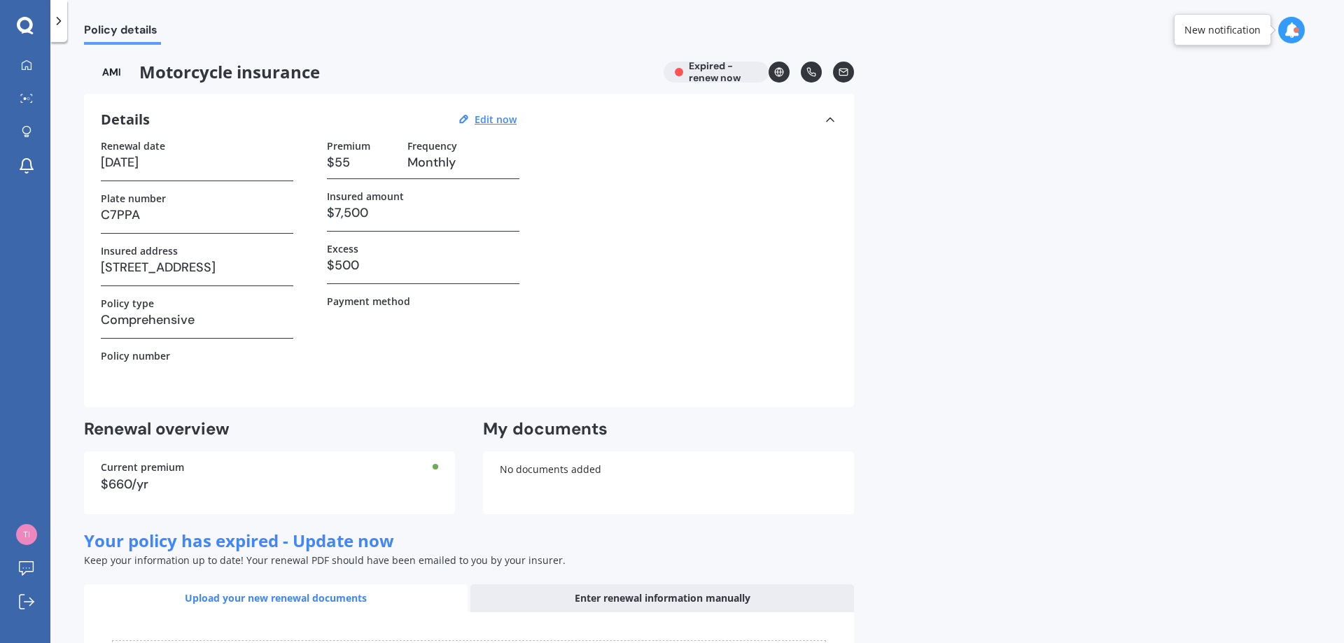
click at [1293, 20] on div at bounding box center [1291, 30] width 27 height 27
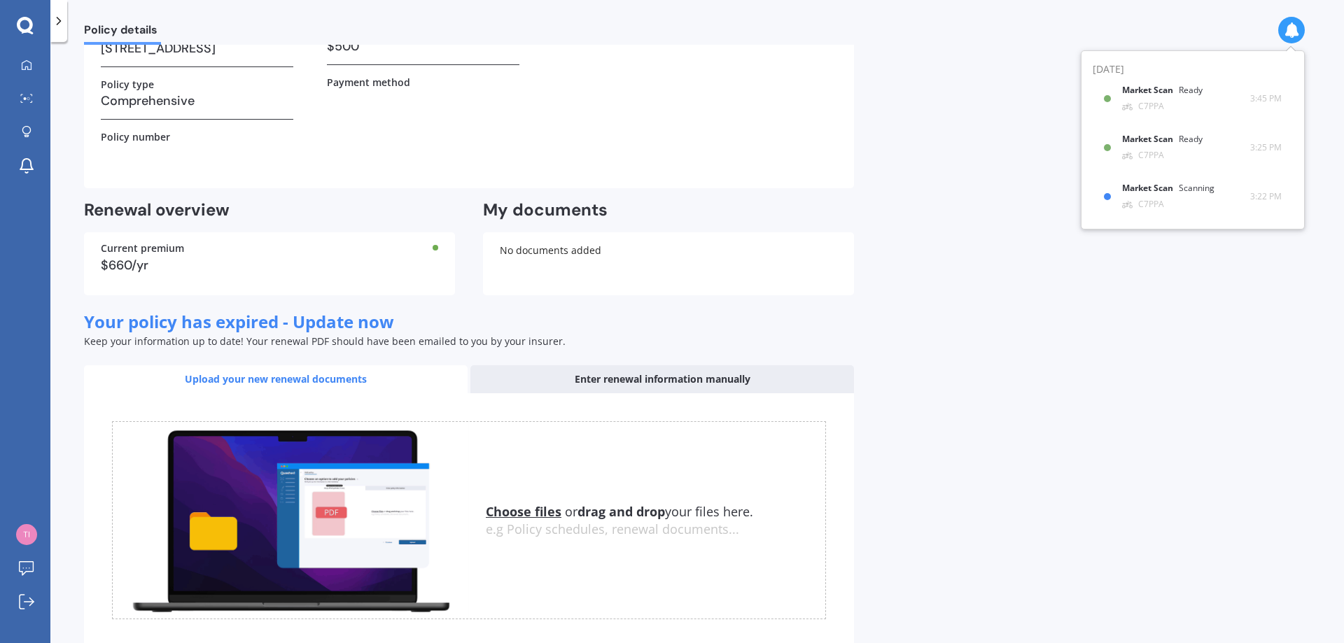
scroll to position [293, 0]
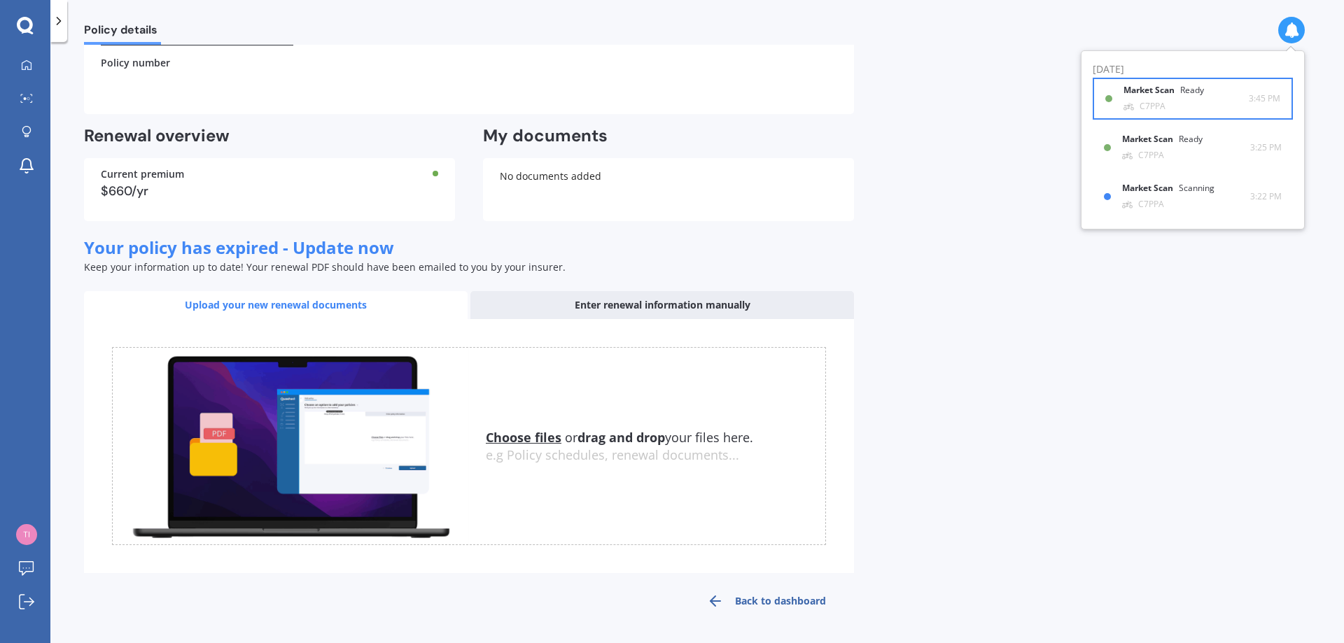
click at [1145, 95] on b "Market Scan" at bounding box center [1152, 90] width 57 height 10
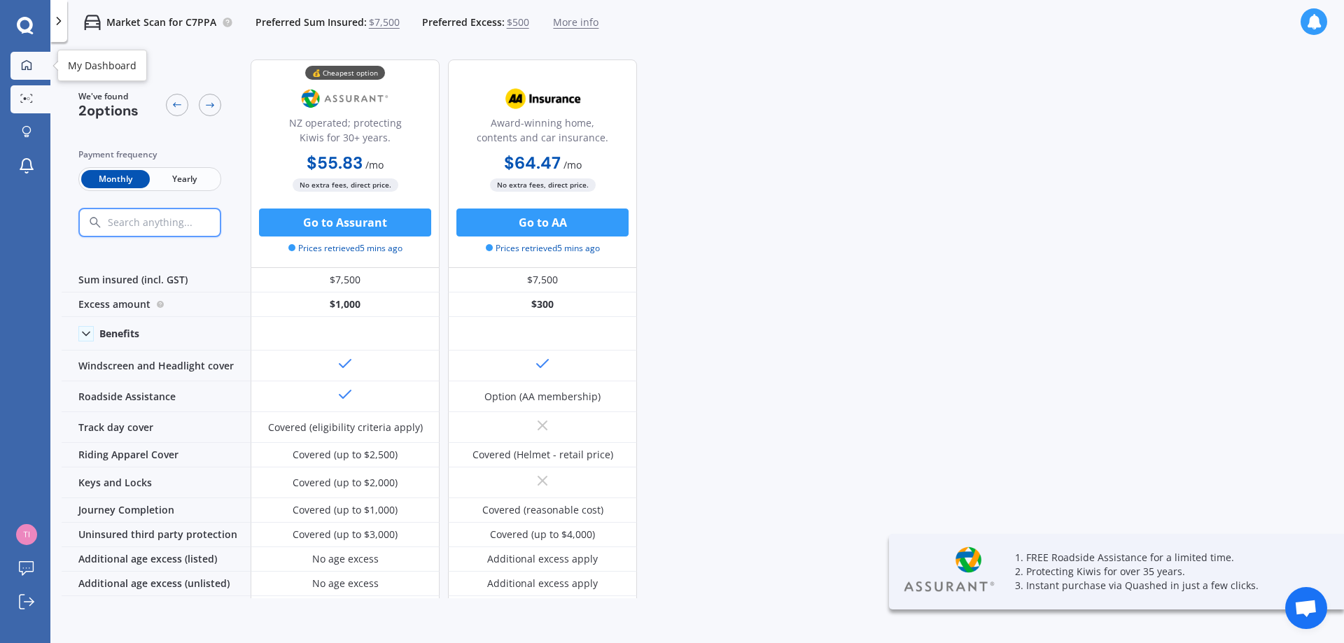
click at [27, 61] on icon at bounding box center [26, 65] width 11 height 11
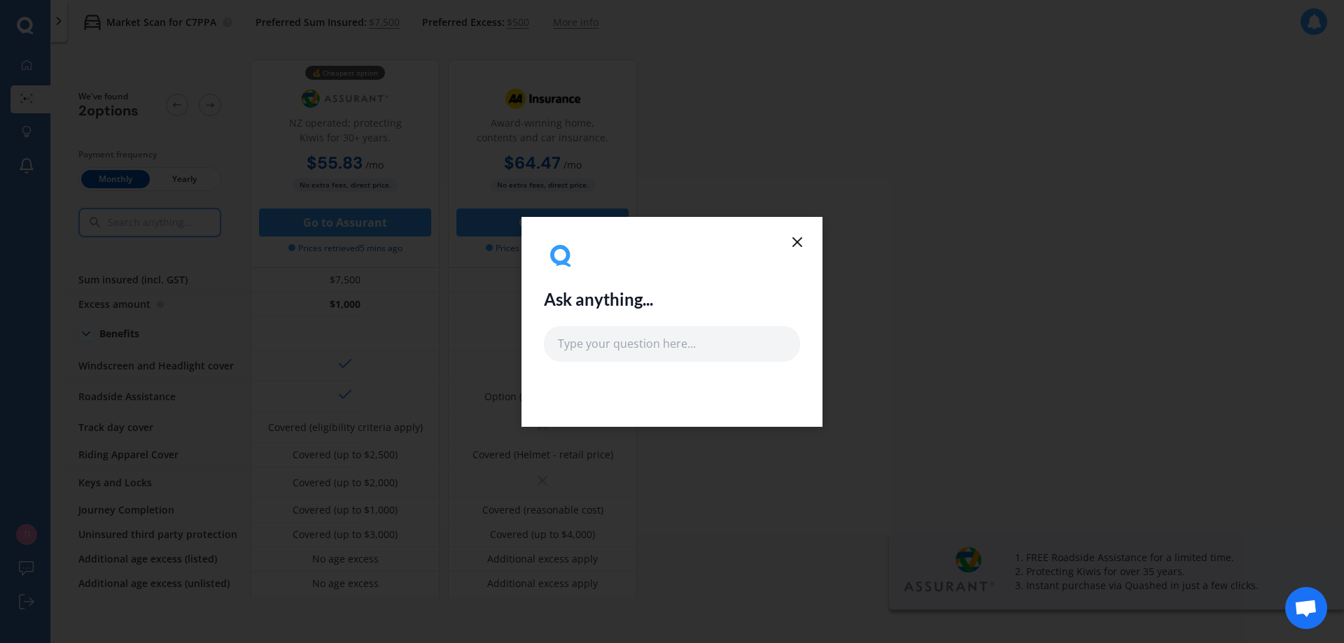
click at [803, 240] on icon at bounding box center [797, 242] width 17 height 17
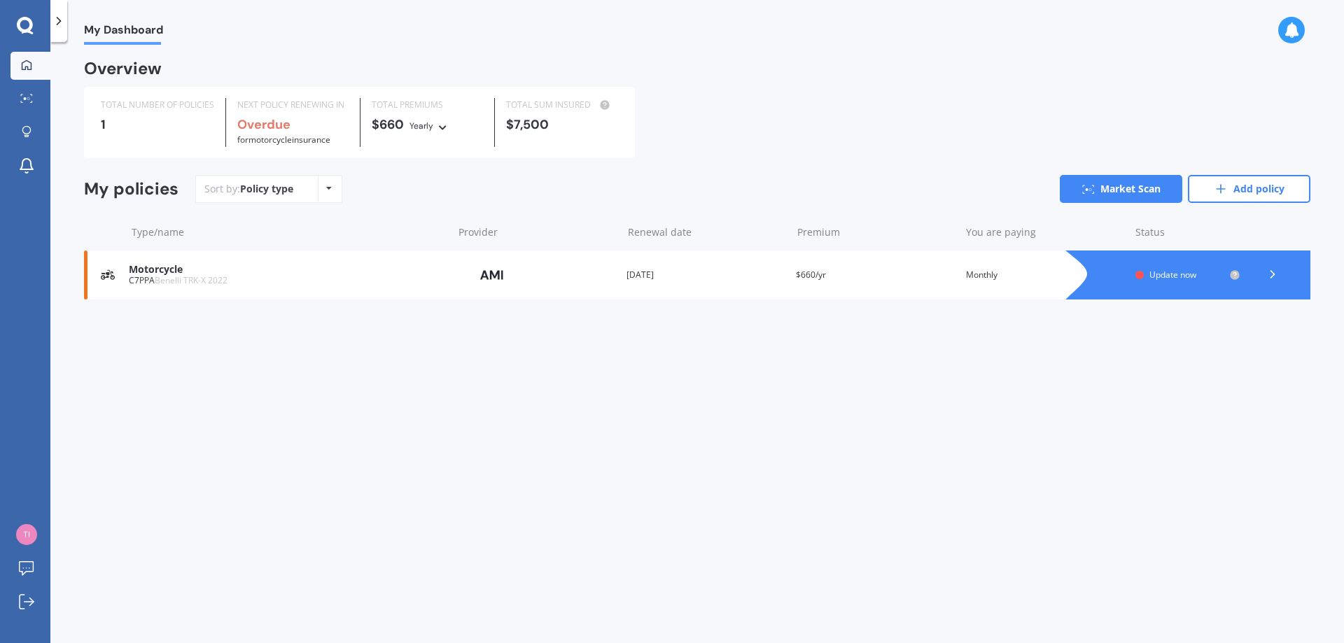
click at [1159, 272] on span "Update now" at bounding box center [1173, 275] width 47 height 12
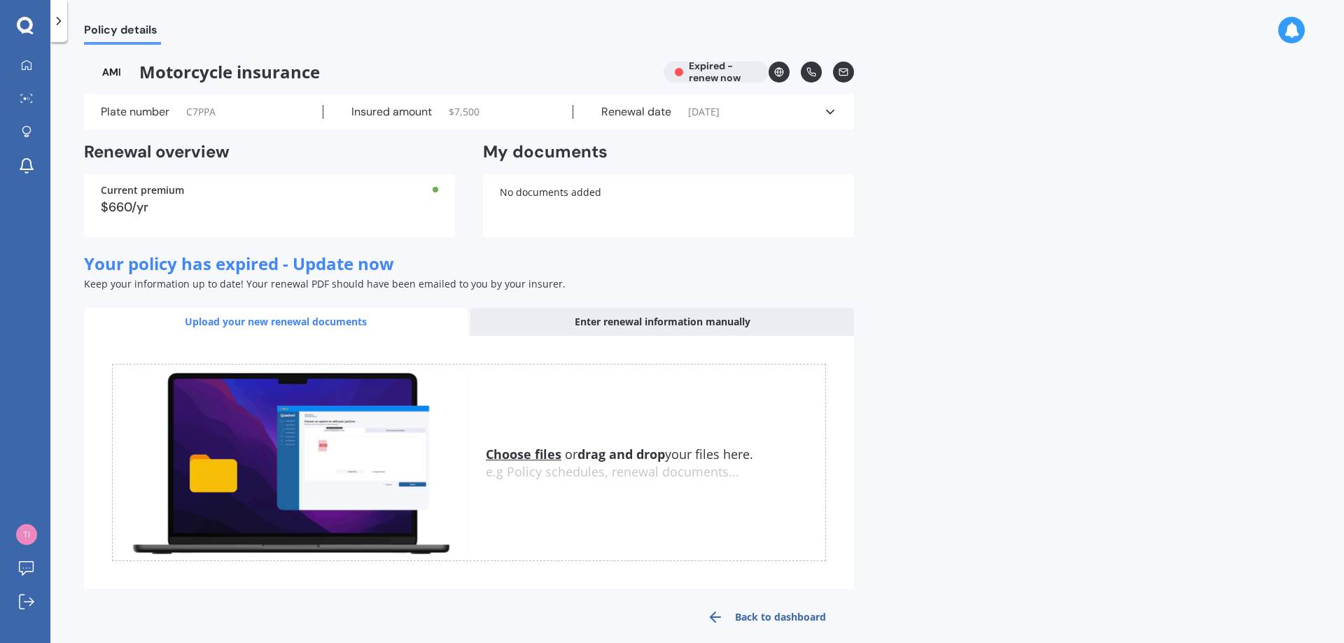
click at [831, 111] on icon at bounding box center [830, 112] width 14 height 14
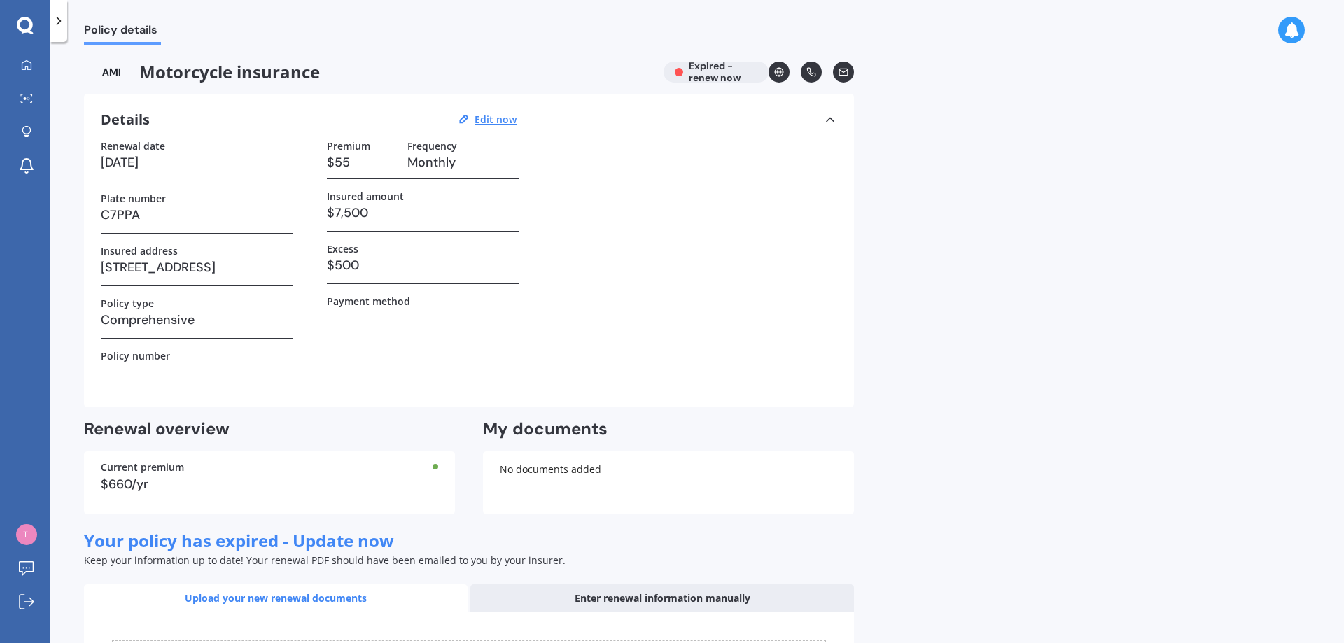
click at [713, 64] on div "Motorcycle insurance Expired - renew now" at bounding box center [469, 72] width 770 height 21
click at [832, 115] on icon at bounding box center [830, 120] width 14 height 14
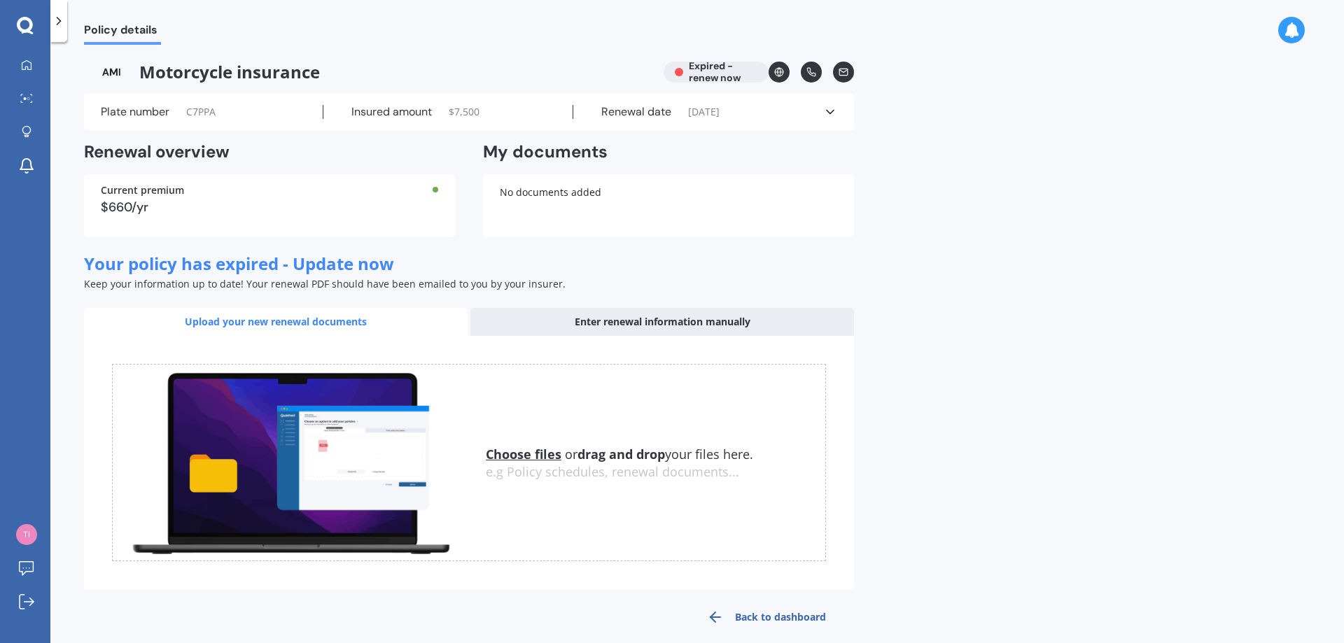
click at [525, 192] on div "No documents added" at bounding box center [668, 205] width 371 height 63
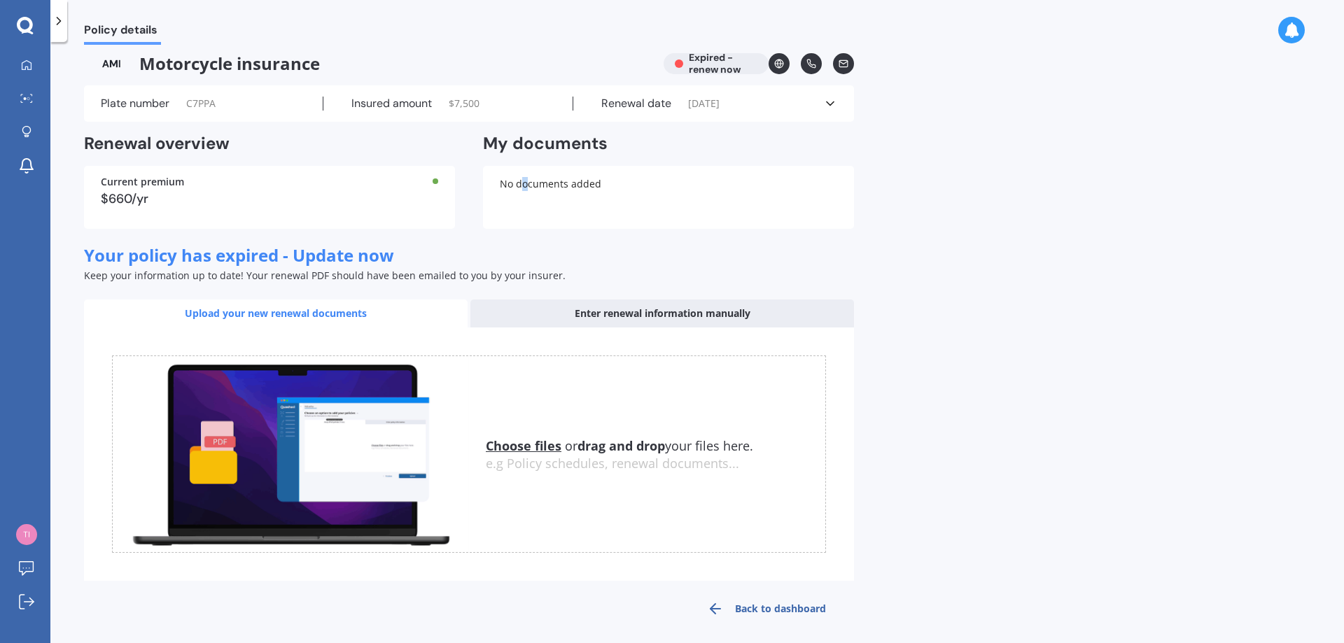
scroll to position [16, 0]
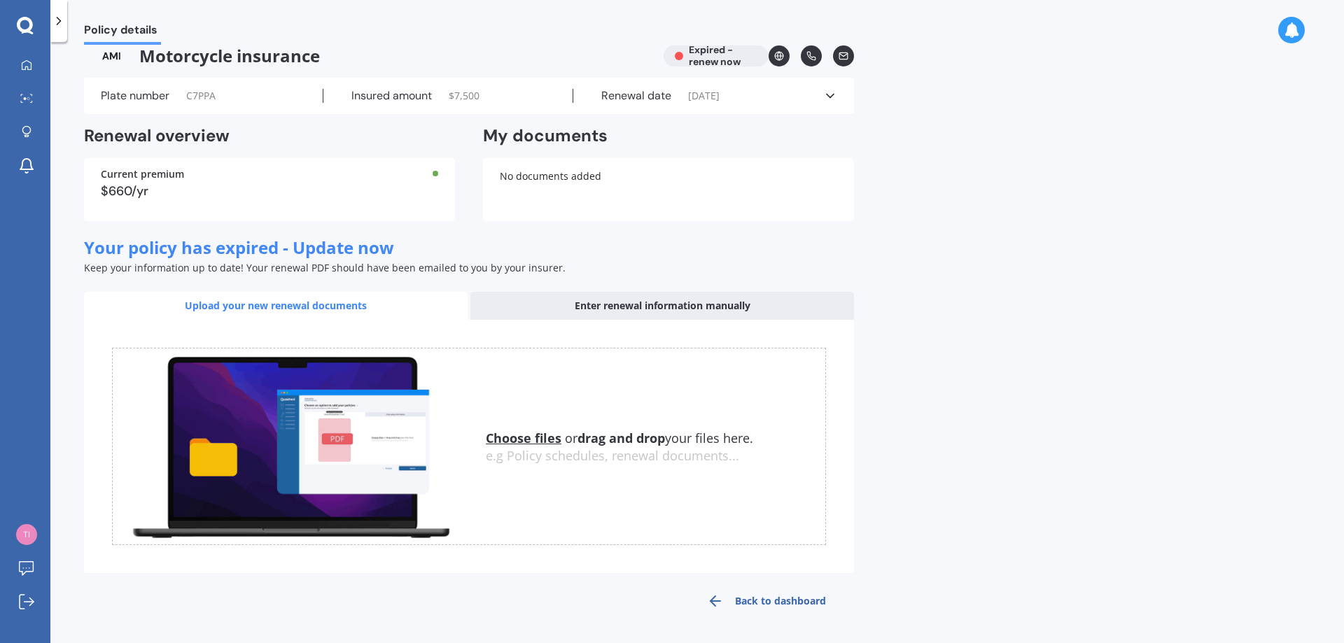
click at [650, 302] on div "Enter renewal information manually" at bounding box center [662, 306] width 384 height 28
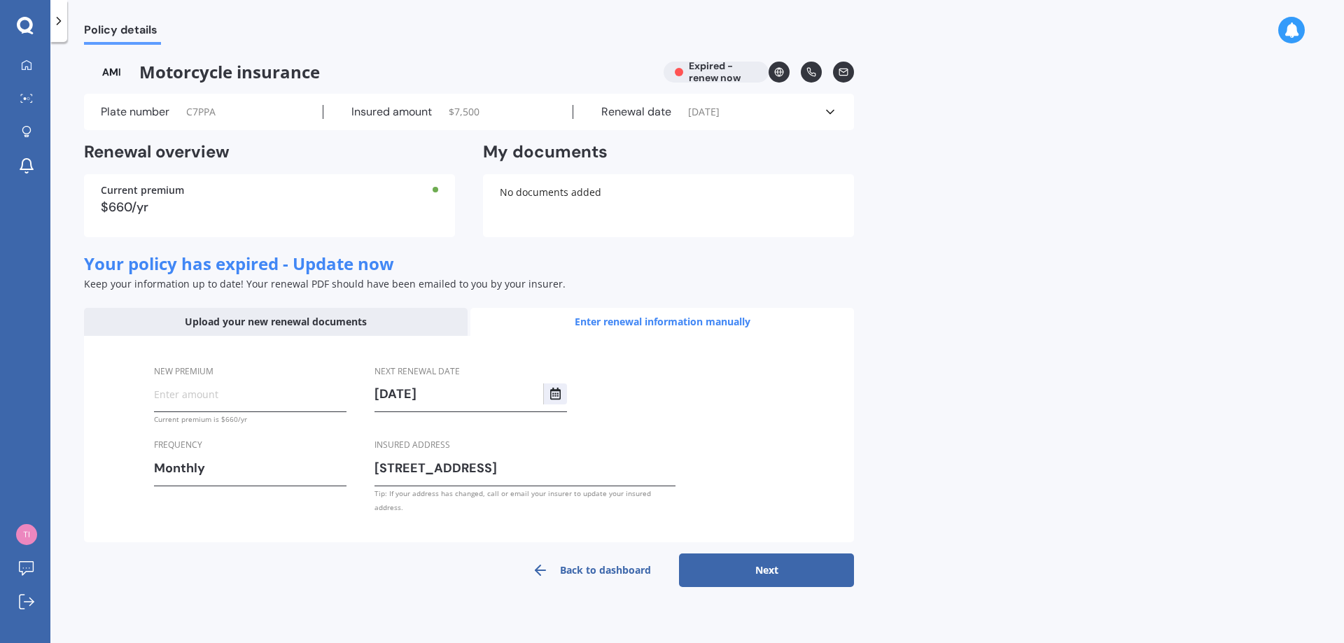
scroll to position [0, 0]
click at [762, 559] on button "Next" at bounding box center [766, 571] width 175 height 34
click at [253, 393] on input "New premium" at bounding box center [250, 394] width 193 height 21
click at [120, 425] on div "New premium Current premium is $660/yr Frequency Monthly Yearly Six-Monthly Qua…" at bounding box center [469, 439] width 770 height 207
click at [196, 397] on input "New premium" at bounding box center [250, 394] width 193 height 21
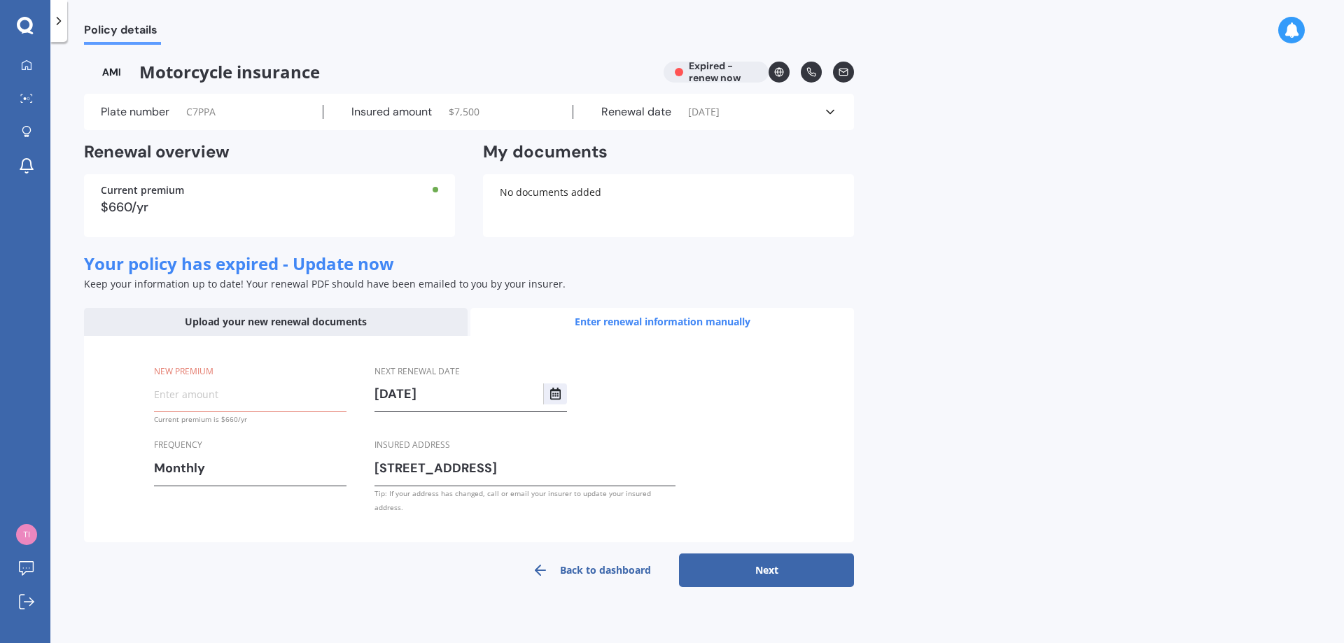
click at [287, 328] on div "Upload your new renewal documents" at bounding box center [276, 322] width 384 height 28
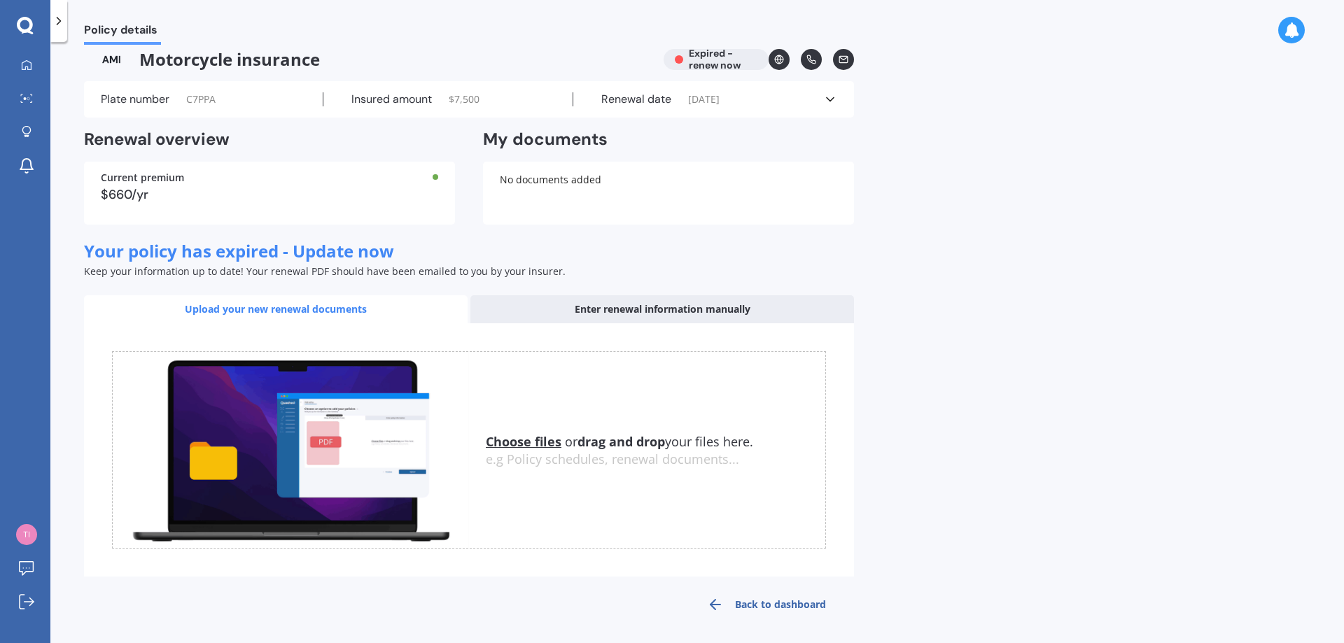
scroll to position [16, 0]
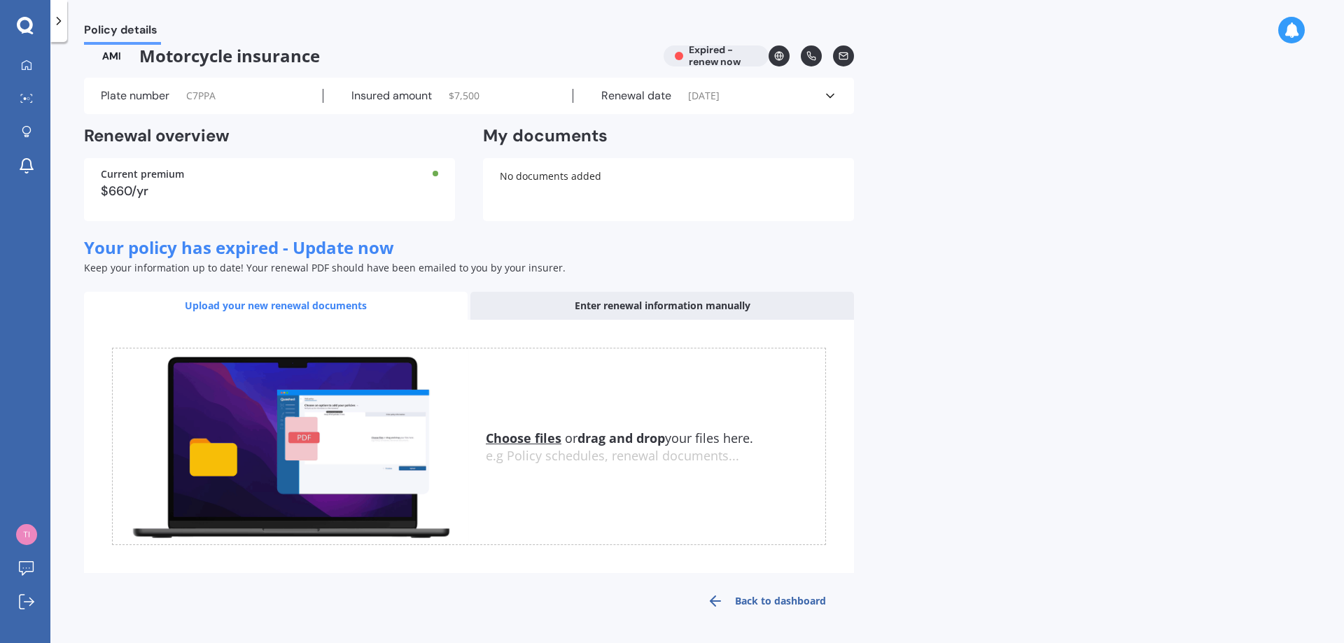
click at [650, 302] on div "Enter renewal information manually" at bounding box center [662, 306] width 384 height 28
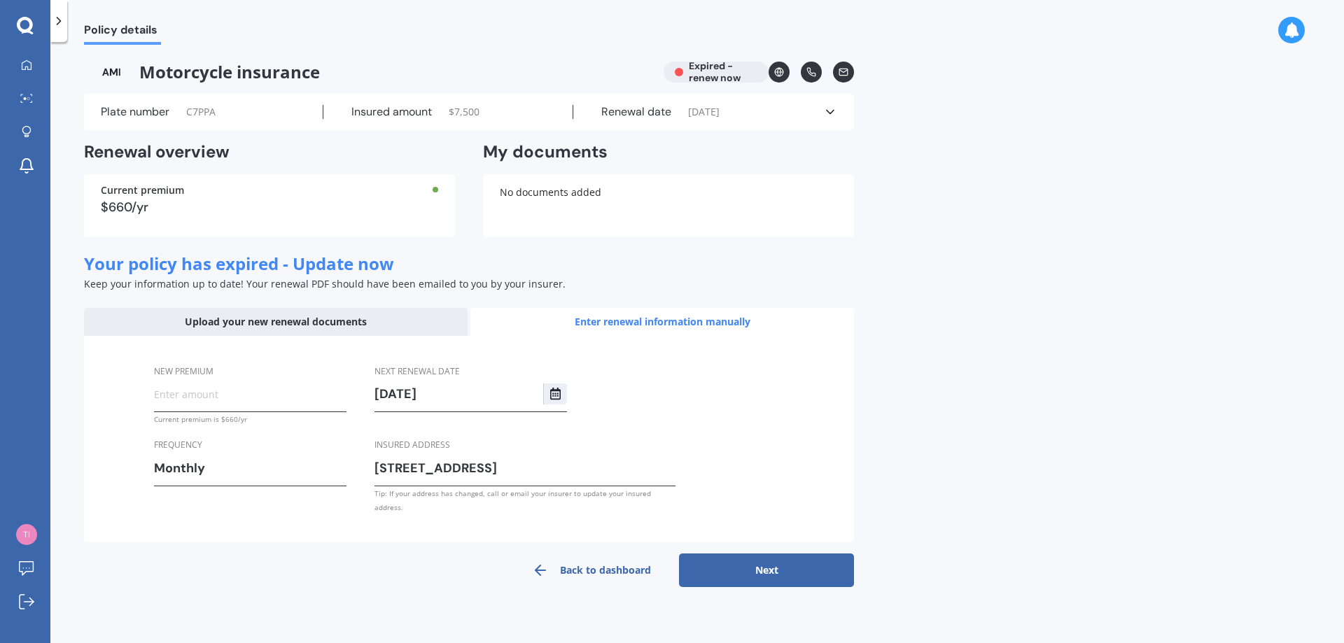
scroll to position [0, 0]
click at [831, 111] on icon at bounding box center [830, 112] width 14 height 14
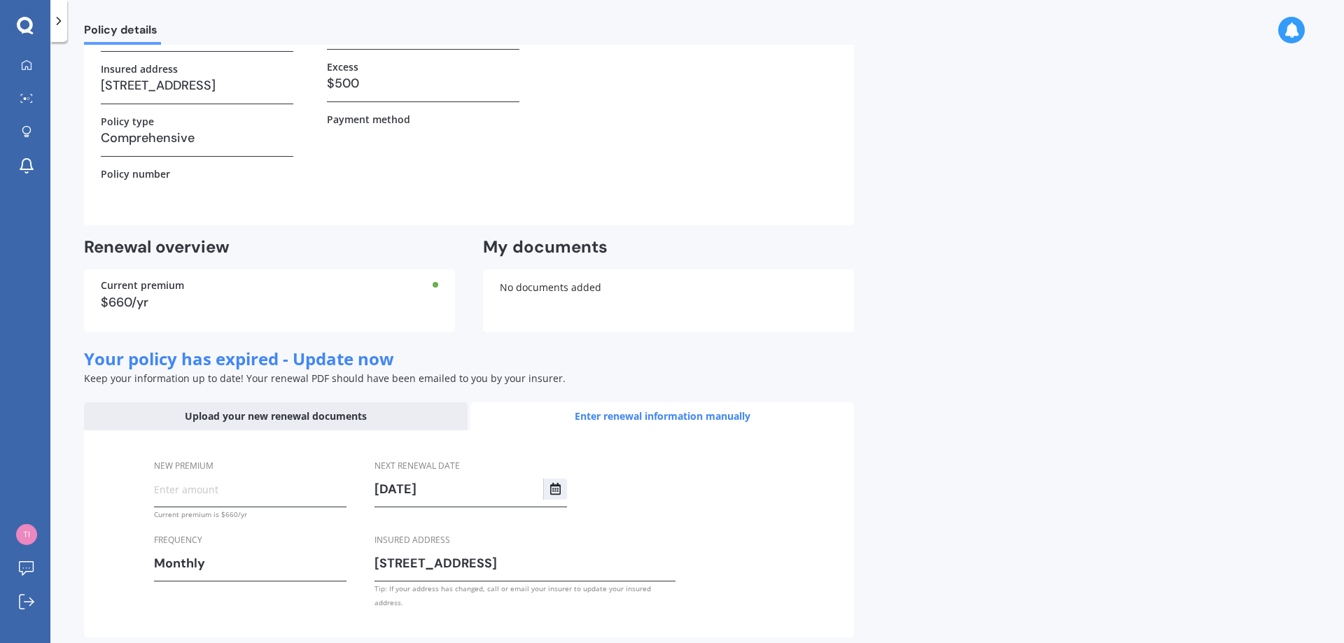
scroll to position [232, 0]
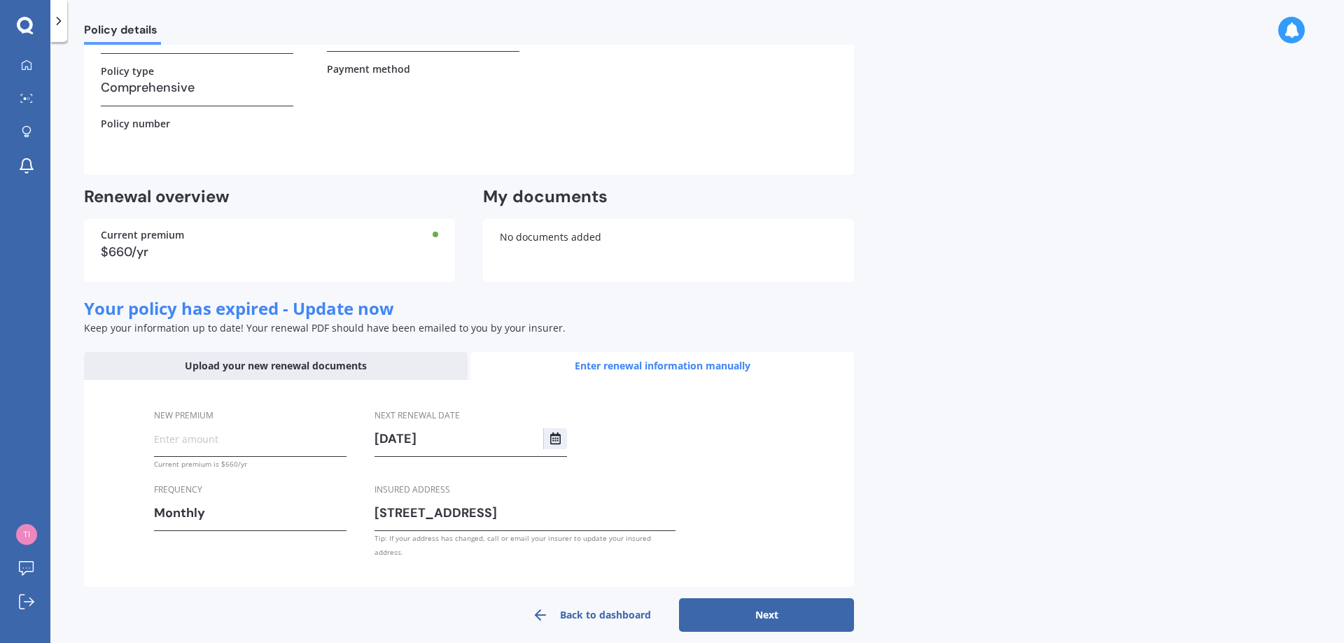
click at [766, 600] on button "Next" at bounding box center [766, 616] width 175 height 34
click at [197, 438] on input "New premium" at bounding box center [250, 438] width 193 height 21
click at [253, 406] on div "New premium Current premium is $660/yr Frequency Monthly Yearly Six-Monthly Qua…" at bounding box center [469, 483] width 770 height 207
click at [220, 441] on input "New premium" at bounding box center [250, 438] width 193 height 21
type input "$660.00"
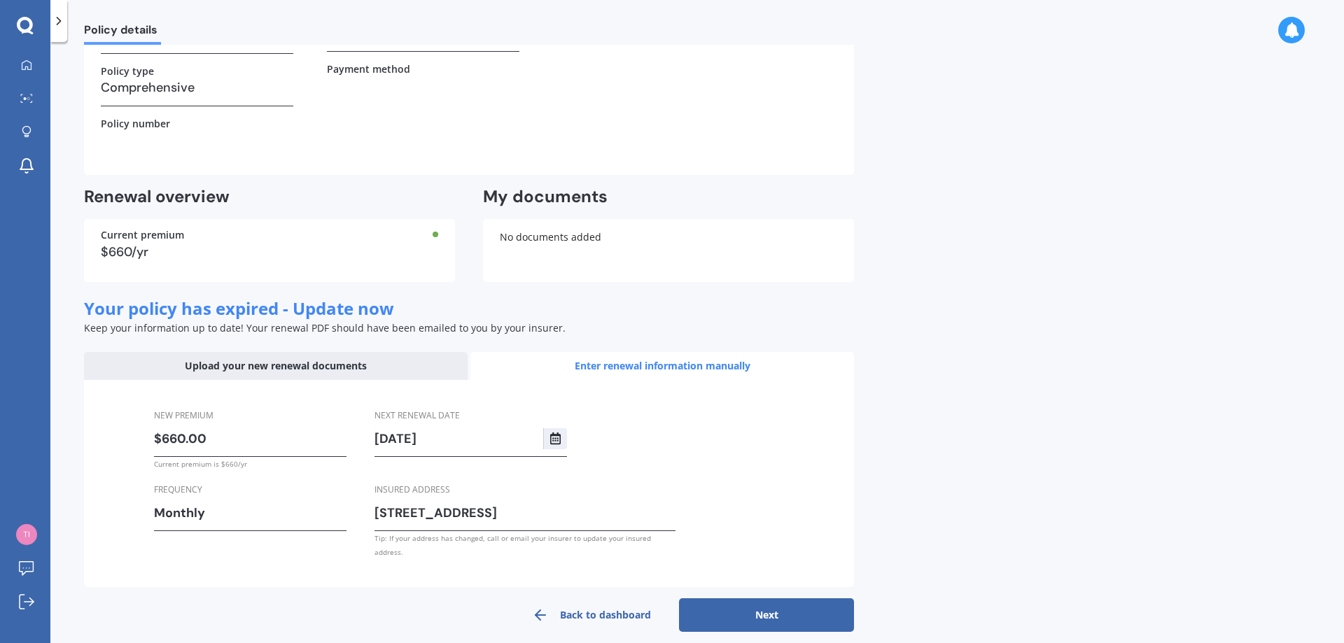
click at [757, 613] on button "Next" at bounding box center [766, 616] width 175 height 34
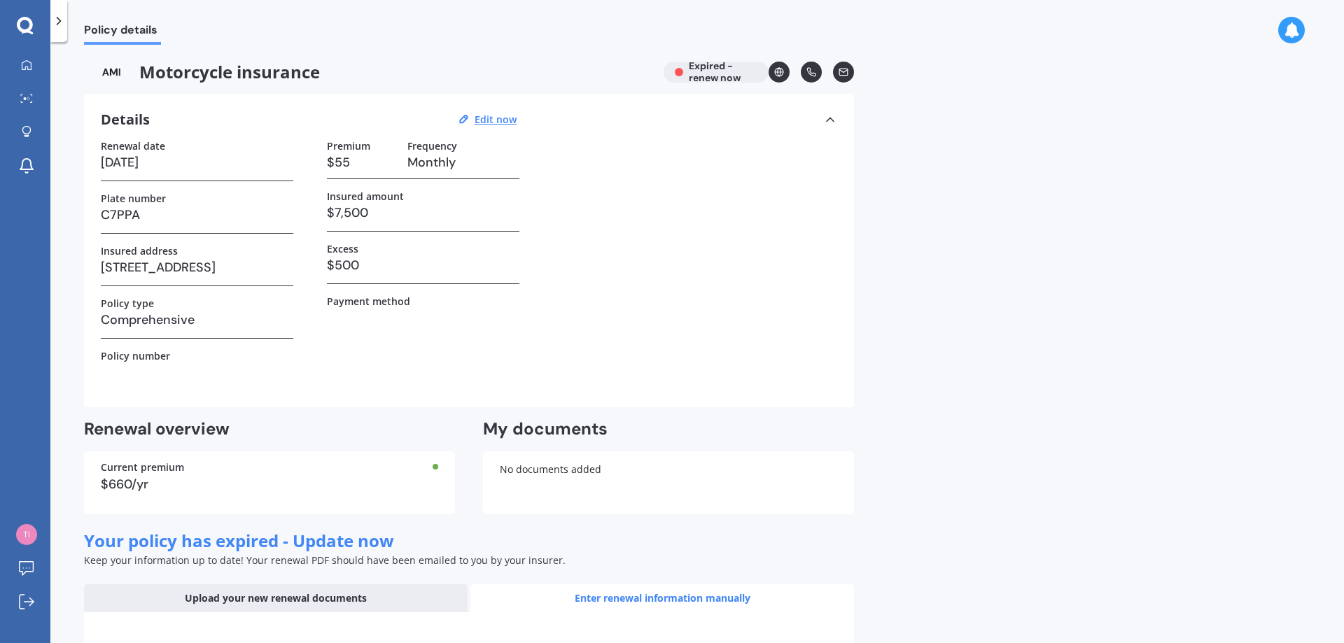
select select "15"
select select "09"
select select "1970"
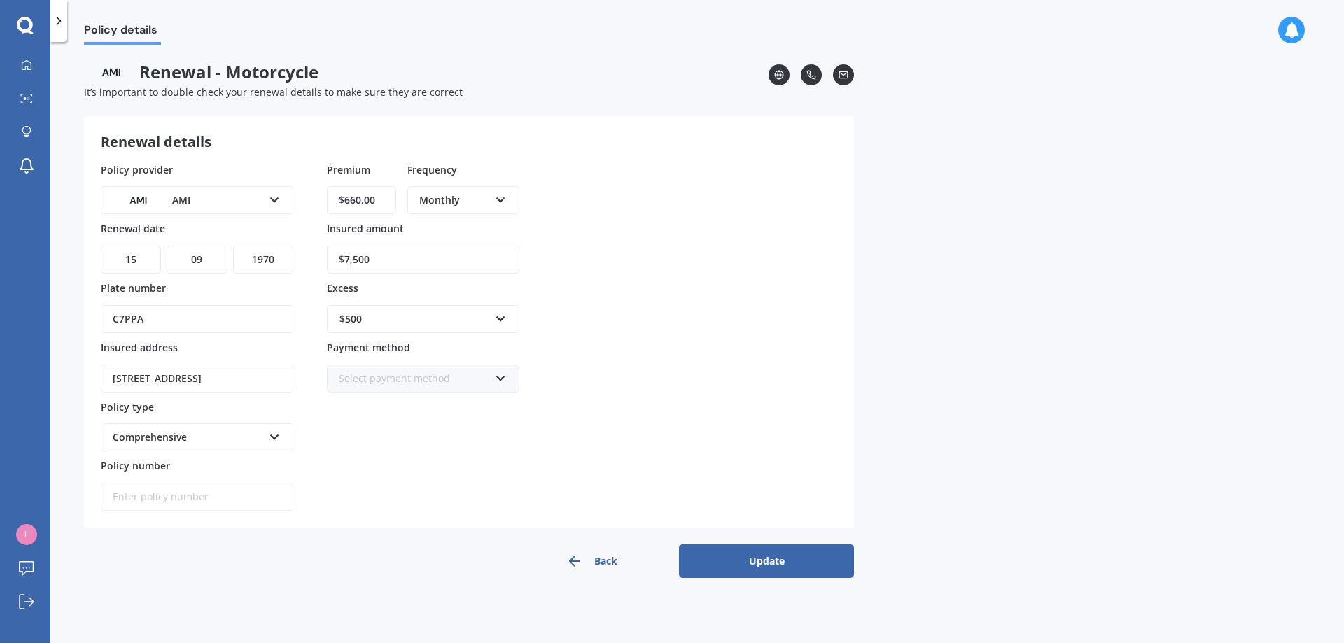
click at [765, 569] on button "Update" at bounding box center [766, 562] width 175 height 34
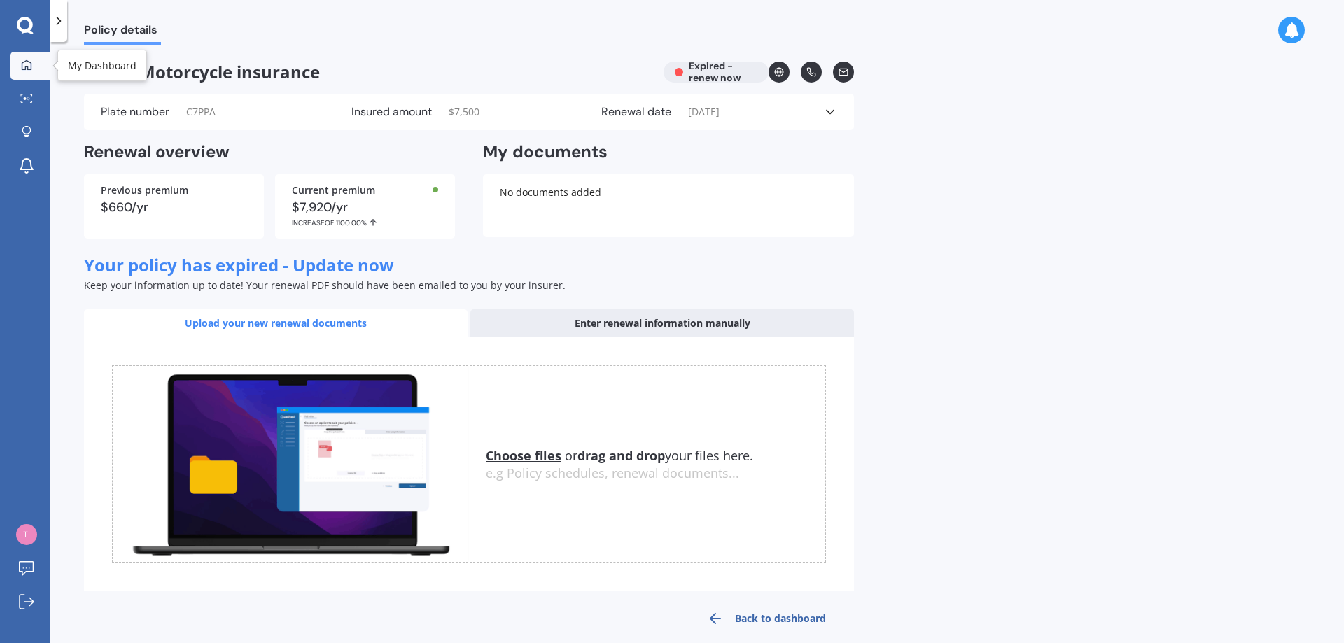
click at [19, 67] on div at bounding box center [26, 66] width 21 height 13
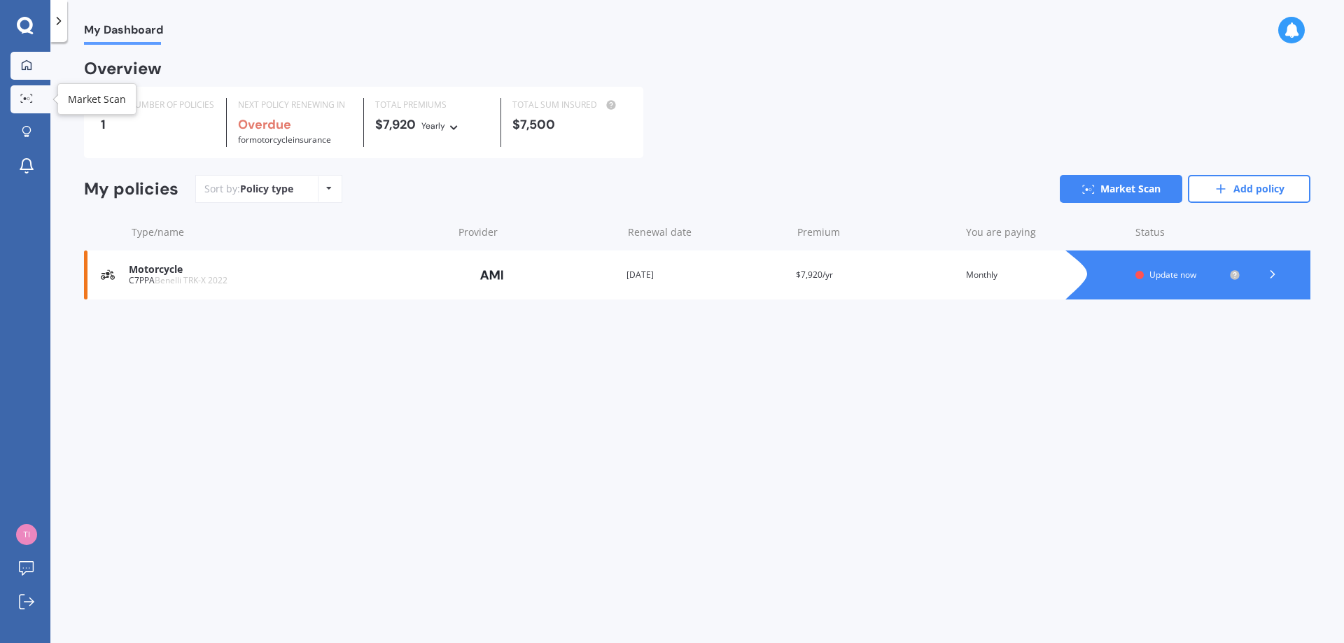
click at [22, 99] on icon at bounding box center [26, 98] width 13 height 9
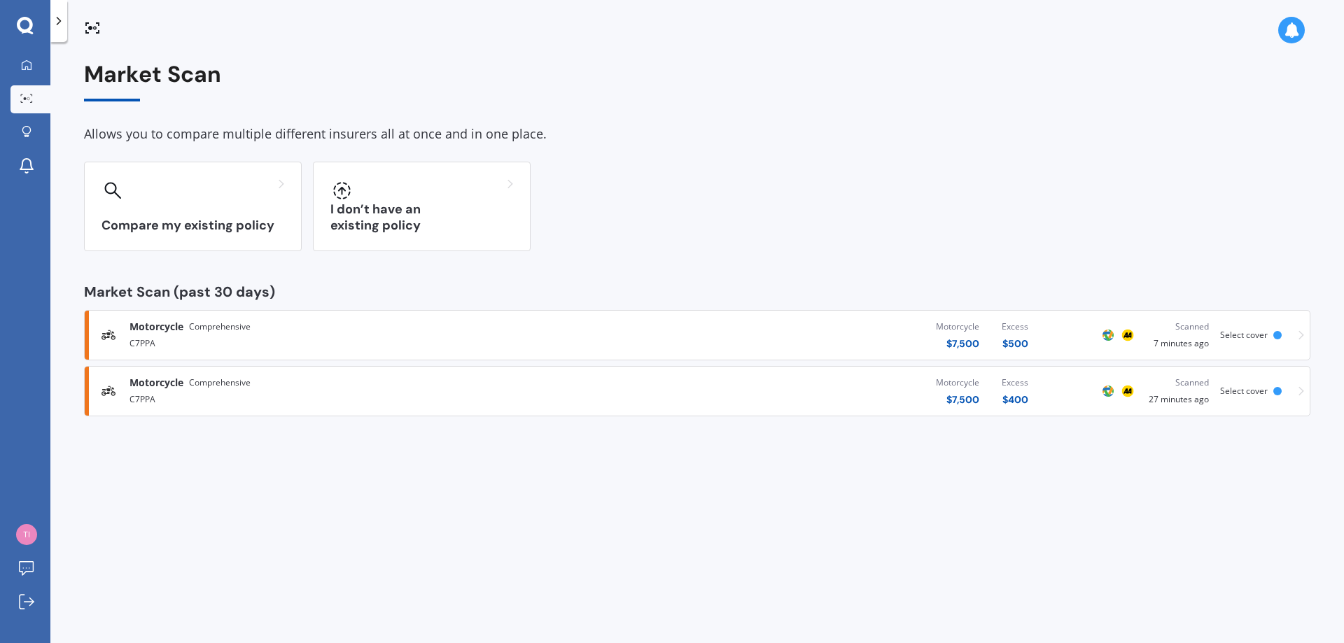
click at [1243, 396] on span "Select cover" at bounding box center [1244, 391] width 48 height 12
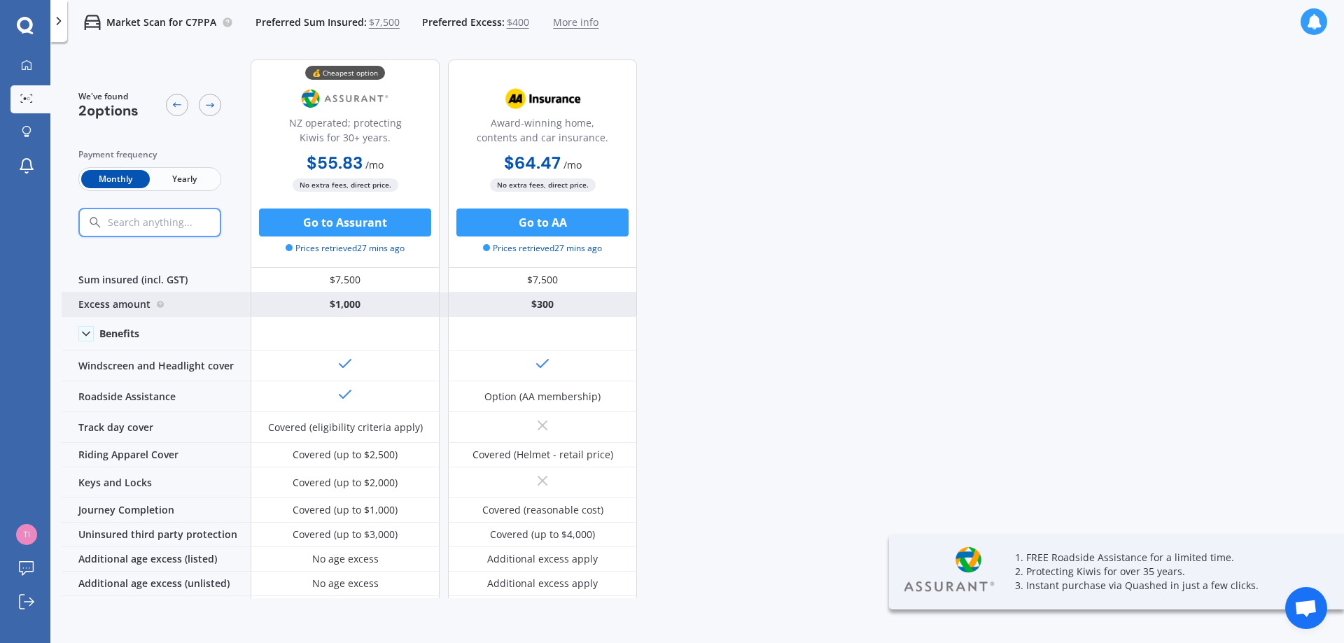
click at [109, 302] on div "Excess amount" at bounding box center [156, 305] width 189 height 25
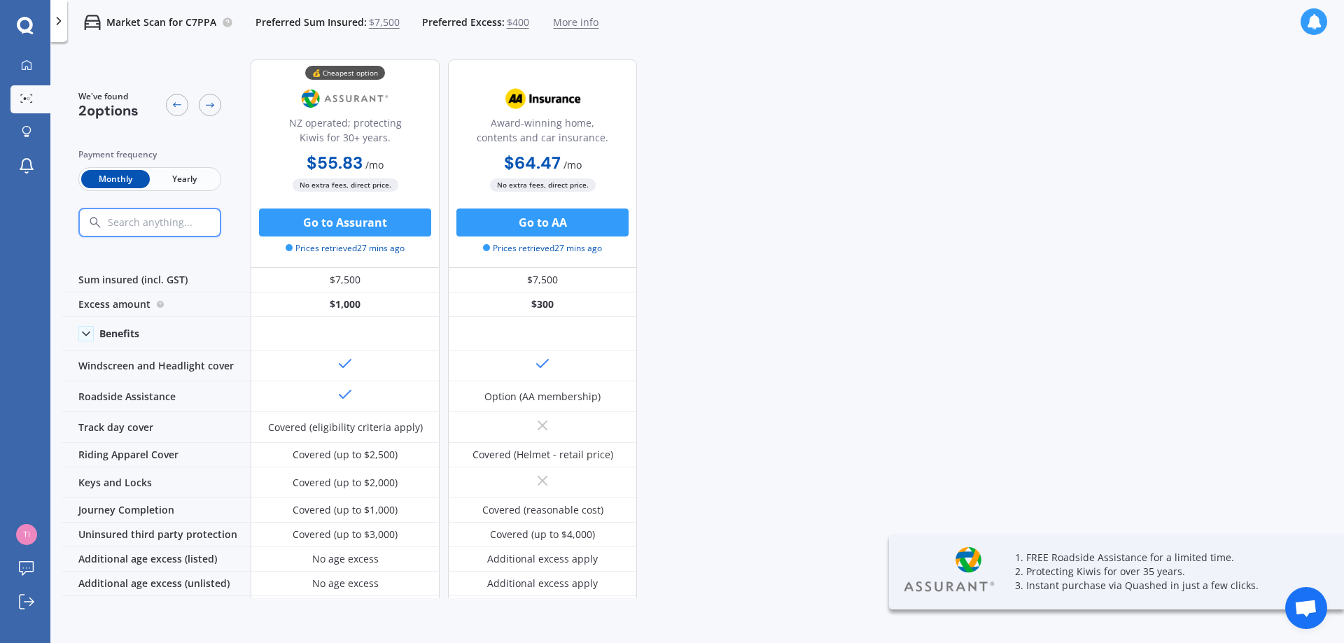
click at [175, 176] on span "Yearly" at bounding box center [184, 179] width 69 height 18
click at [118, 181] on span "Monthly" at bounding box center [115, 179] width 69 height 18
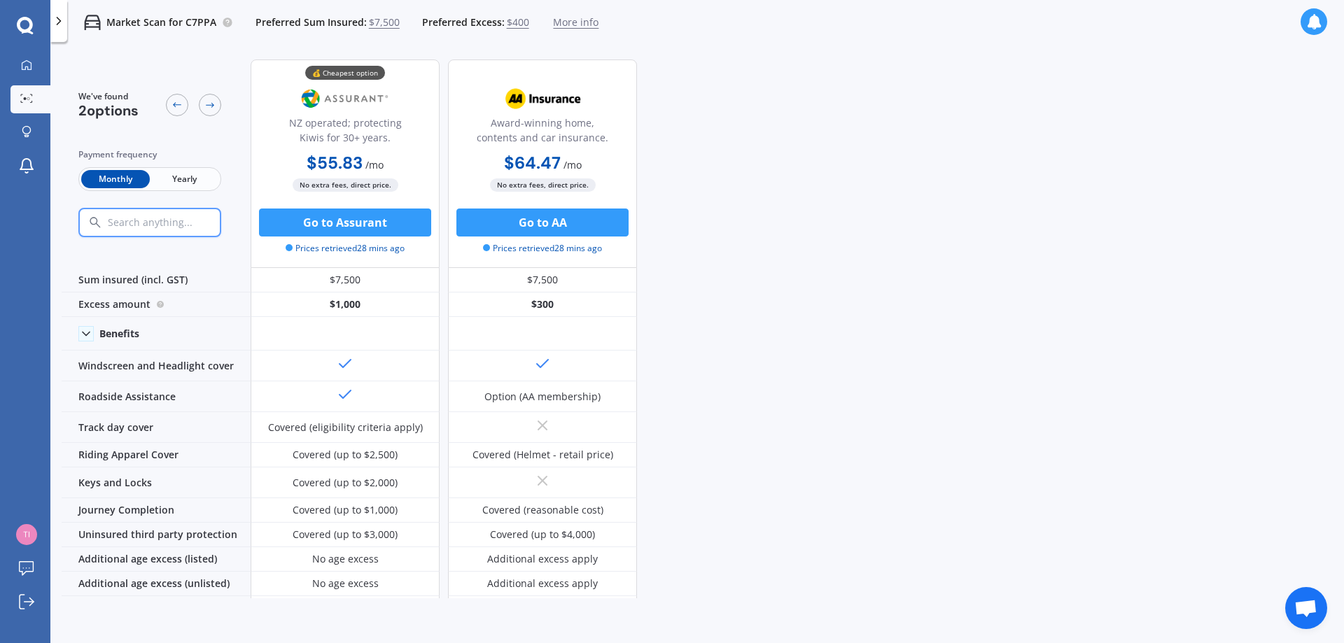
click at [511, 22] on span "$400" at bounding box center [518, 22] width 22 height 14
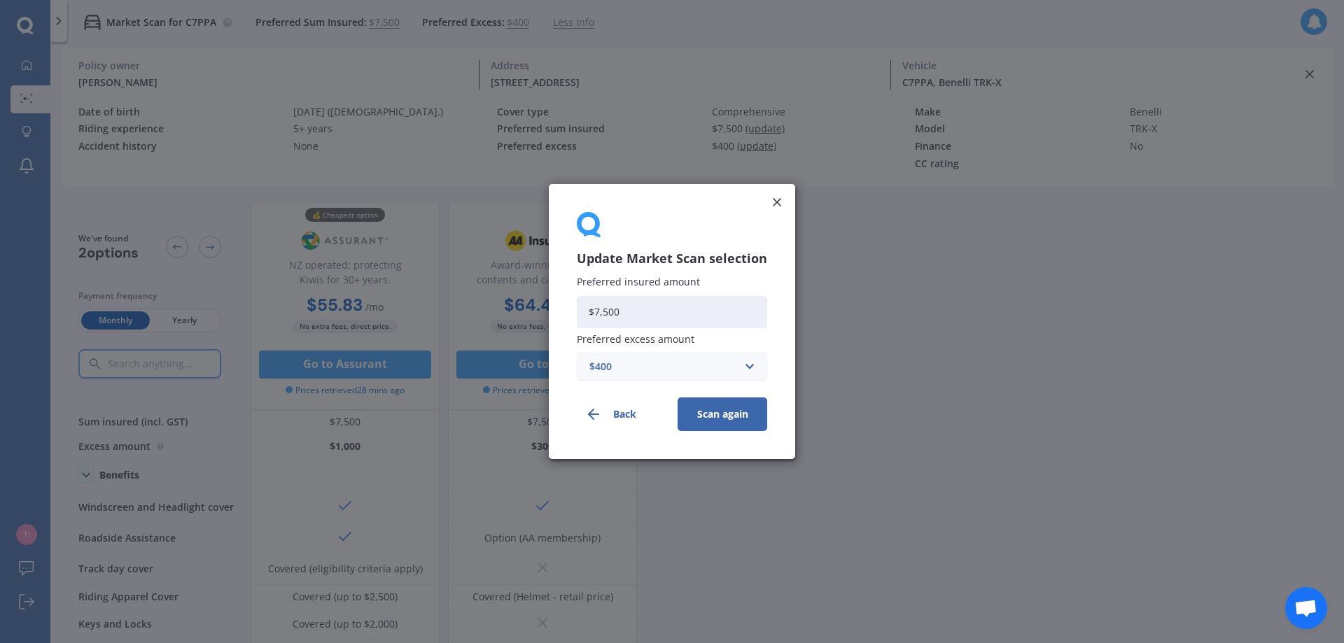
click at [600, 368] on div "$400" at bounding box center [663, 366] width 148 height 15
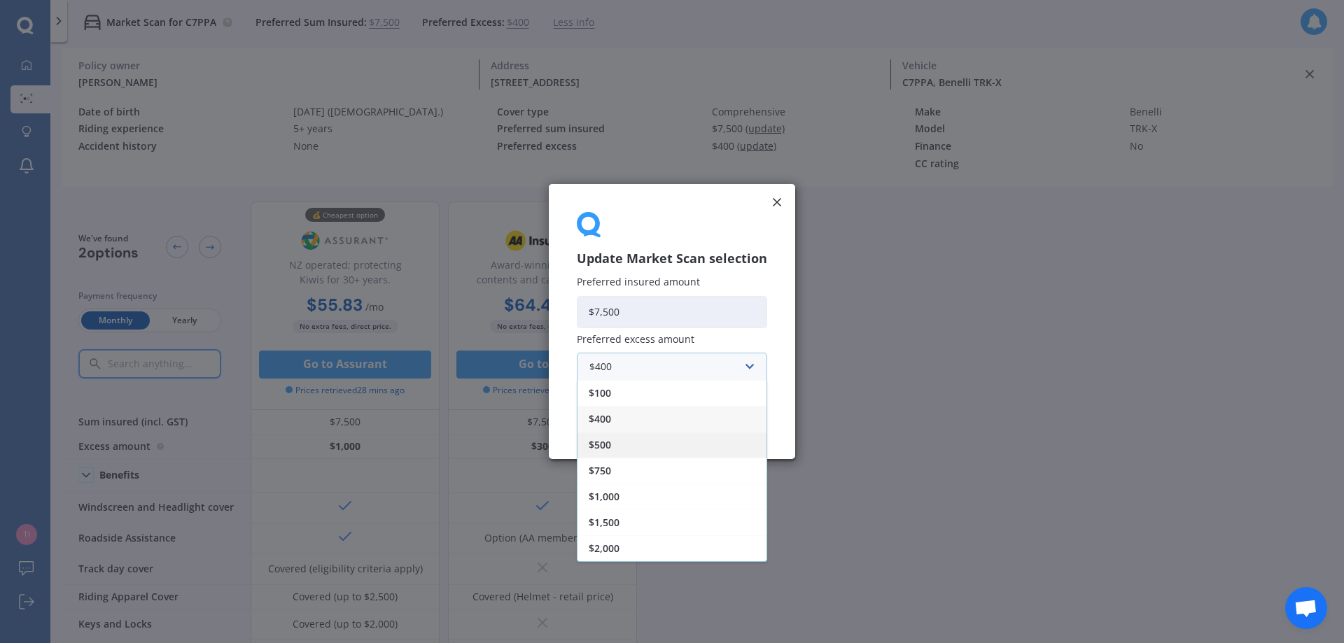
click at [608, 443] on span "$500" at bounding box center [600, 445] width 22 height 10
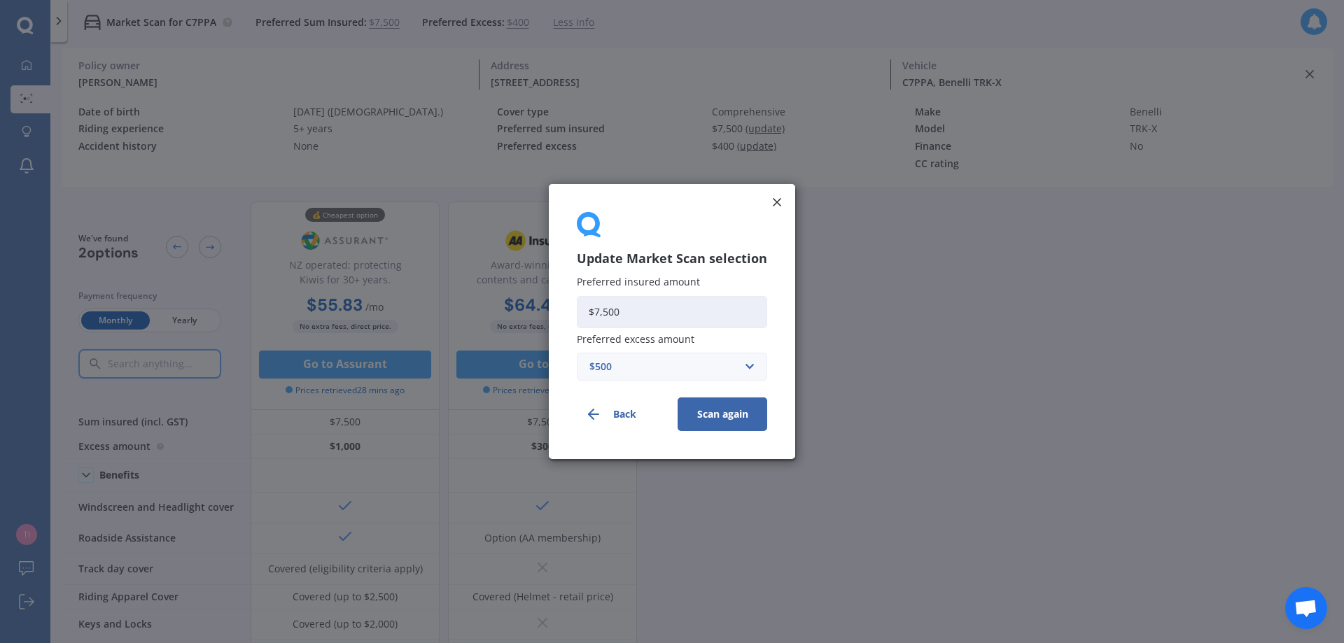
click at [718, 417] on button "Scan again" at bounding box center [723, 415] width 90 height 34
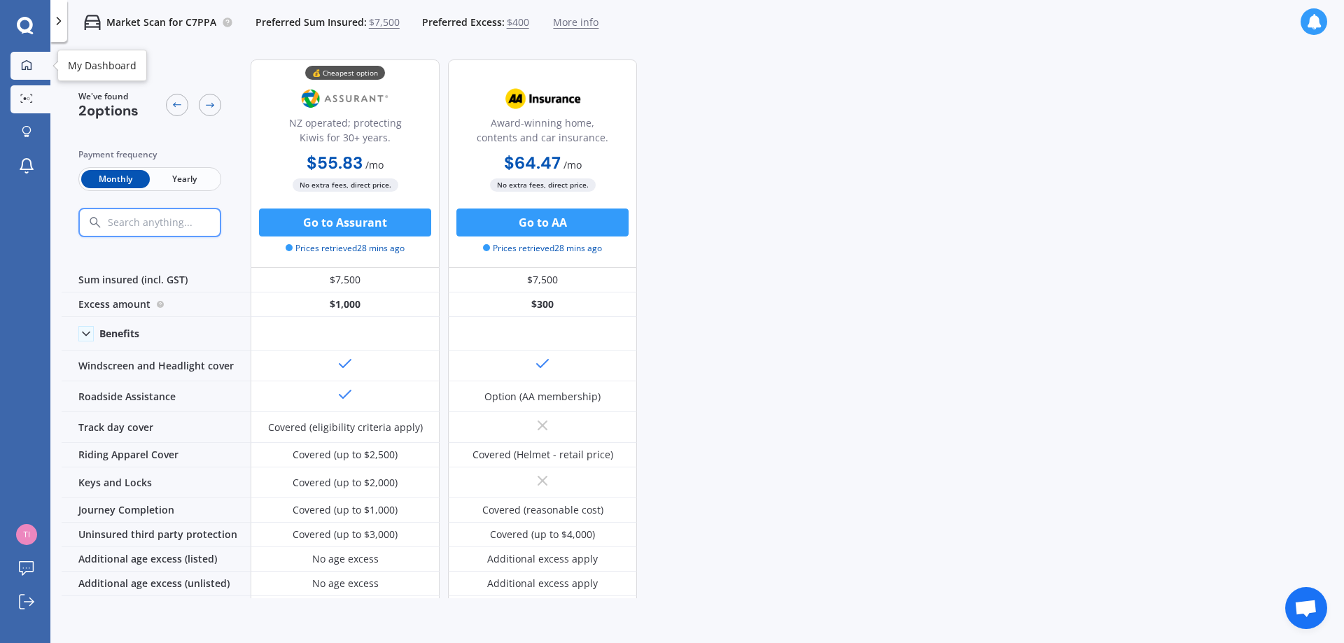
click at [25, 65] on icon at bounding box center [26, 65] width 11 height 11
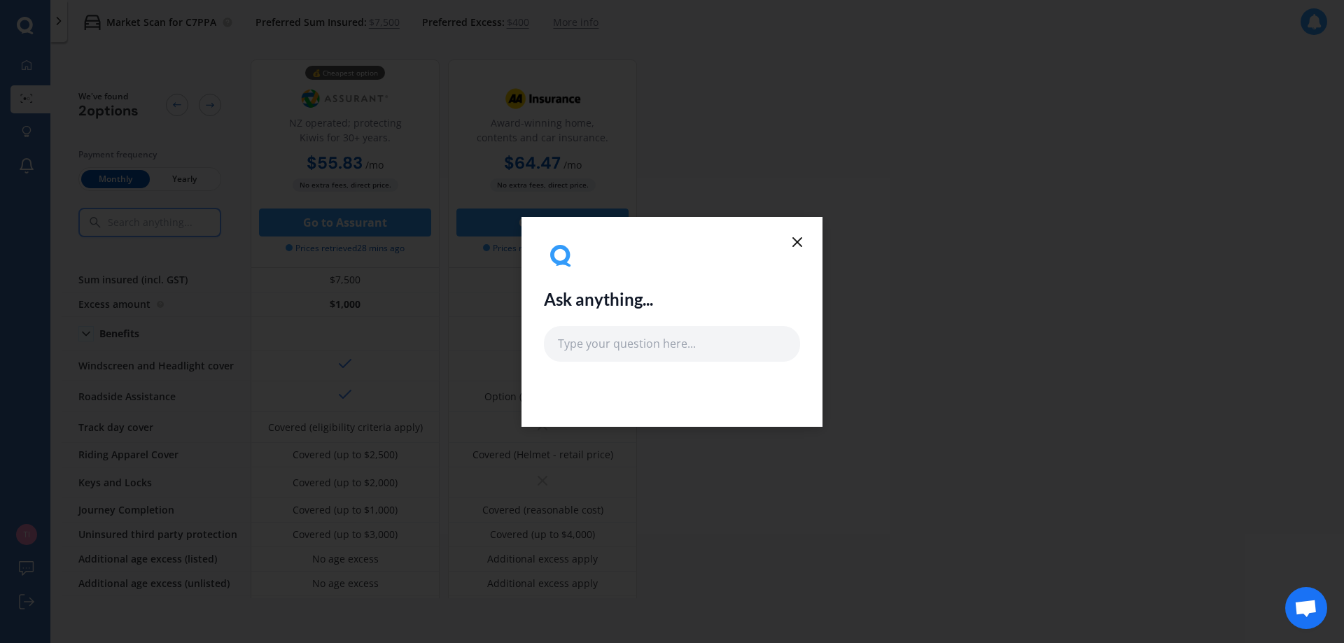
click at [794, 238] on line at bounding box center [797, 242] width 8 height 8
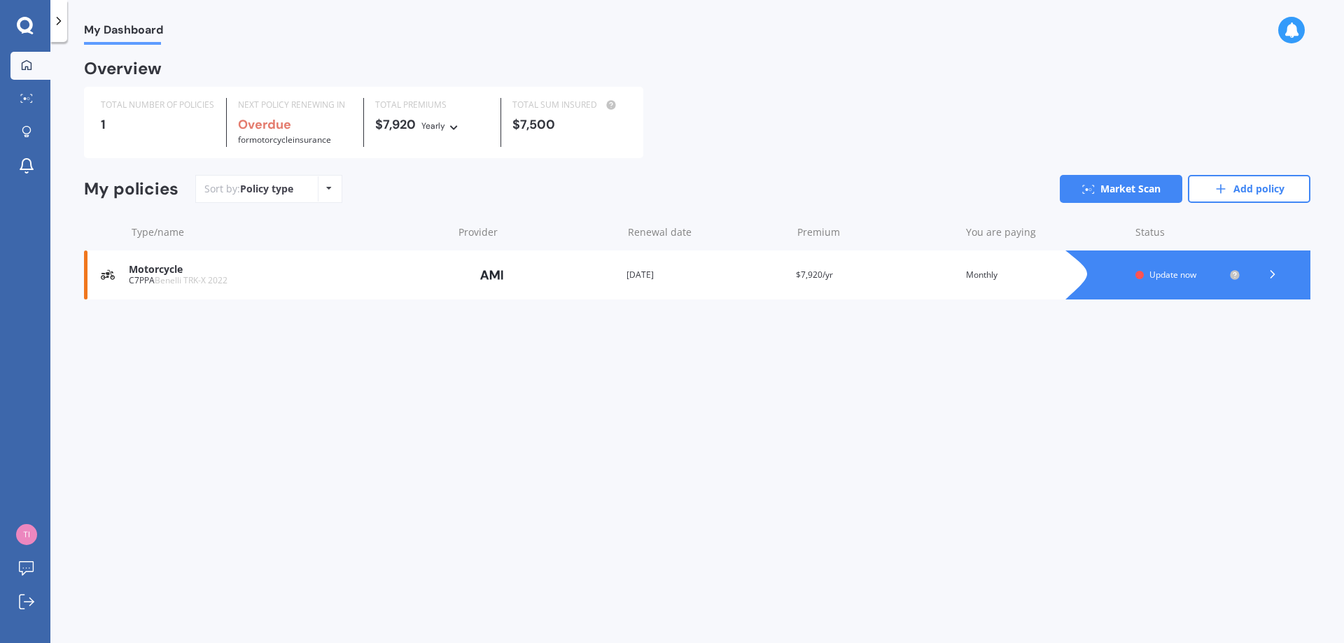
click at [340, 186] on div "Sort by: Policy type Policy type Alphabetical Date added Renewing next" at bounding box center [268, 189] width 147 height 28
click at [326, 186] on icon at bounding box center [329, 188] width 6 height 8
click at [368, 185] on div "Sort by: Policy type Policy type Alphabetical Date added Renewing next Market S…" at bounding box center [752, 189] width 1115 height 28
click at [1147, 187] on link "Market Scan" at bounding box center [1121, 189] width 123 height 28
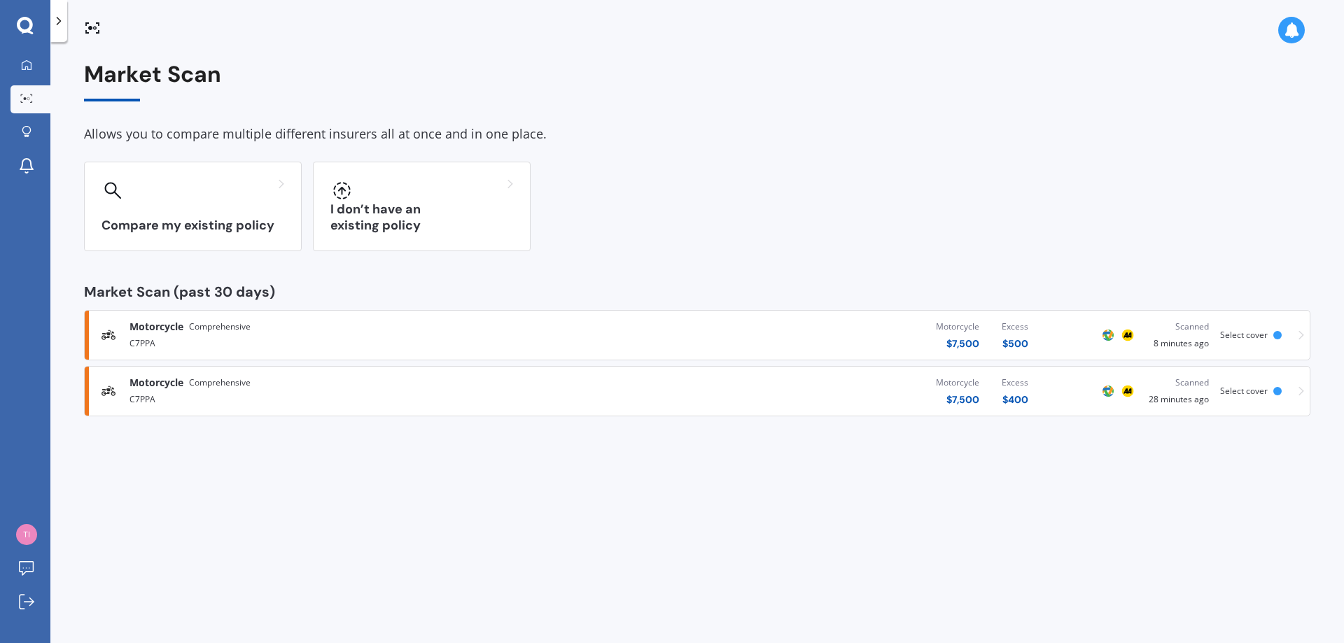
click at [1020, 398] on div "$ 400" at bounding box center [1015, 400] width 27 height 14
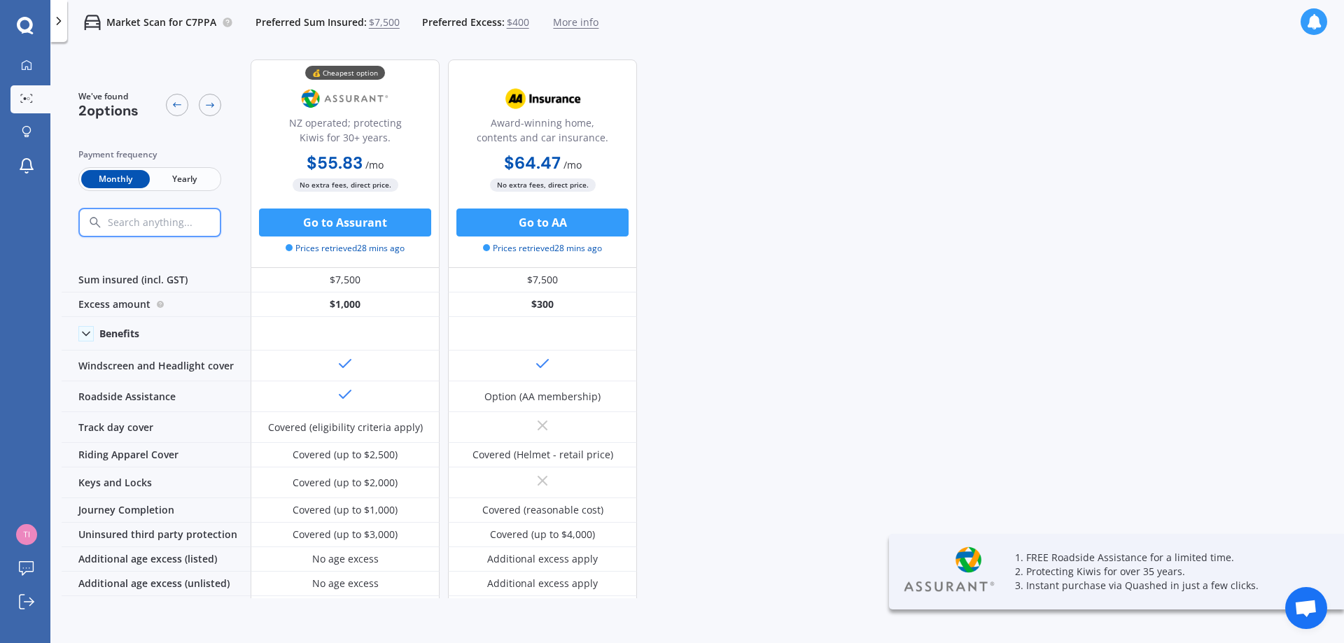
click at [513, 21] on span "$400" at bounding box center [518, 22] width 22 height 14
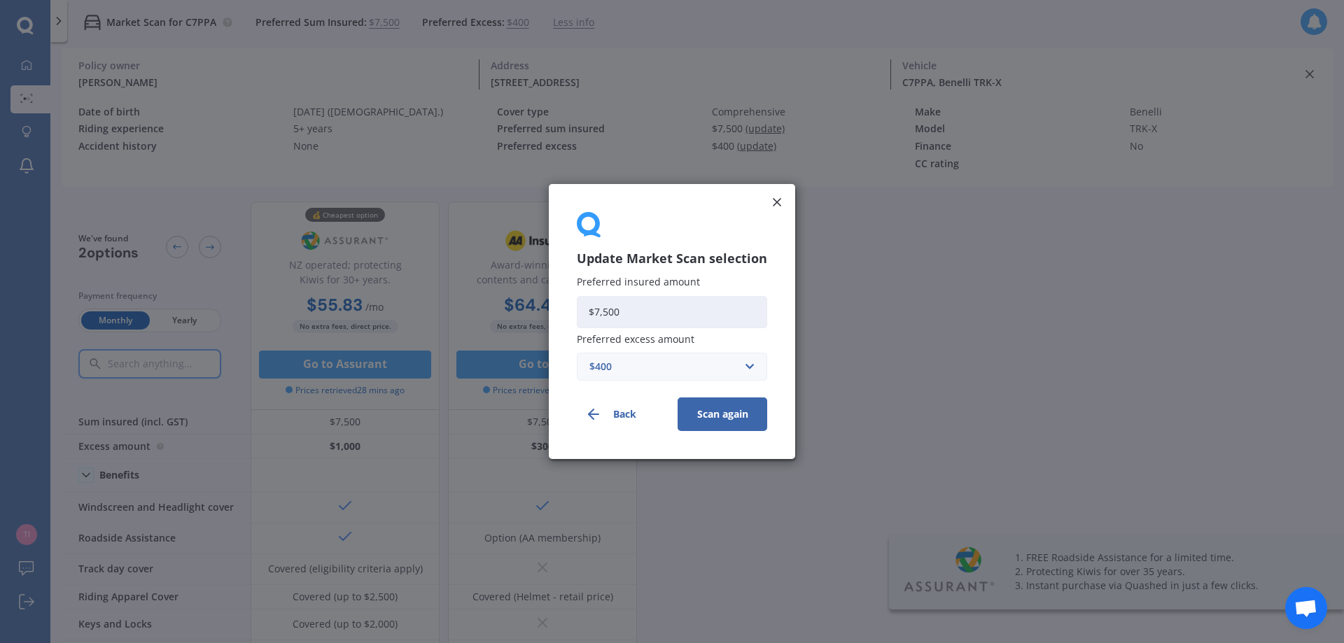
click at [608, 368] on div "$400" at bounding box center [663, 366] width 148 height 15
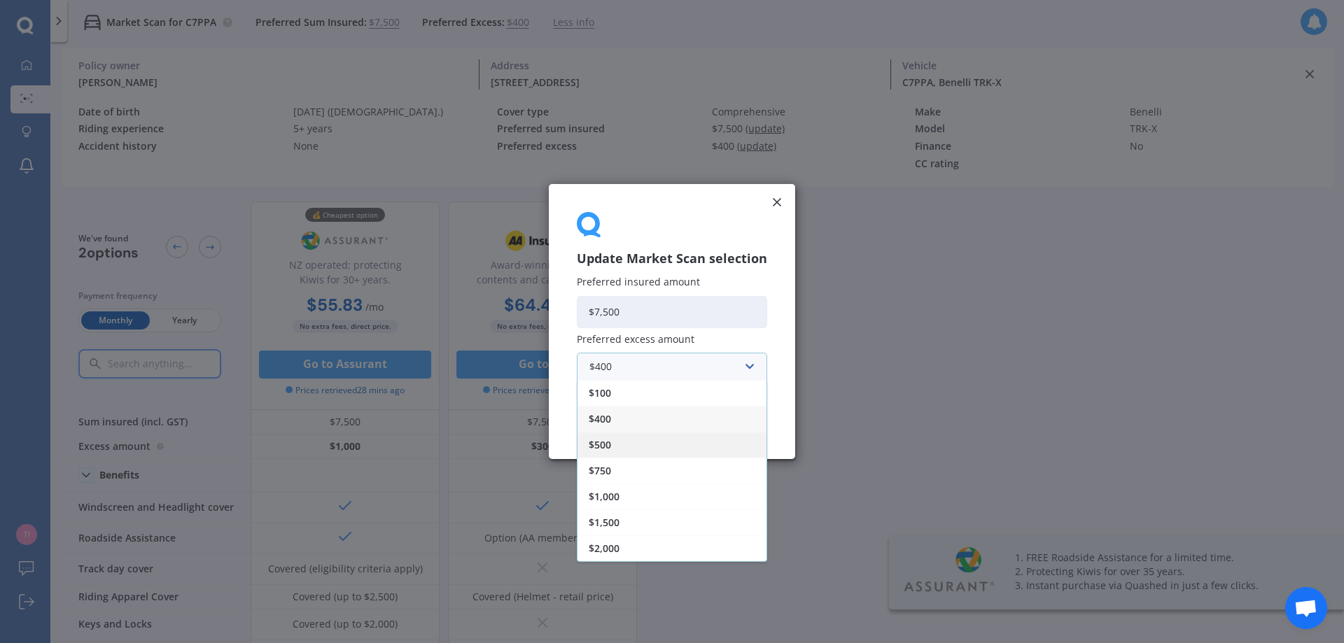
click at [606, 445] on span "$500" at bounding box center [600, 445] width 22 height 10
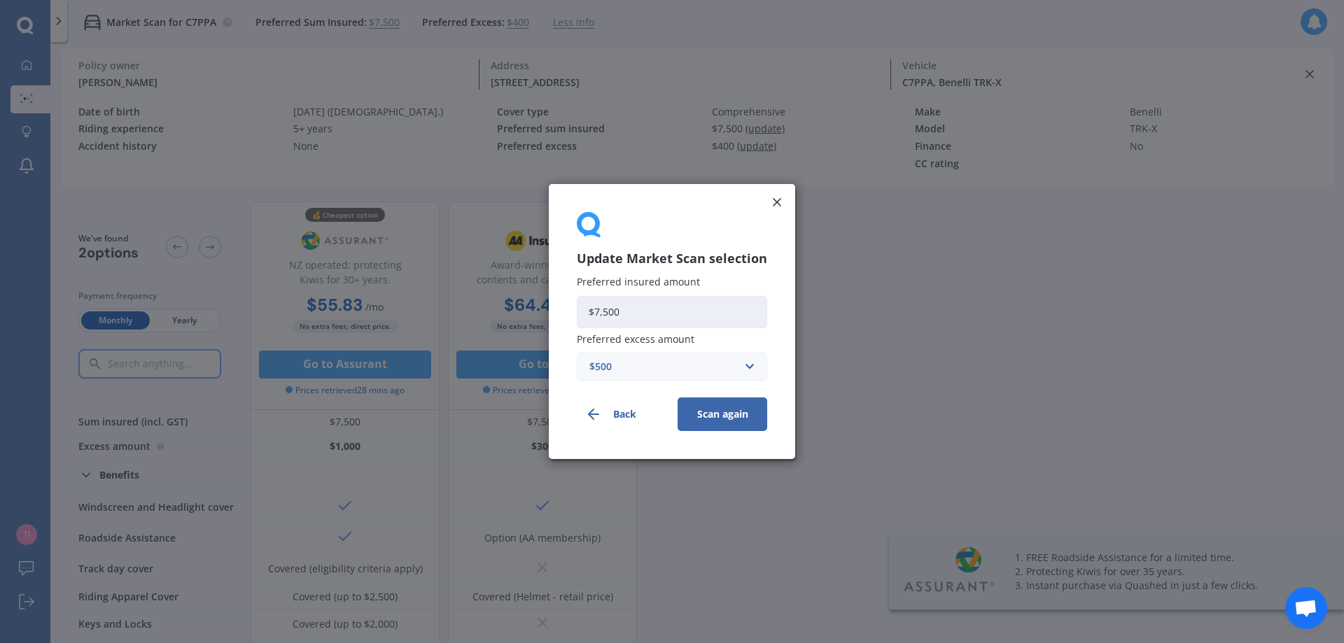
click at [722, 422] on button "Scan again" at bounding box center [723, 415] width 90 height 34
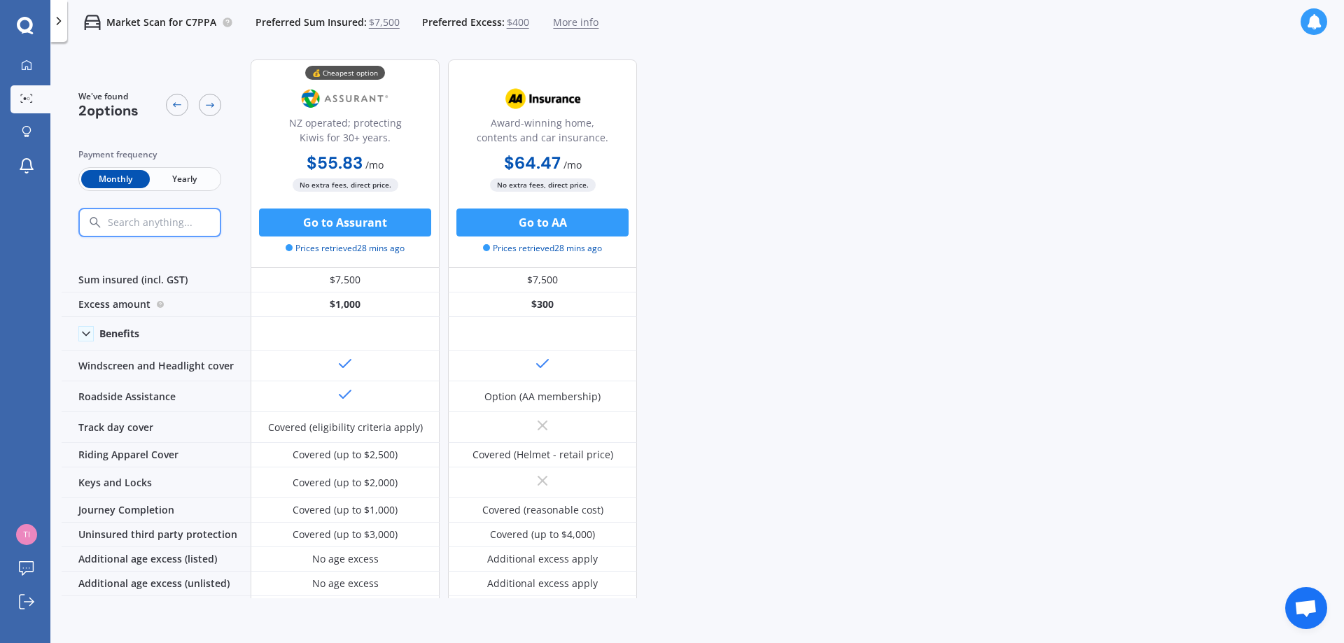
click at [581, 23] on span "More info" at bounding box center [576, 22] width 46 height 14
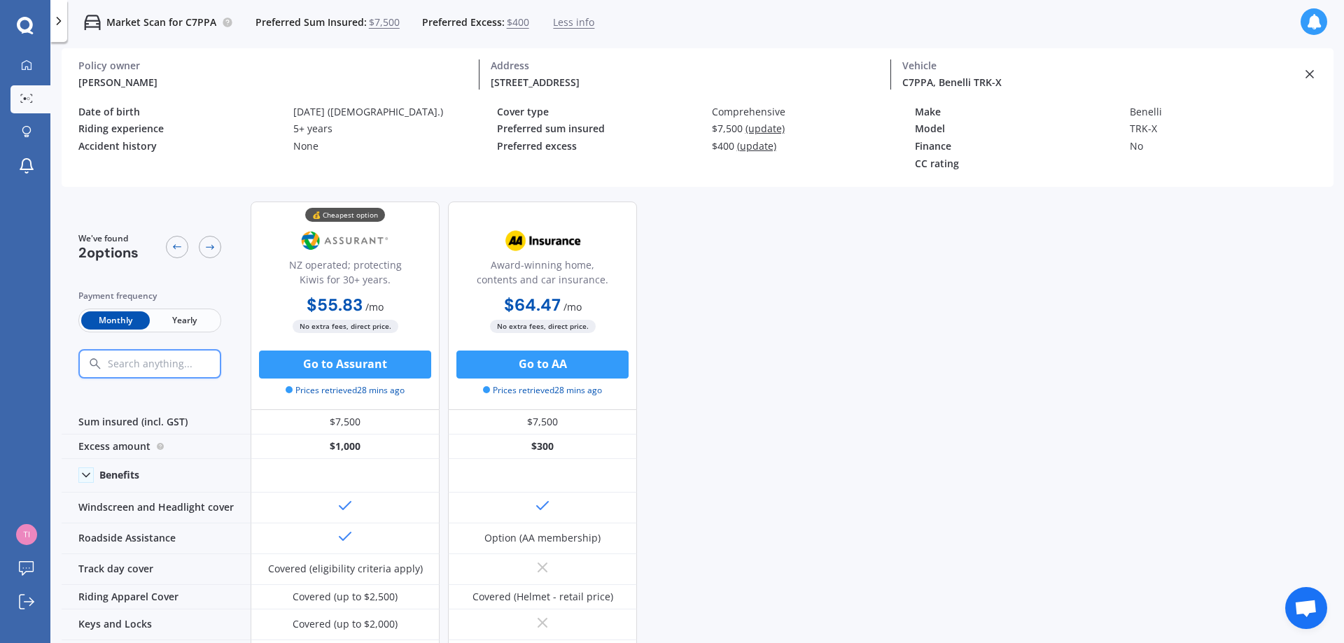
click at [1309, 69] on icon at bounding box center [1310, 74] width 14 height 14
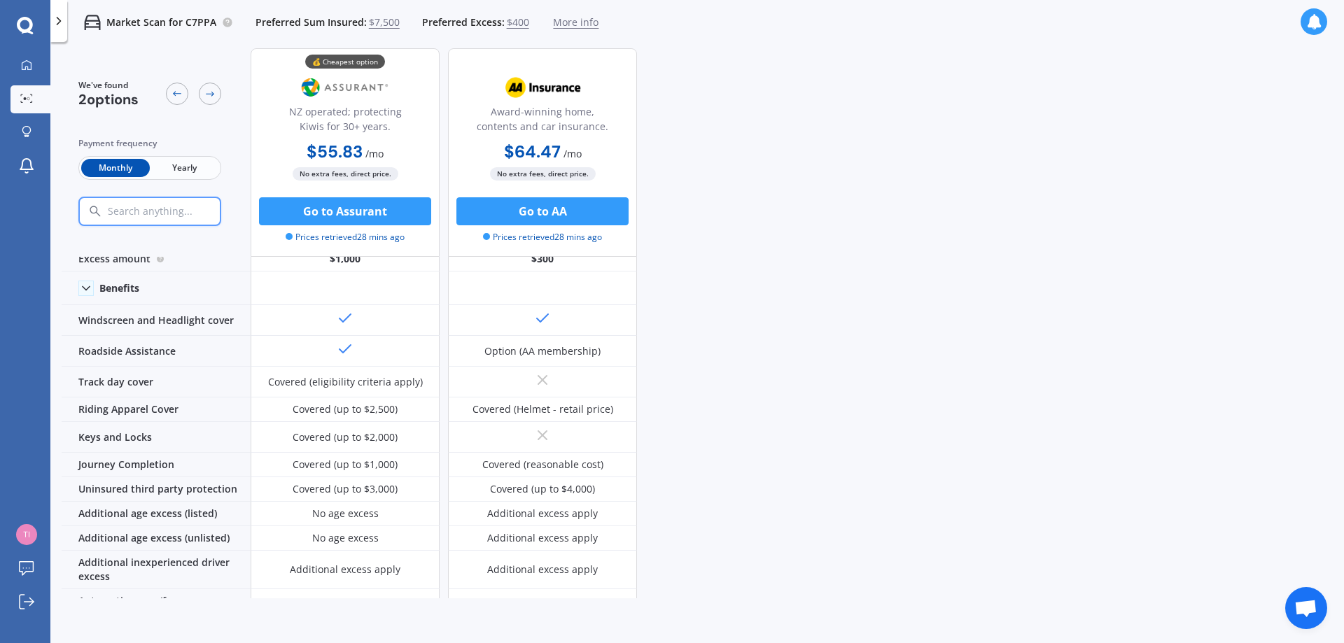
scroll to position [70, 0]
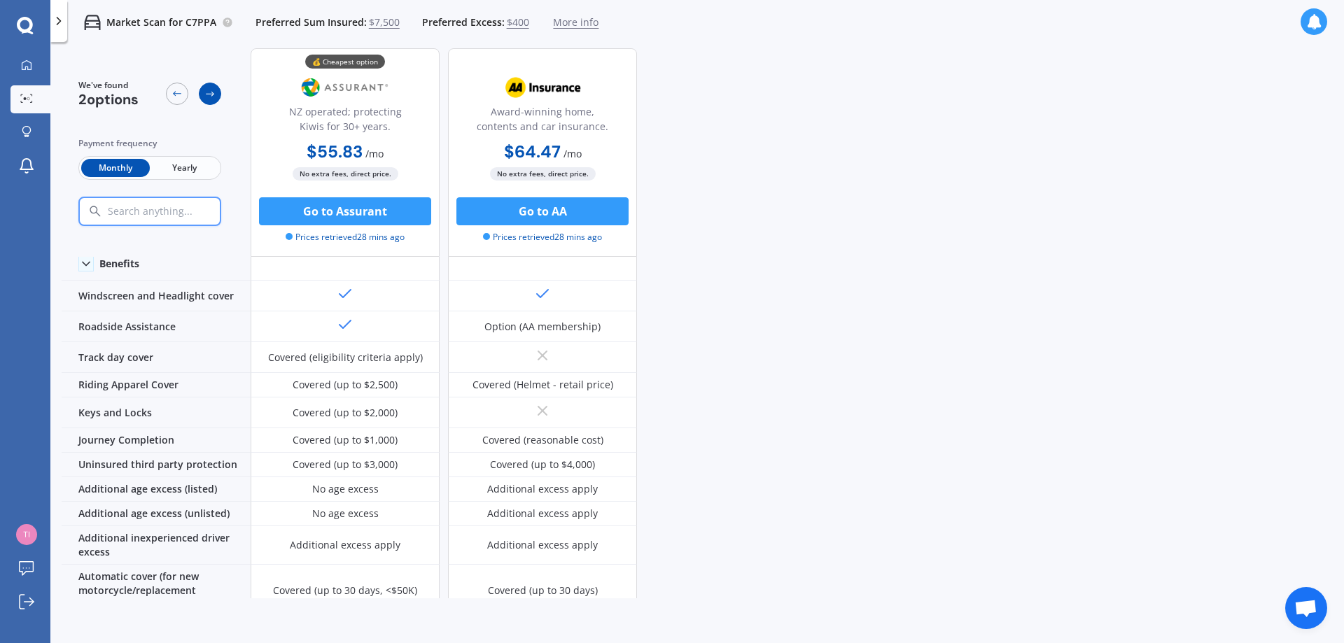
click at [209, 92] on icon at bounding box center [209, 93] width 11 height 11
click at [172, 96] on icon at bounding box center [177, 93] width 11 height 11
click at [27, 62] on icon at bounding box center [26, 65] width 11 height 11
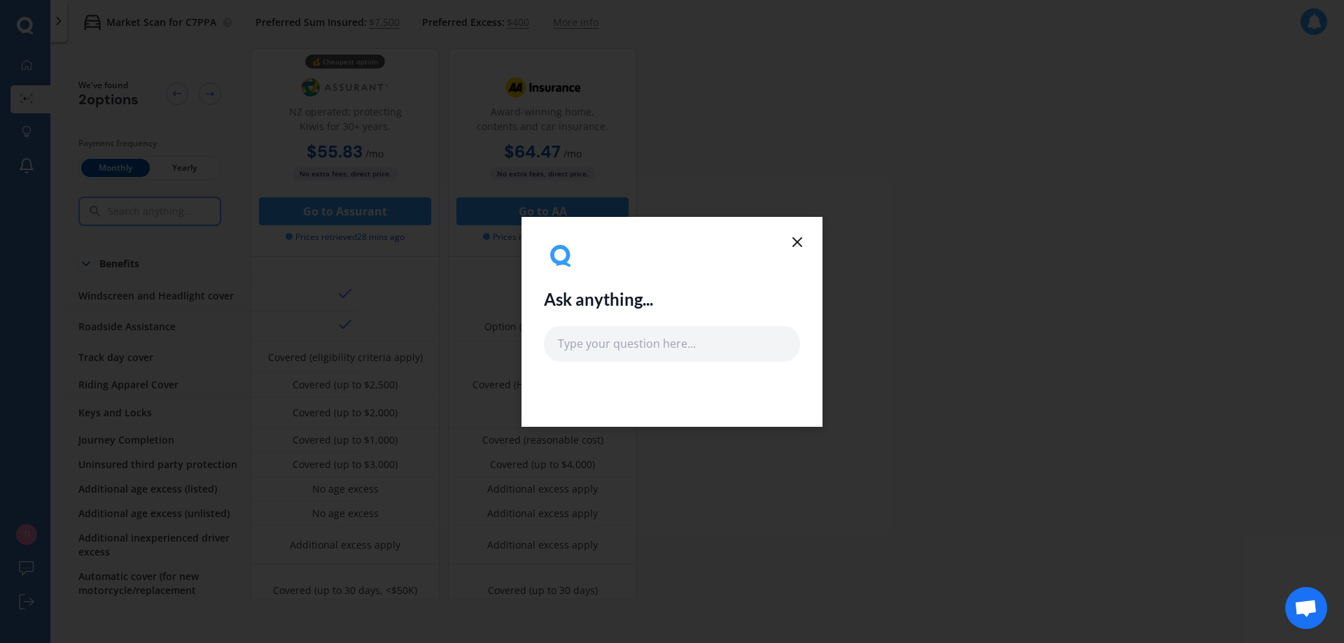
click at [794, 243] on icon at bounding box center [797, 242] width 17 height 17
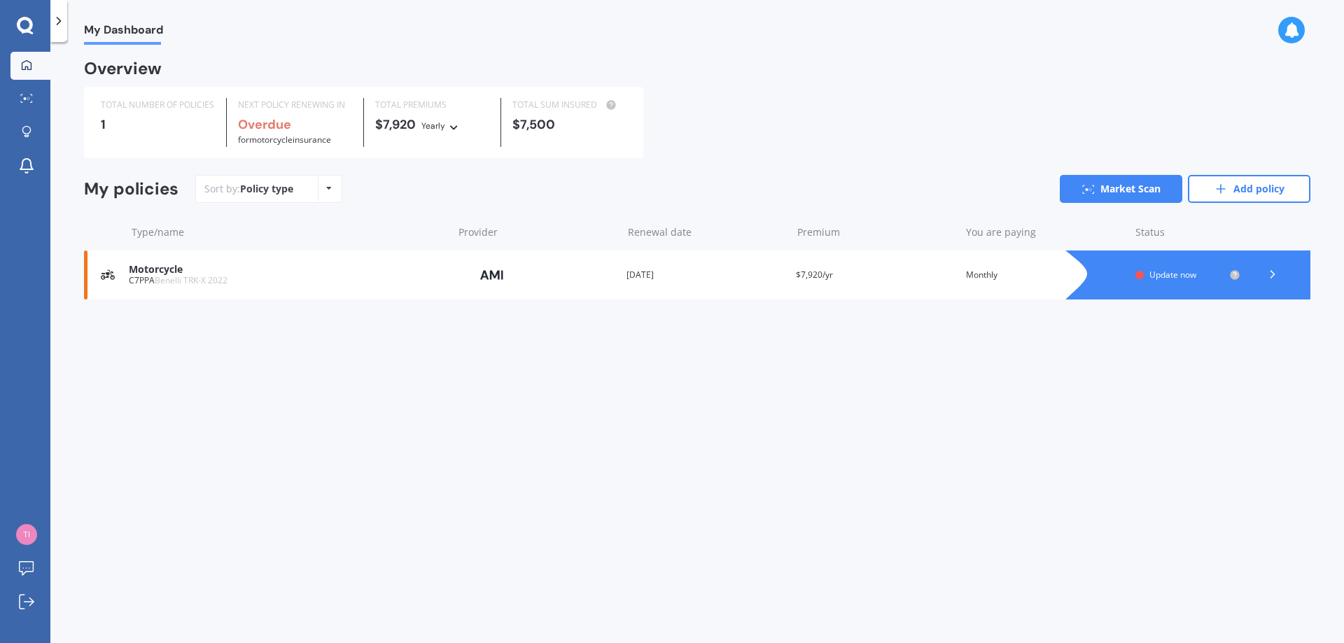
click at [367, 262] on div "Motorcycle C7PPA Benelli TRK-X 2022 Provider Renewal date [DATE] Premium $7,920…" at bounding box center [697, 275] width 1227 height 49
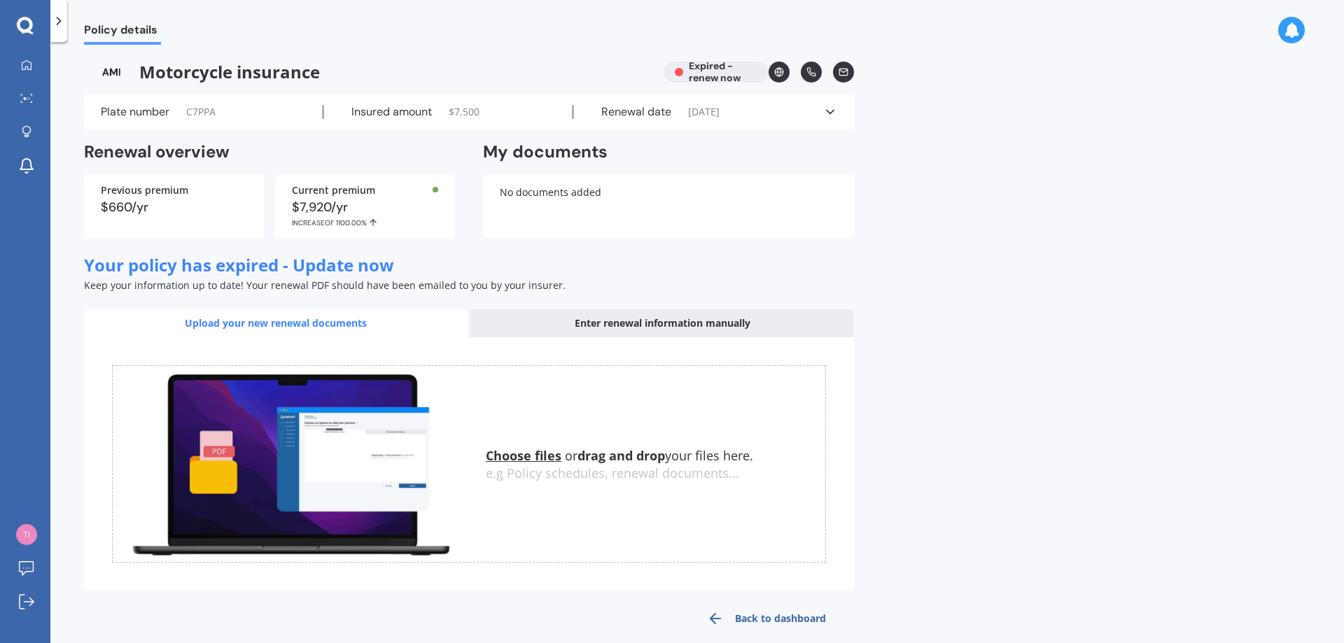
click at [830, 109] on icon at bounding box center [830, 112] width 14 height 14
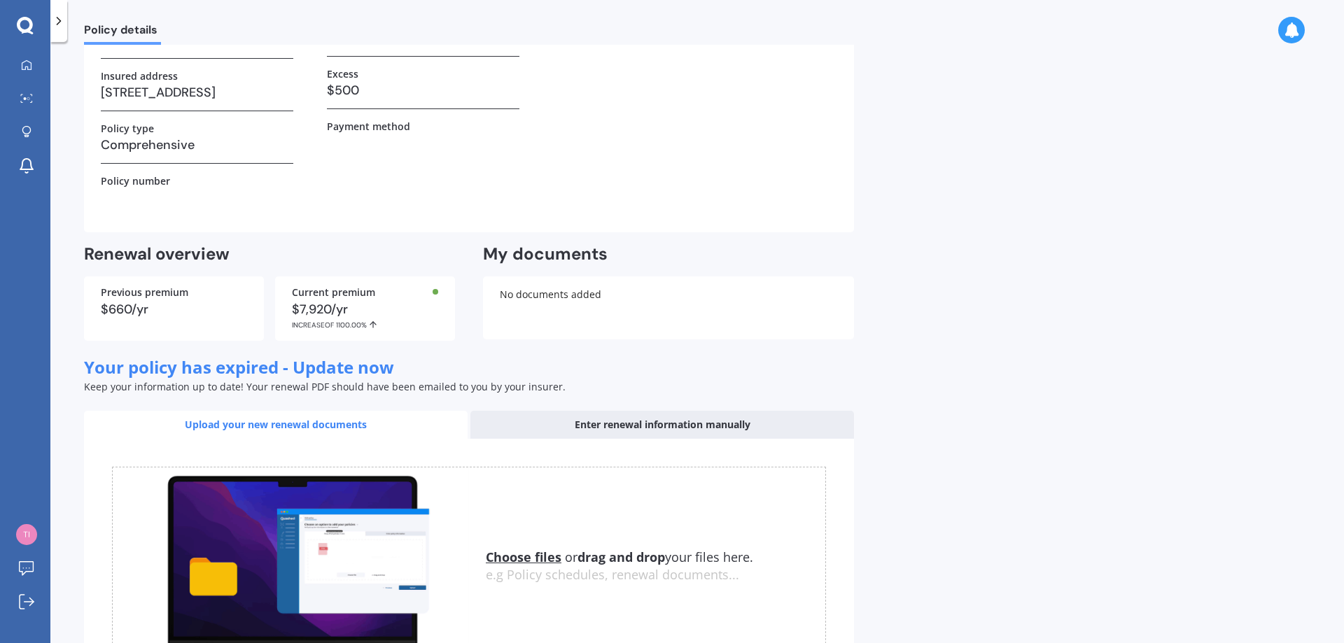
scroll to position [210, 0]
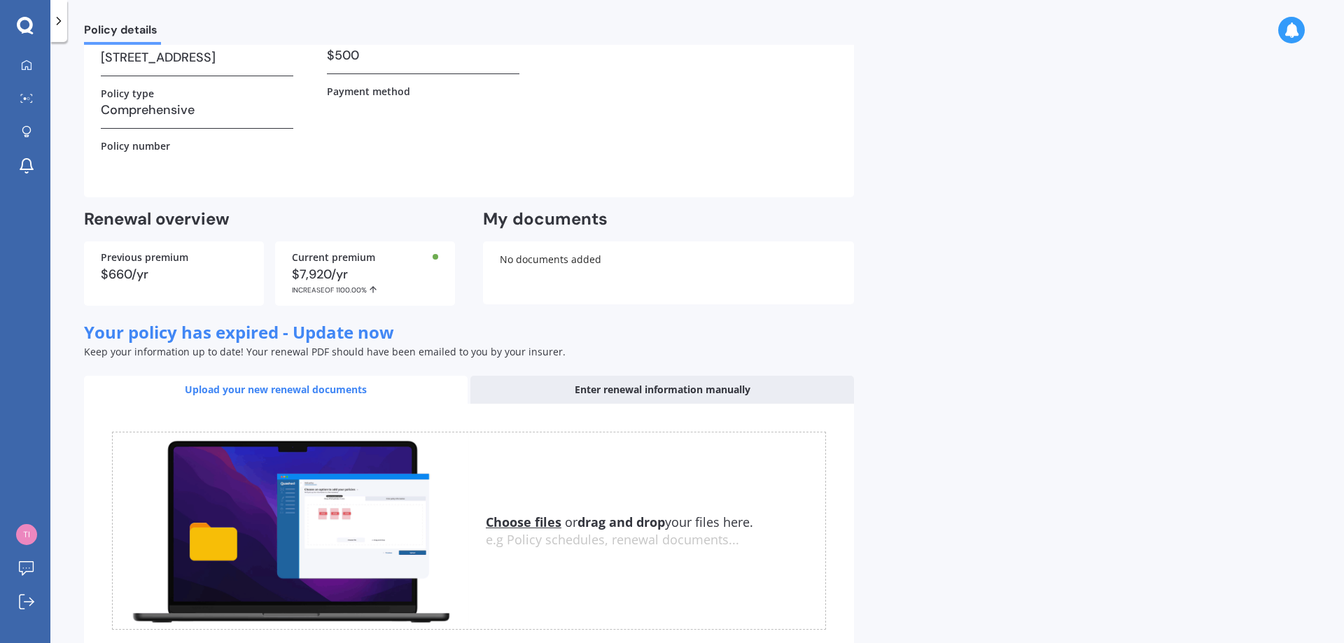
click at [321, 277] on div "$7,920/yr INCREASE OF 1100.00%" at bounding box center [365, 281] width 146 height 27
click at [622, 390] on div "Enter renewal information manually" at bounding box center [662, 390] width 384 height 28
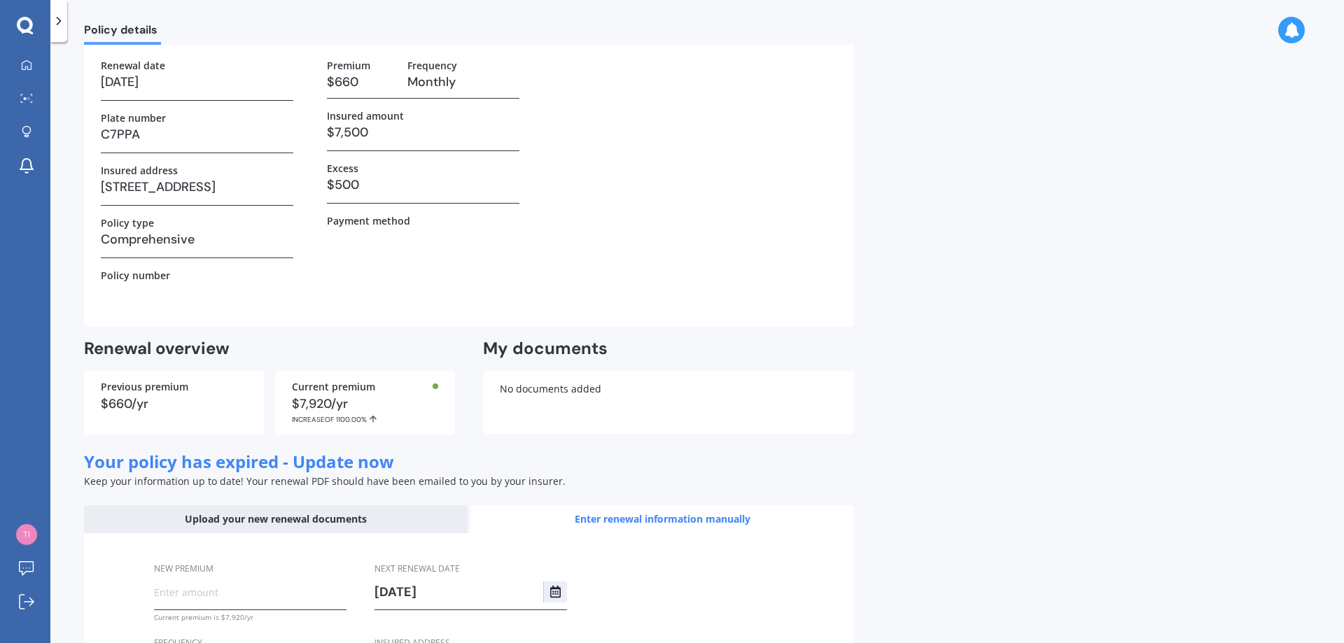
scroll to position [0, 0]
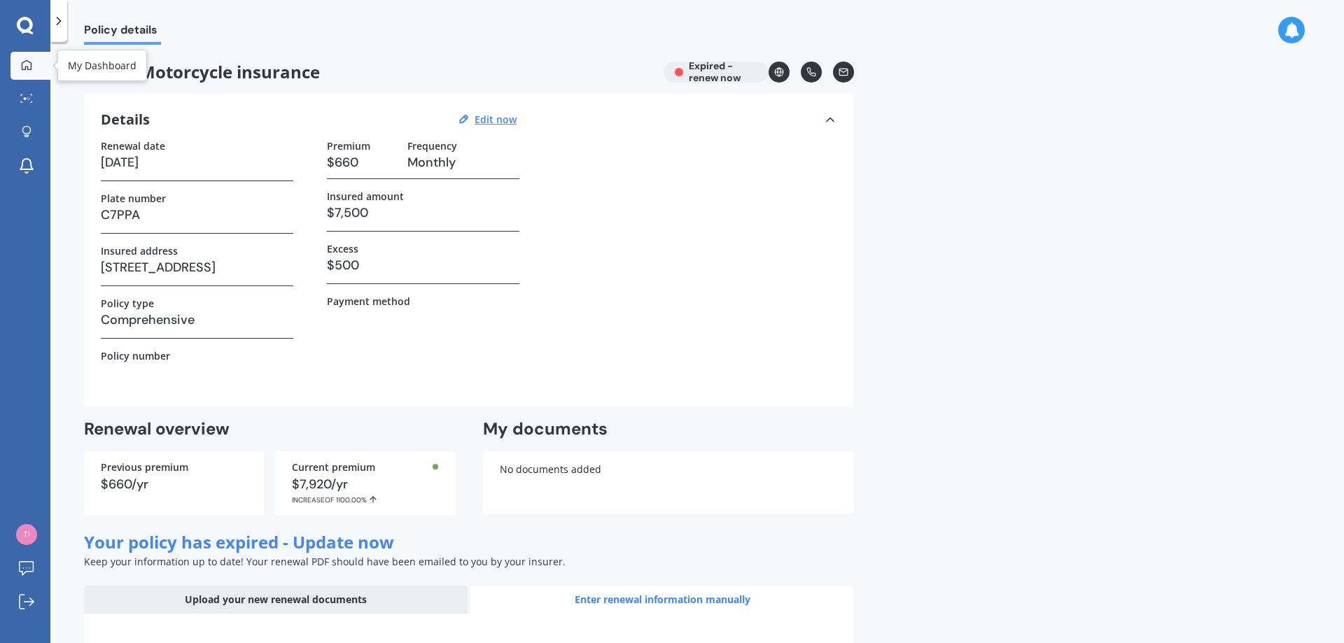
click at [16, 68] on div at bounding box center [26, 66] width 21 height 13
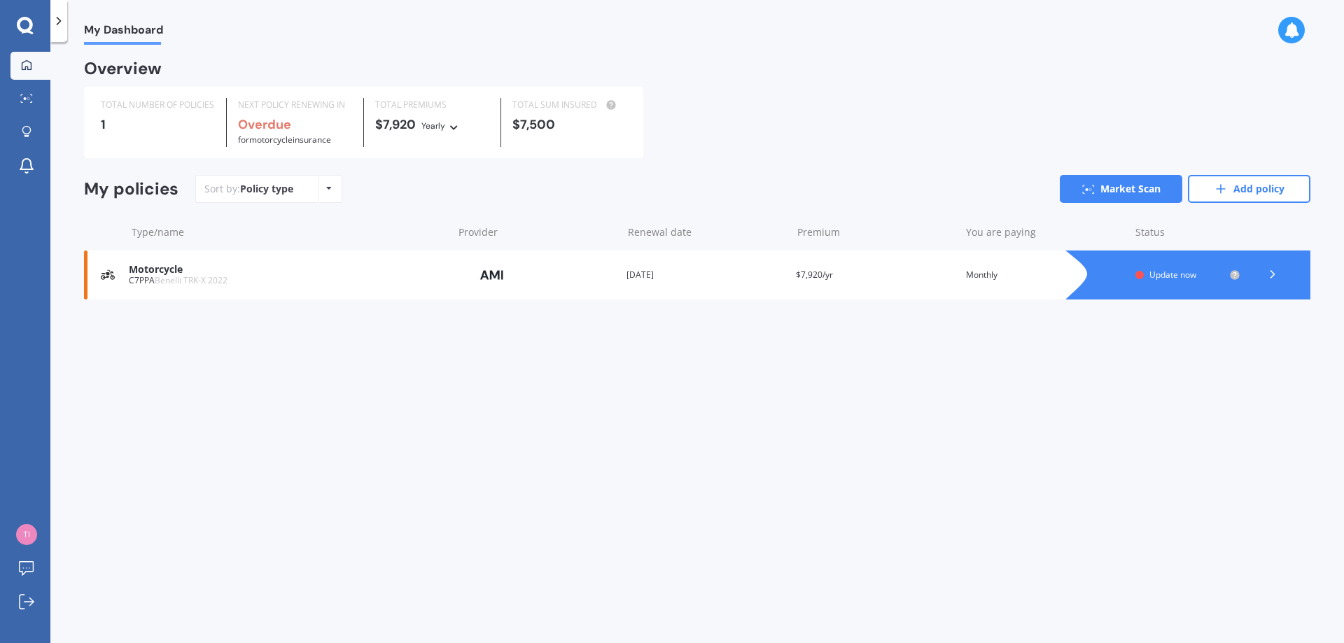
click at [1185, 277] on span "Update now" at bounding box center [1173, 275] width 47 height 12
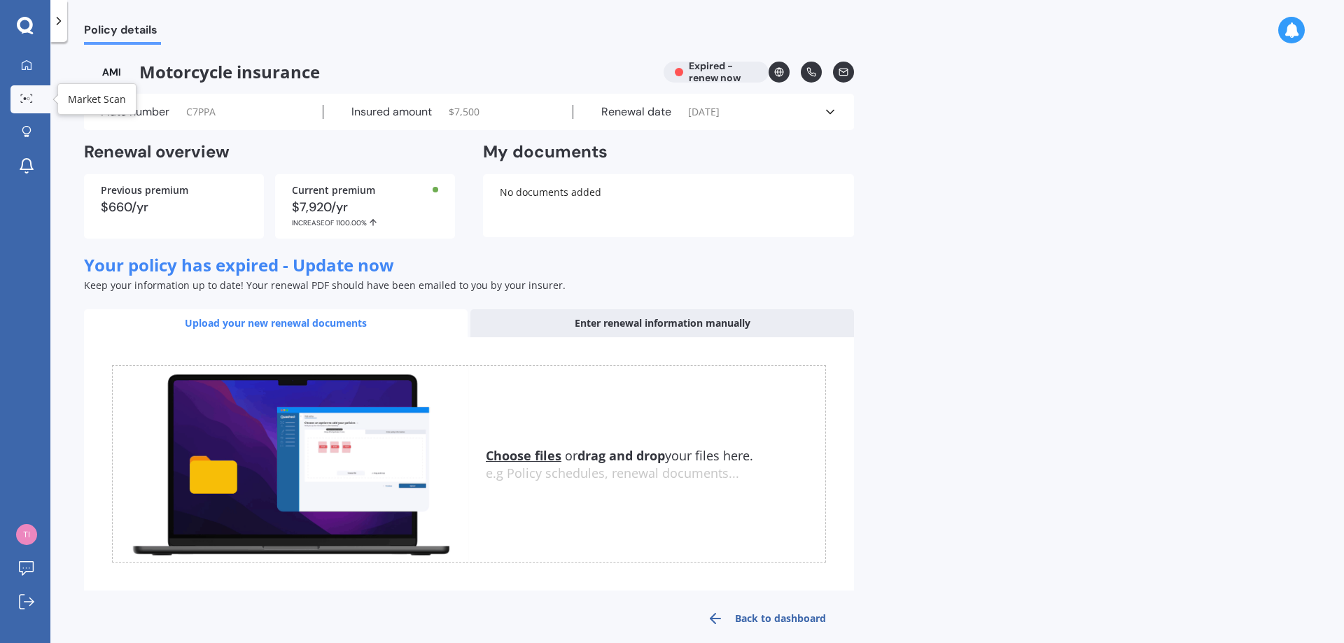
click at [32, 97] on icon at bounding box center [26, 98] width 13 height 9
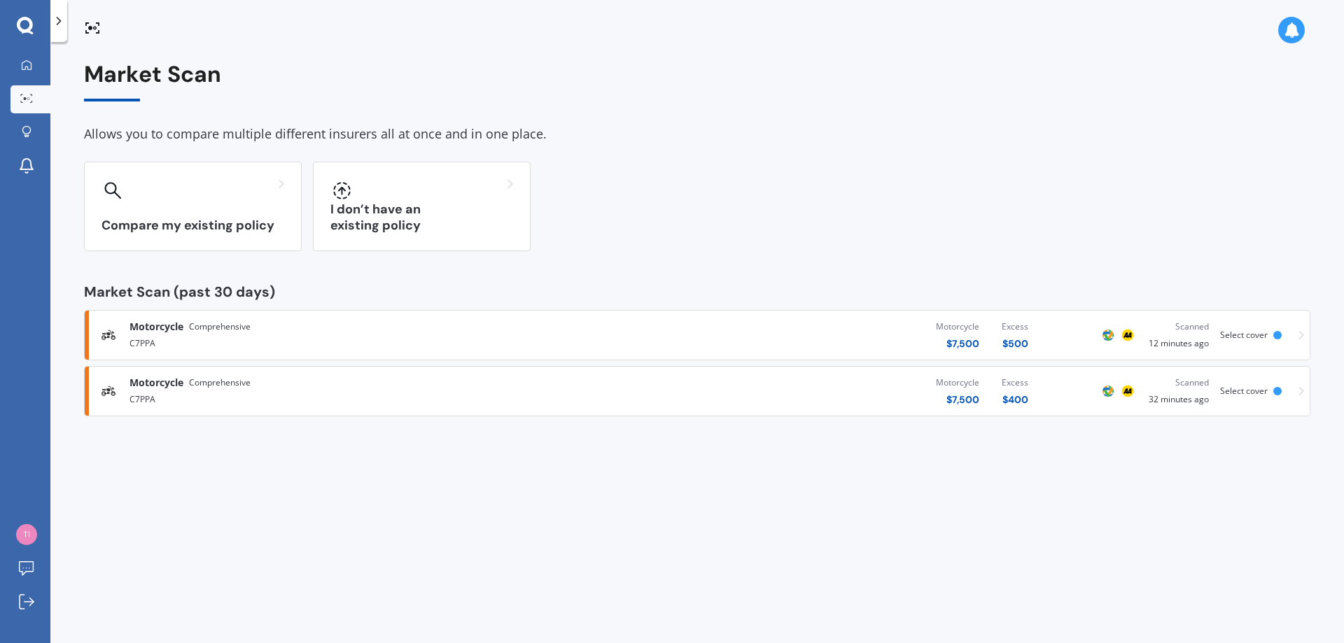
click at [263, 335] on div "C7PPA" at bounding box center [350, 342] width 441 height 17
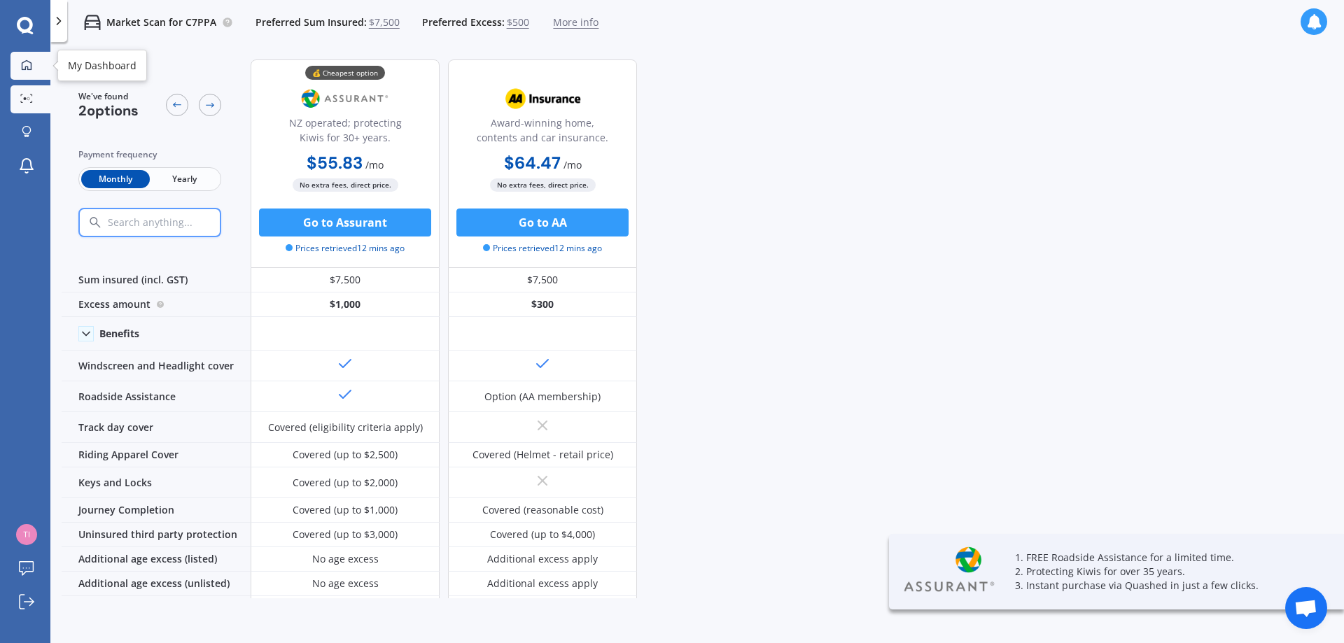
click at [25, 55] on link "My Dashboard" at bounding box center [31, 66] width 40 height 28
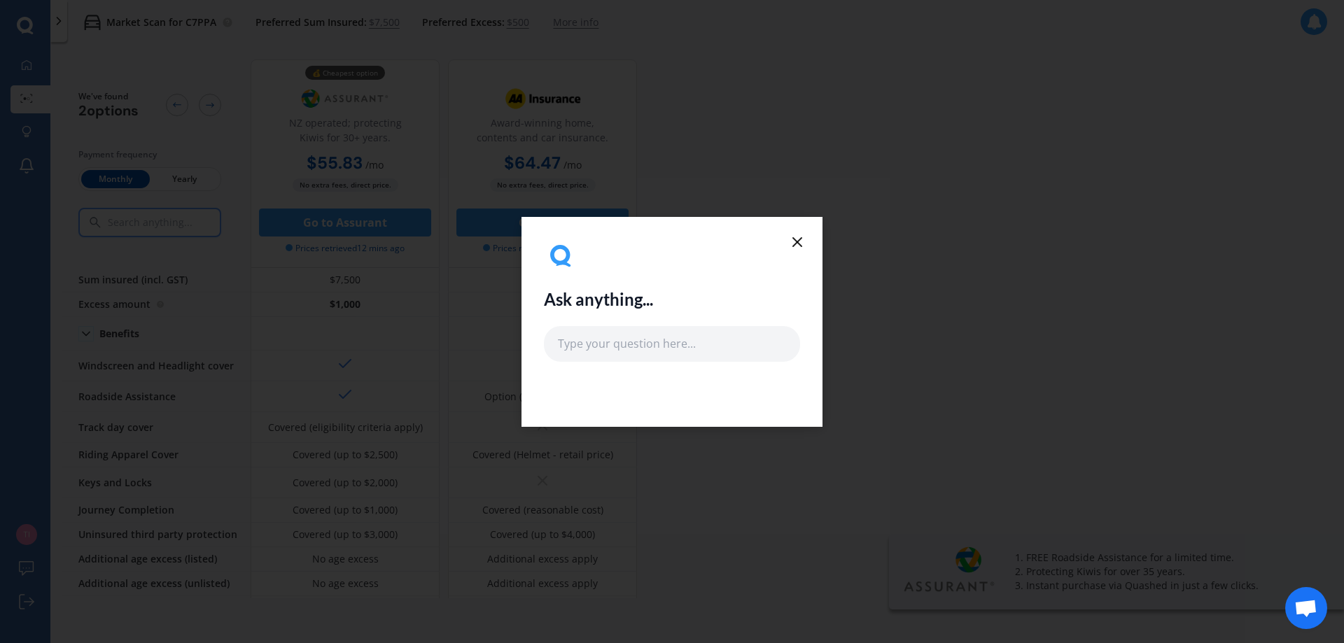
click at [795, 244] on line at bounding box center [797, 242] width 8 height 8
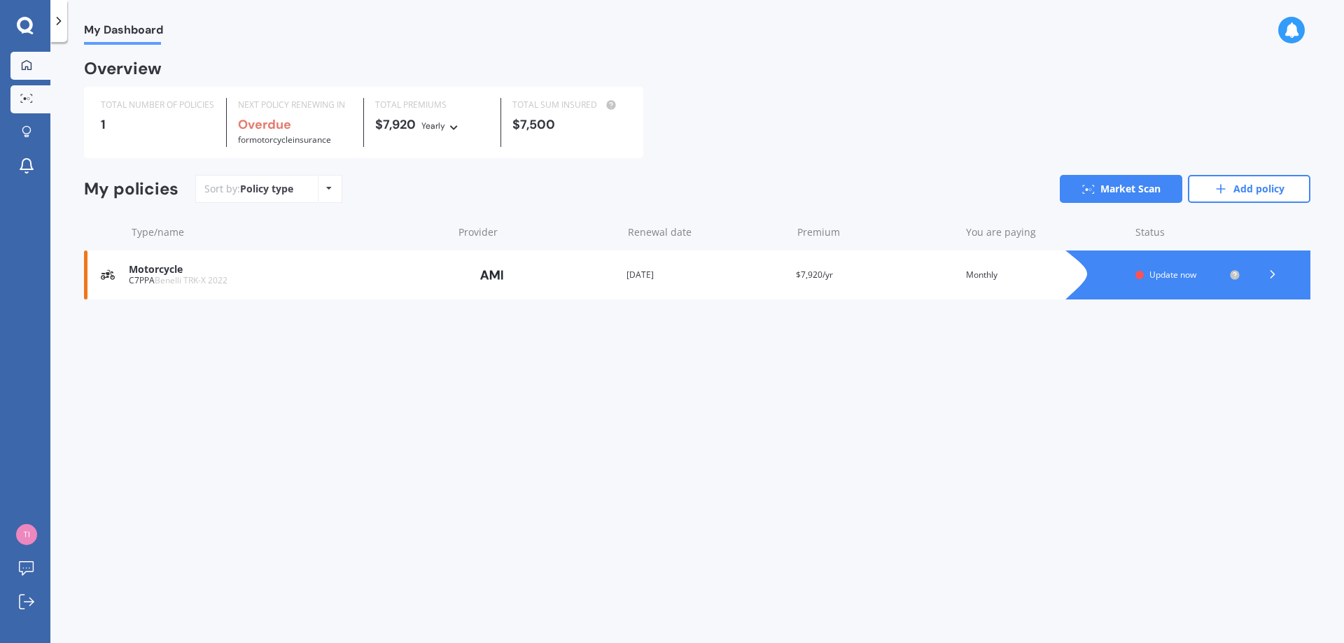
click at [22, 92] on link "Market Scan" at bounding box center [31, 99] width 40 height 28
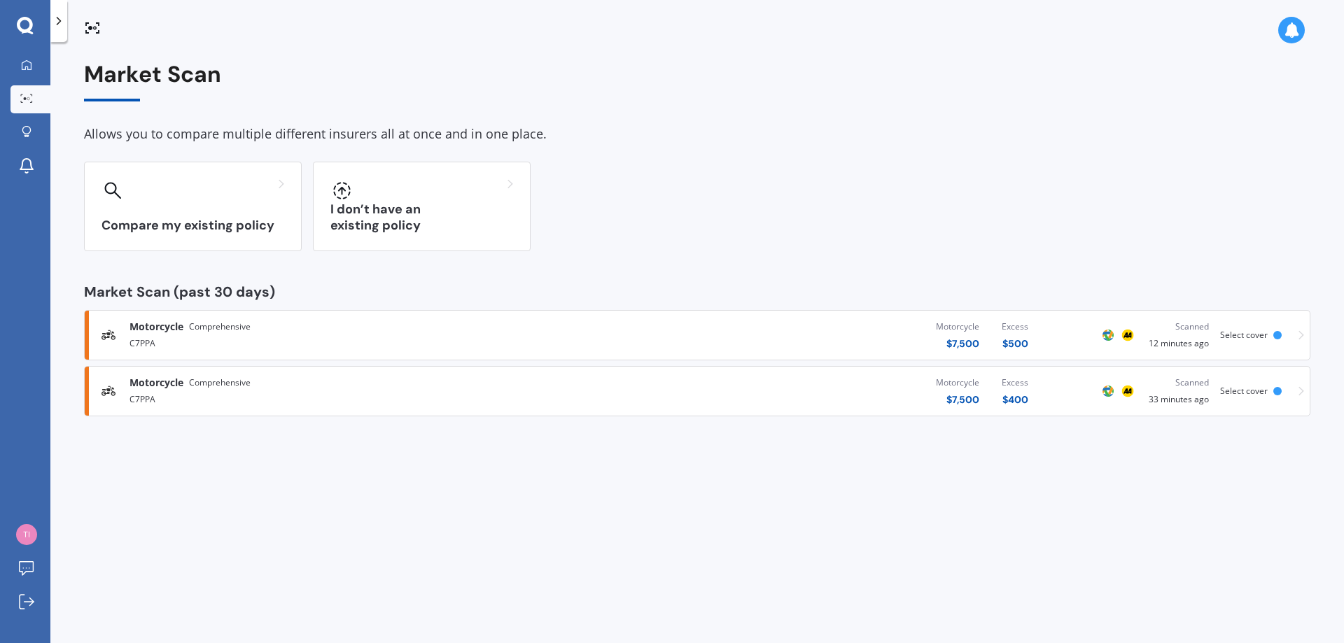
click at [761, 405] on div "Motorcycle $ 7,500 Excess $ 400" at bounding box center [805, 391] width 469 height 42
